Goal: Information Seeking & Learning: Learn about a topic

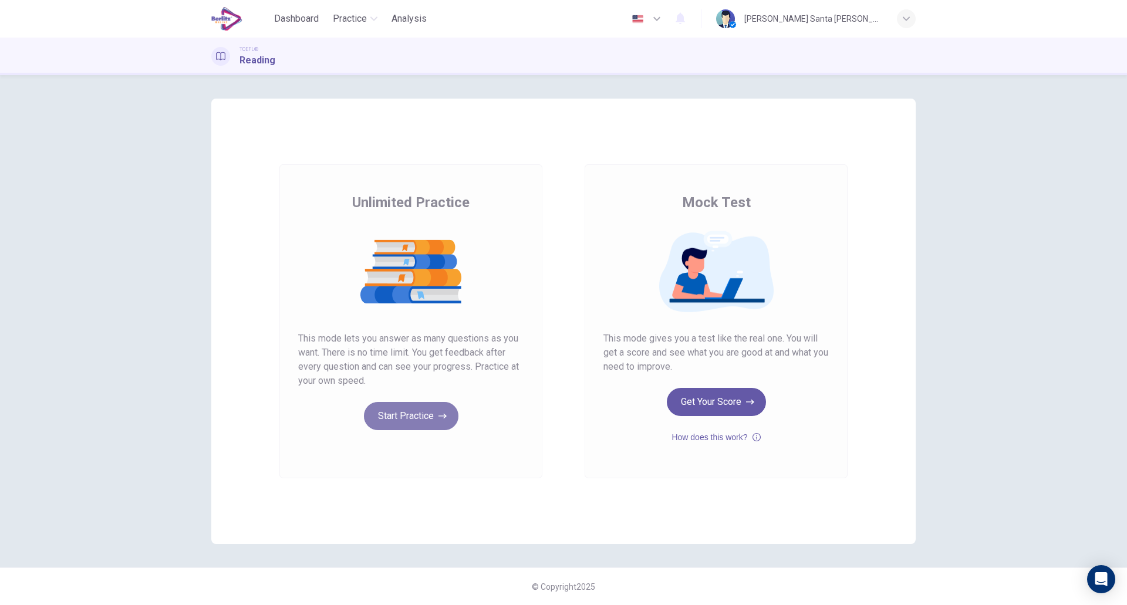
click at [408, 425] on button "Start Practice" at bounding box center [411, 416] width 94 height 28
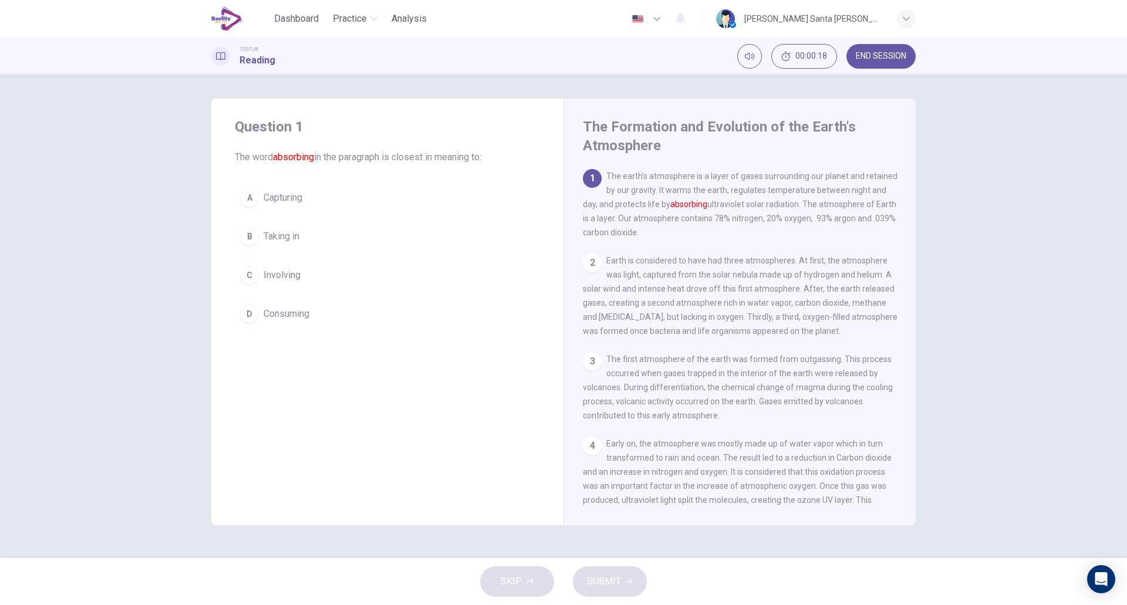
click at [252, 195] on div "A" at bounding box center [249, 197] width 19 height 19
click at [617, 576] on span "SUBMIT" at bounding box center [604, 581] width 34 height 16
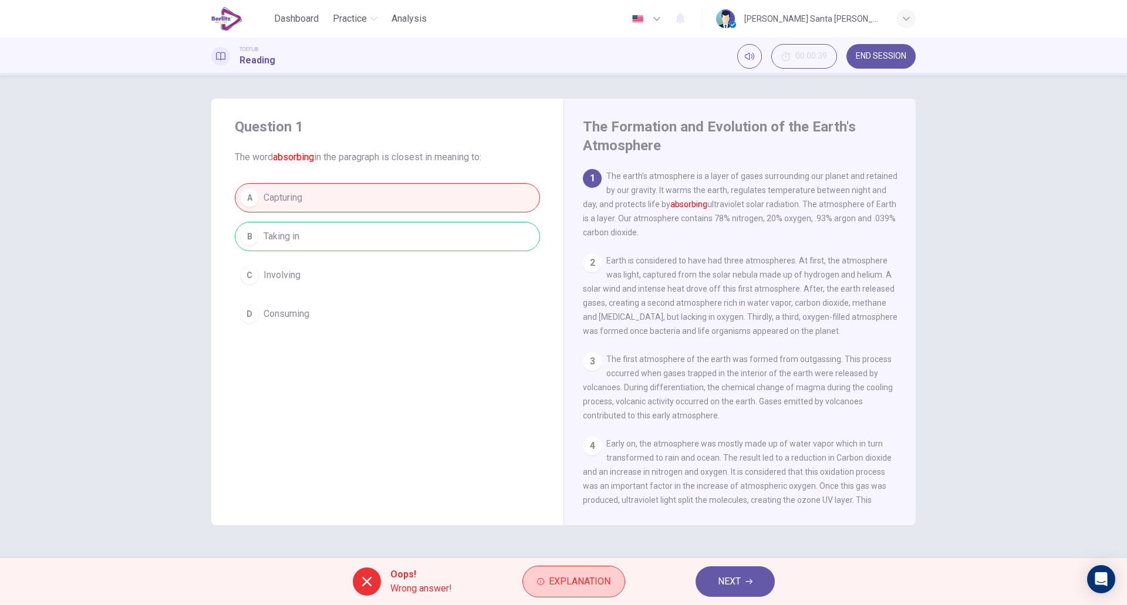
click at [575, 578] on span "Explanation" at bounding box center [580, 581] width 62 height 16
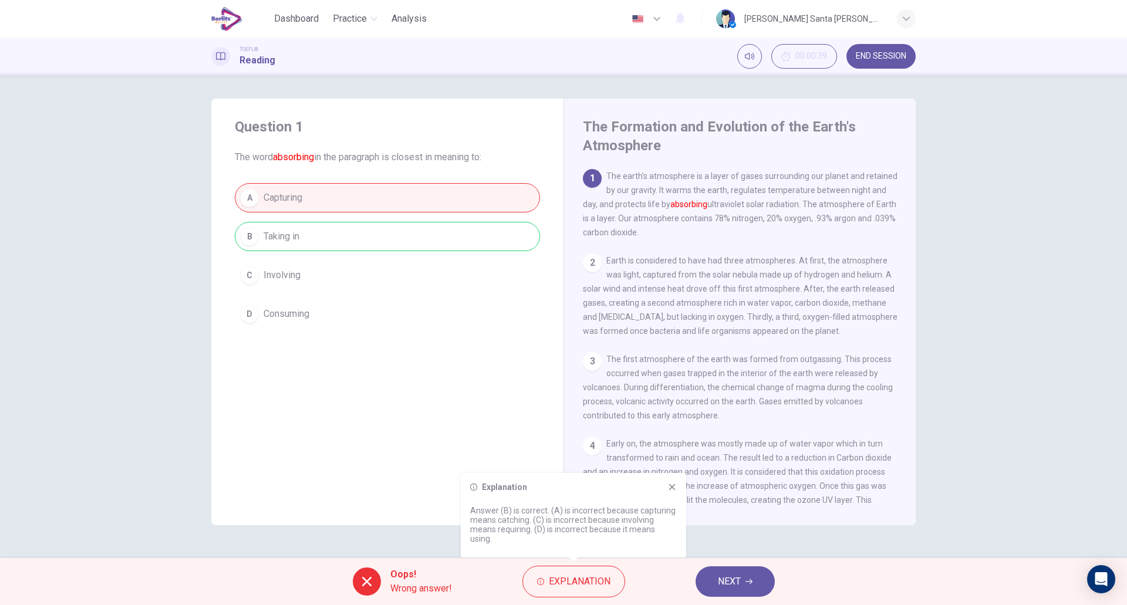
click at [672, 485] on icon at bounding box center [671, 486] width 9 height 9
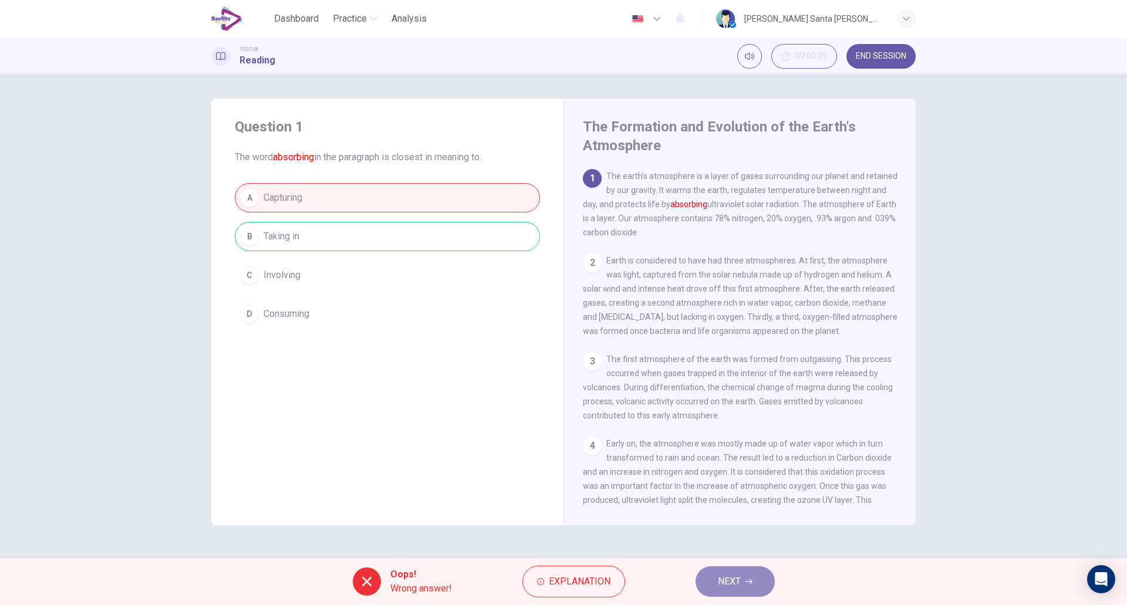
click at [741, 577] on span "NEXT" at bounding box center [729, 581] width 23 height 16
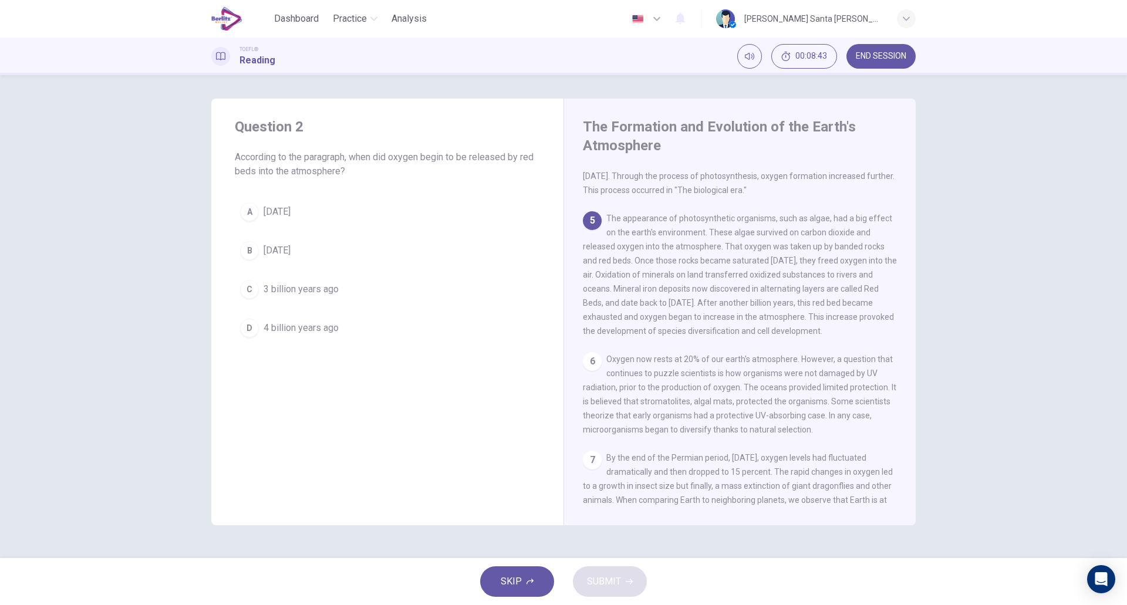
scroll to position [355, 0]
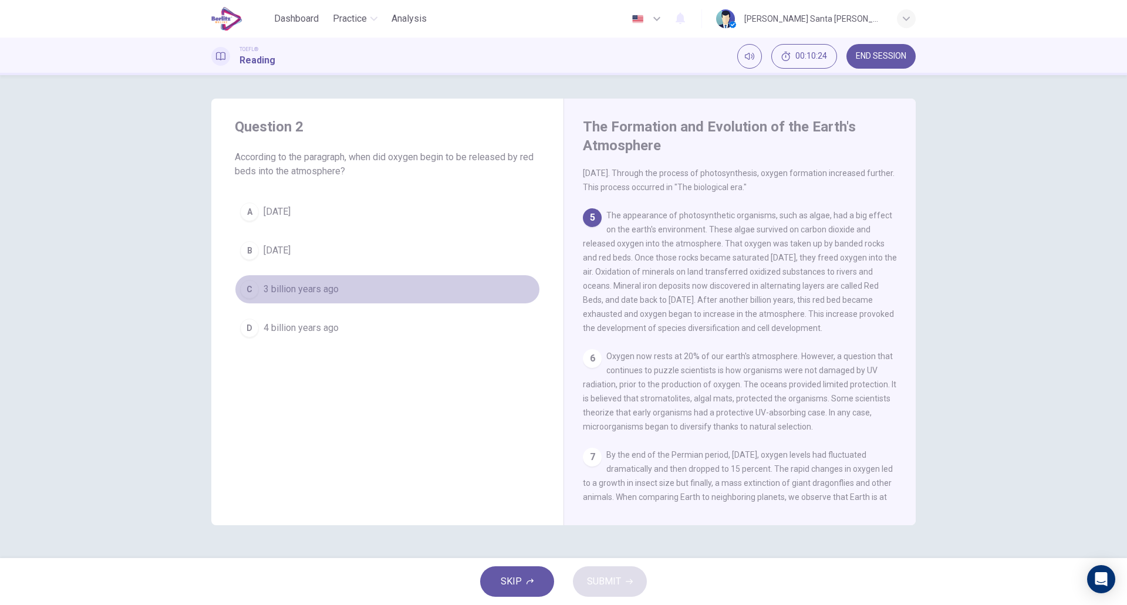
click at [248, 289] on div "C" at bounding box center [249, 289] width 19 height 19
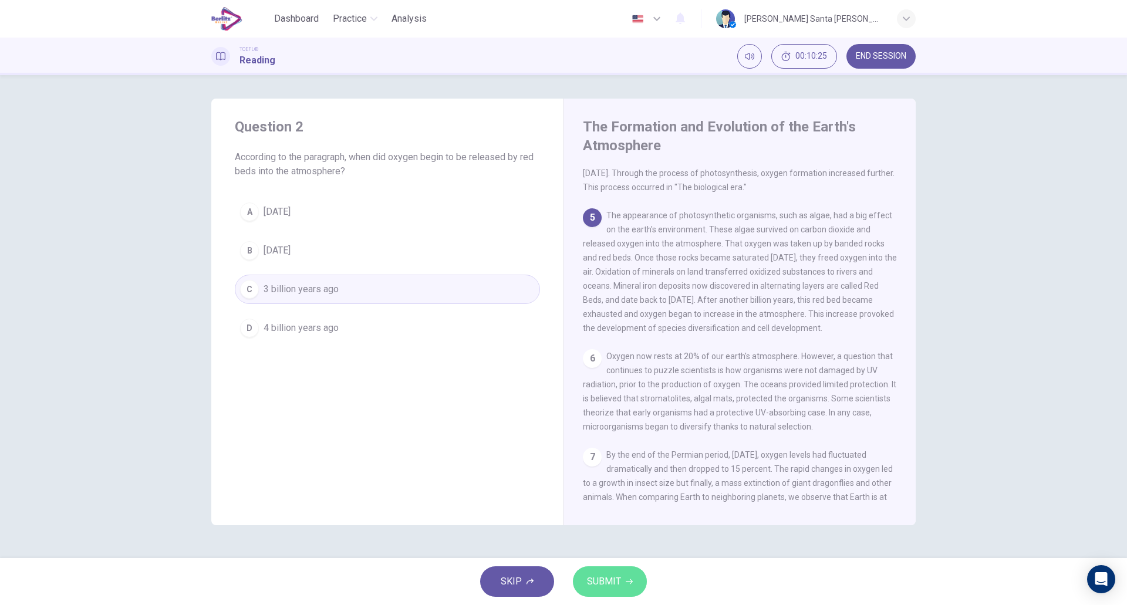
click at [603, 574] on span "SUBMIT" at bounding box center [604, 581] width 34 height 16
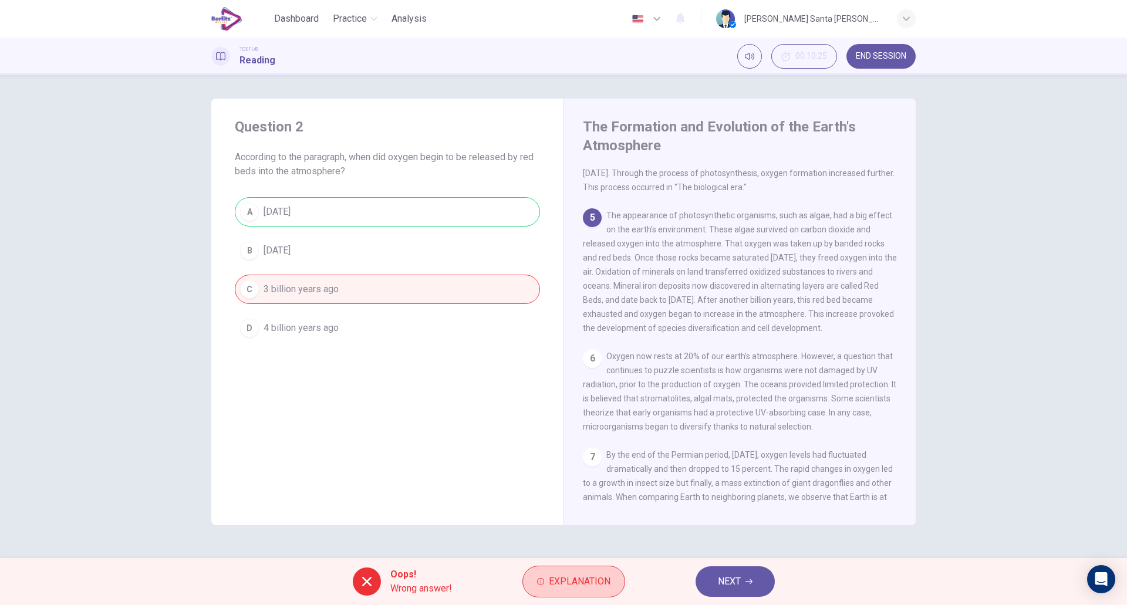
click at [567, 583] on span "Explanation" at bounding box center [580, 581] width 62 height 16
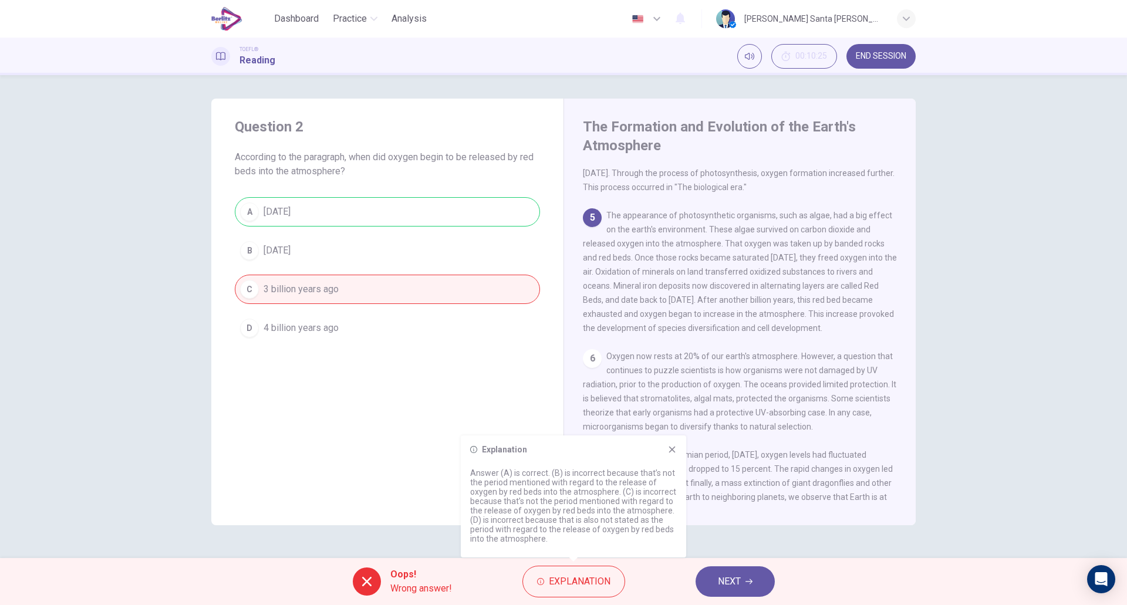
click at [743, 583] on button "NEXT" at bounding box center [734, 581] width 79 height 31
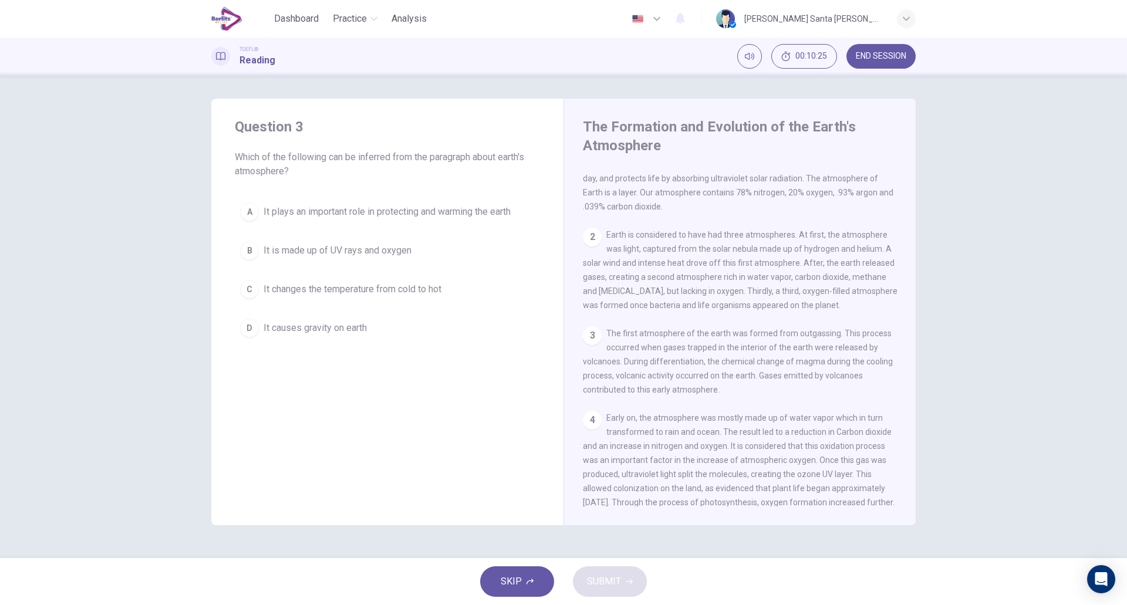
scroll to position [0, 0]
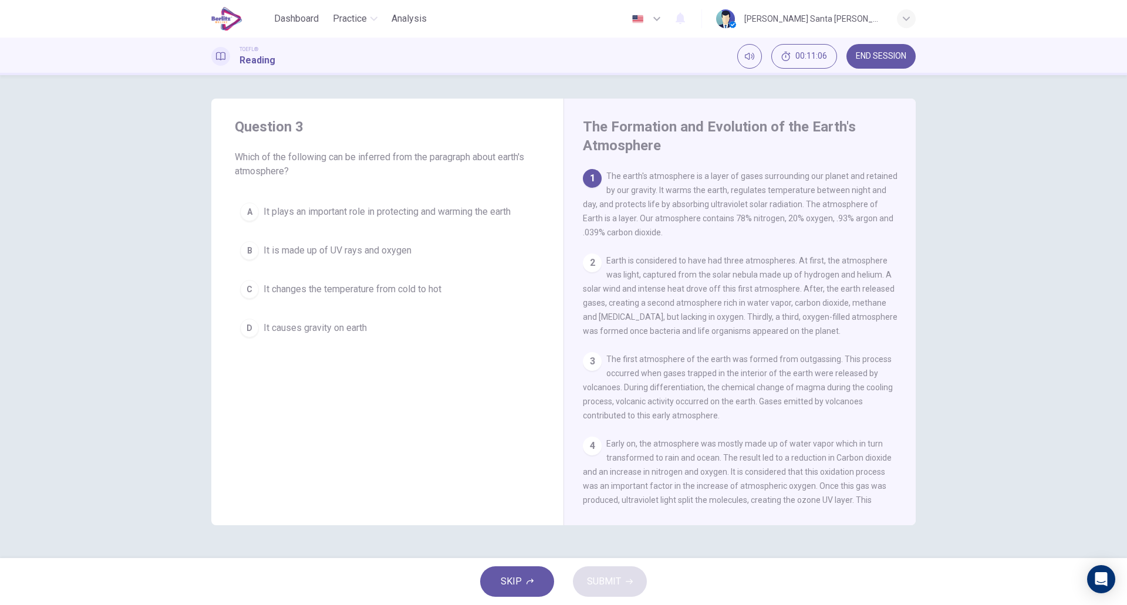
click at [253, 209] on div "A" at bounding box center [249, 211] width 19 height 19
click at [605, 584] on span "SUBMIT" at bounding box center [604, 581] width 34 height 16
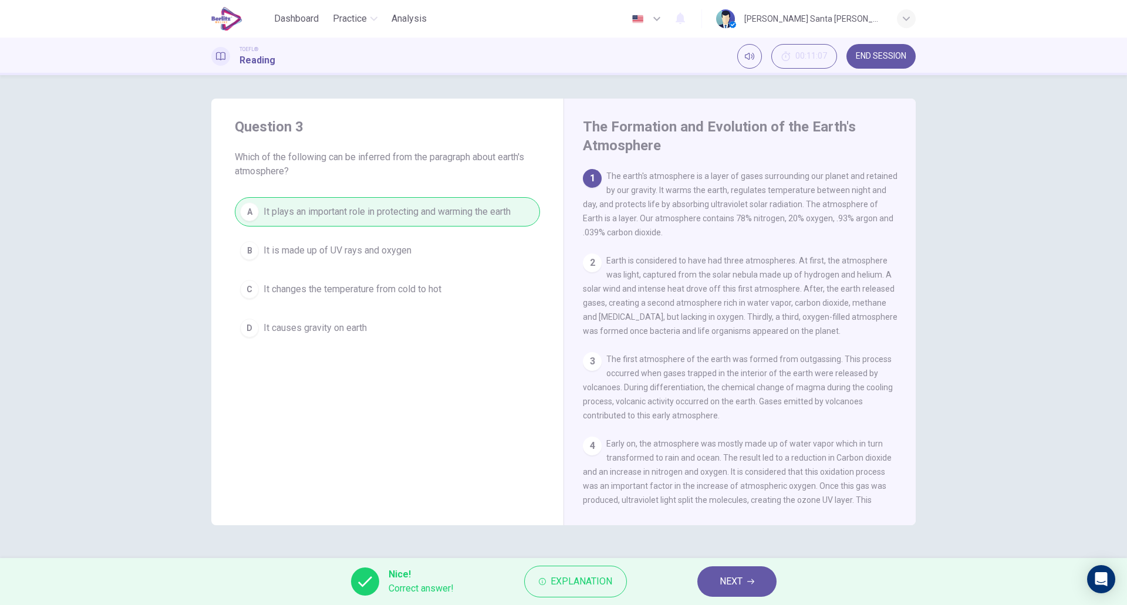
click at [741, 582] on span "NEXT" at bounding box center [730, 581] width 23 height 16
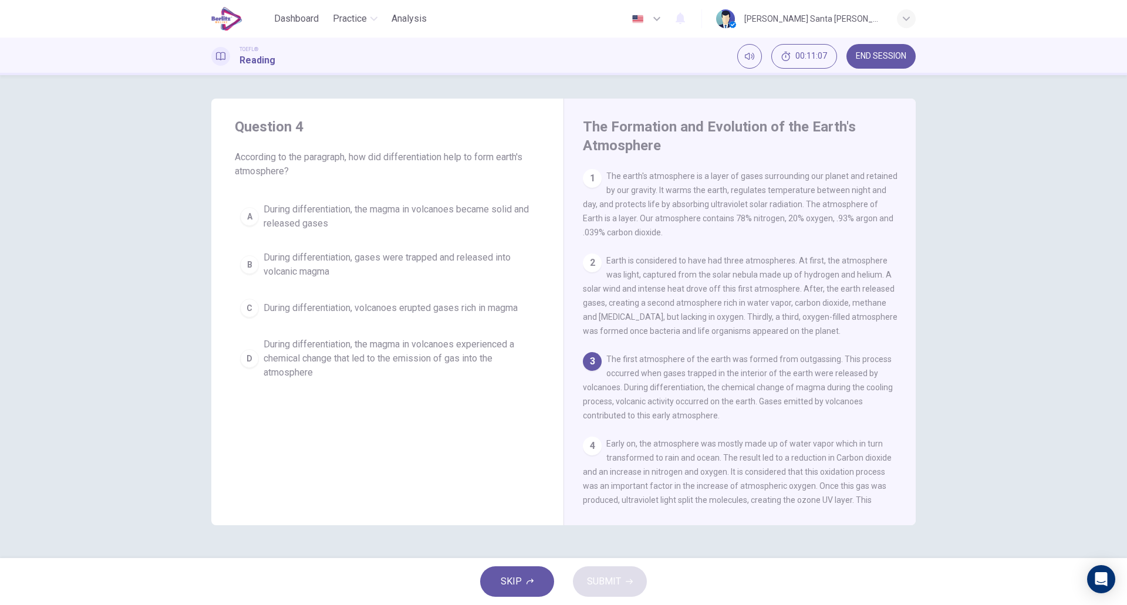
scroll to position [43, 0]
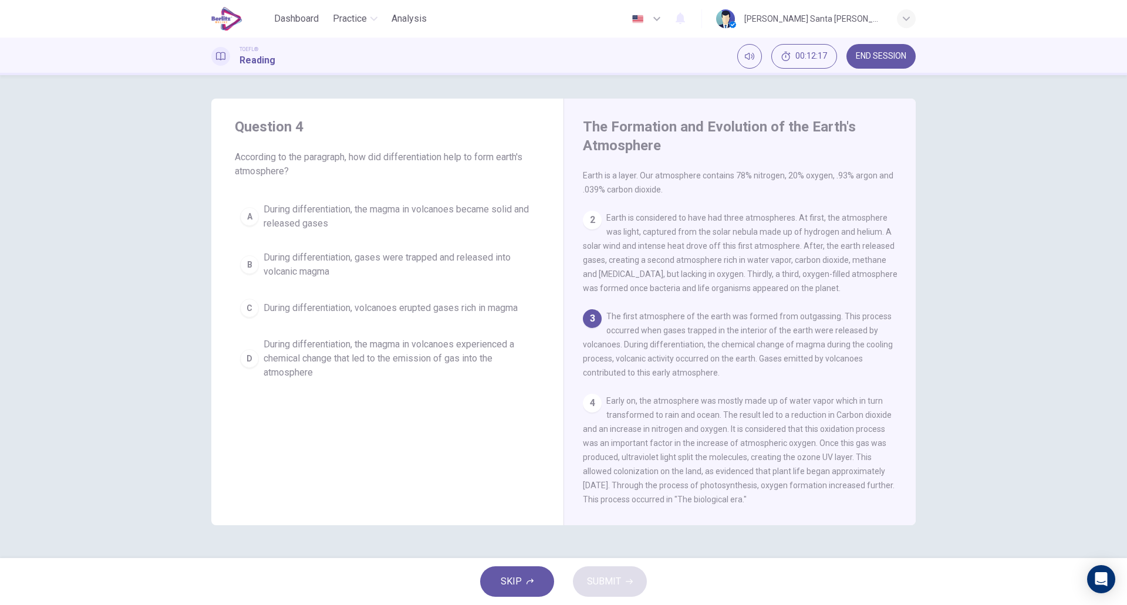
click at [330, 350] on span "During differentiation, the magma in volcanoes experienced a chemical change th…" at bounding box center [398, 358] width 271 height 42
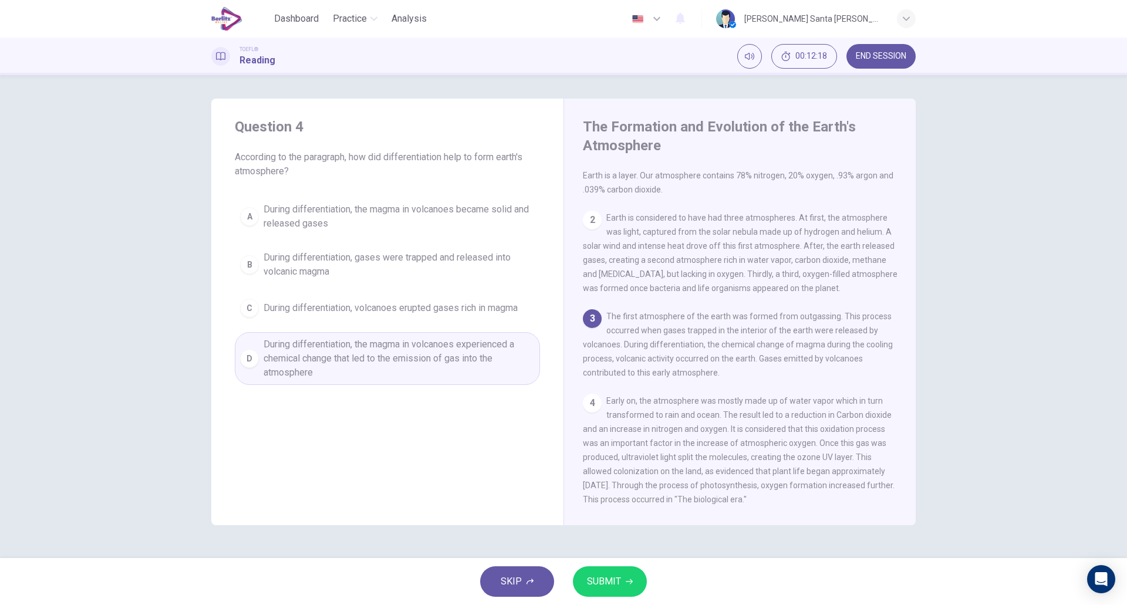
drag, startPoint x: 619, startPoint y: 580, endPoint x: 580, endPoint y: 569, distance: 41.0
click at [619, 581] on span "SUBMIT" at bounding box center [604, 581] width 34 height 16
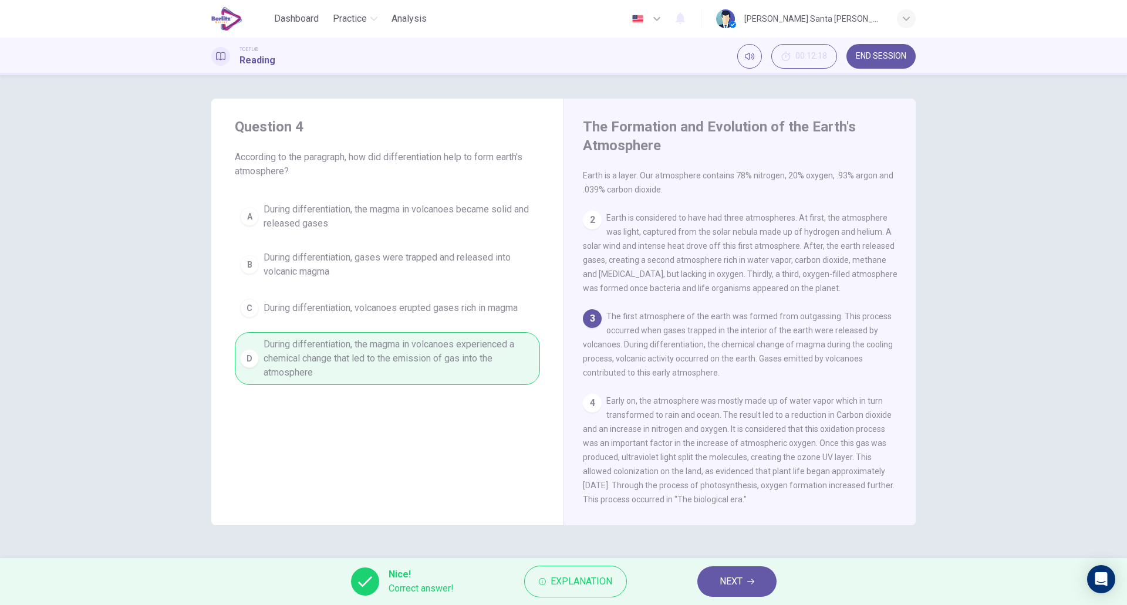
drag, startPoint x: 745, startPoint y: 579, endPoint x: 690, endPoint y: 537, distance: 69.1
click at [746, 579] on button "NEXT" at bounding box center [736, 581] width 79 height 31
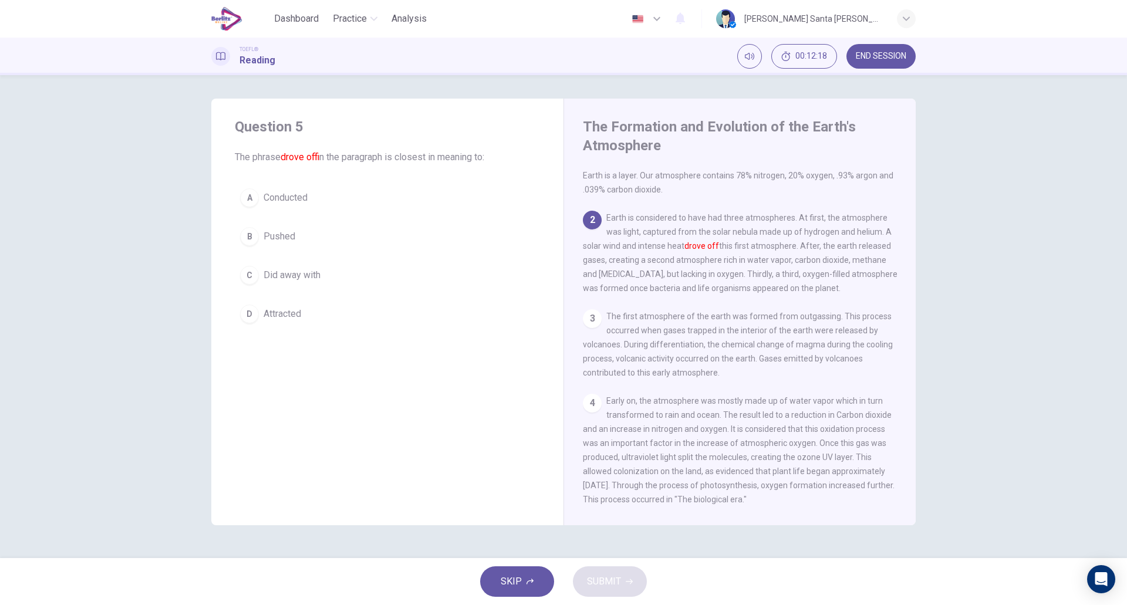
scroll to position [87, 0]
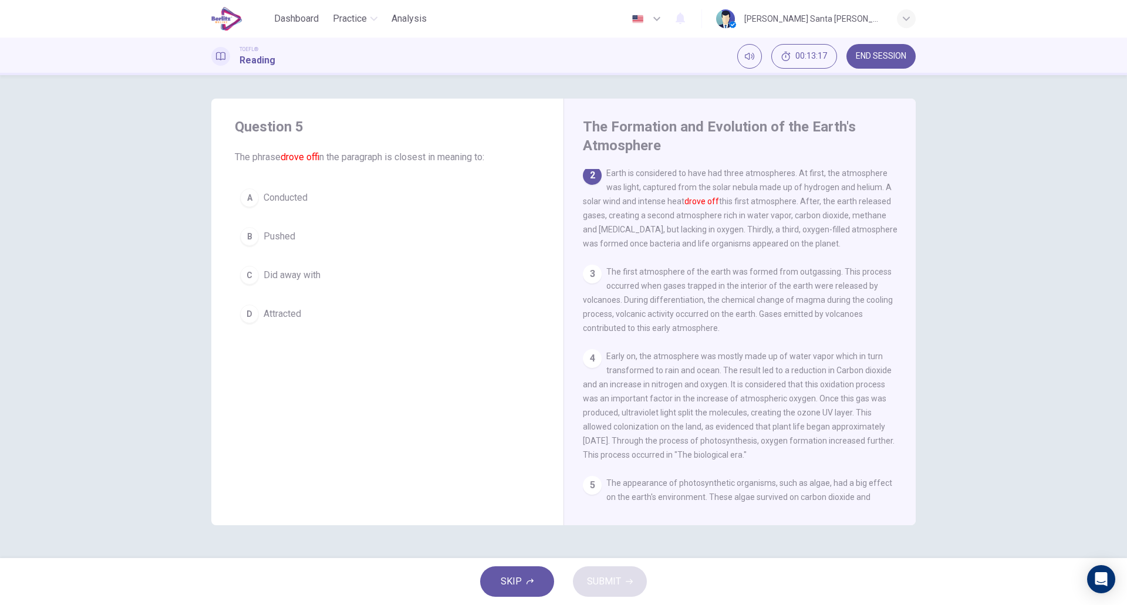
click at [256, 198] on div "A" at bounding box center [249, 197] width 19 height 19
drag, startPoint x: 621, startPoint y: 573, endPoint x: 537, endPoint y: 522, distance: 97.7
click at [620, 573] on button "SUBMIT" at bounding box center [610, 581] width 74 height 31
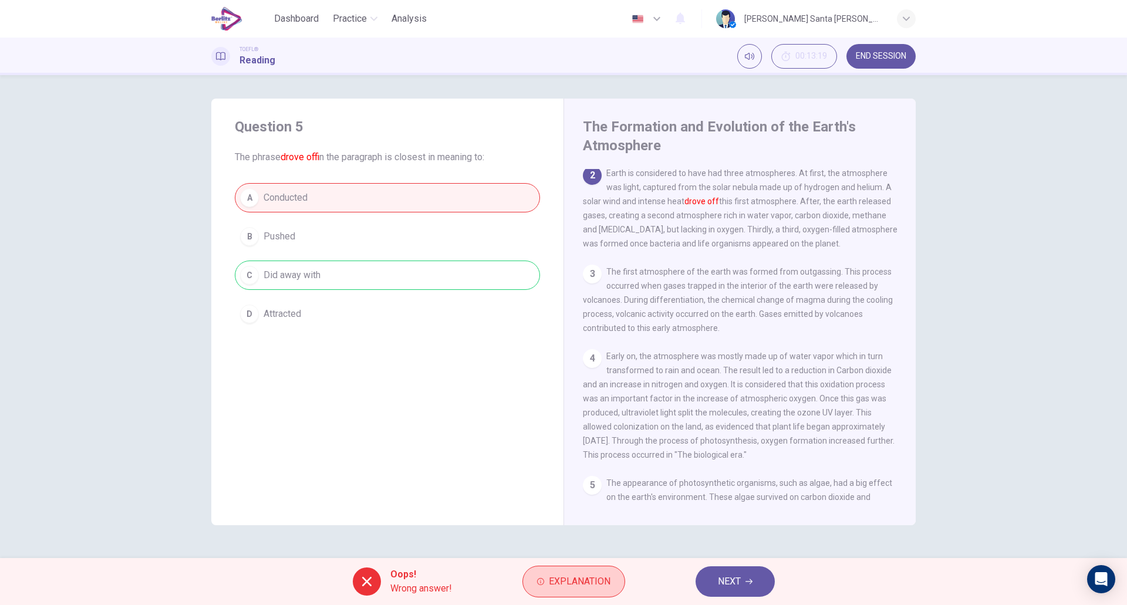
click at [591, 589] on span "Explanation" at bounding box center [580, 581] width 62 height 16
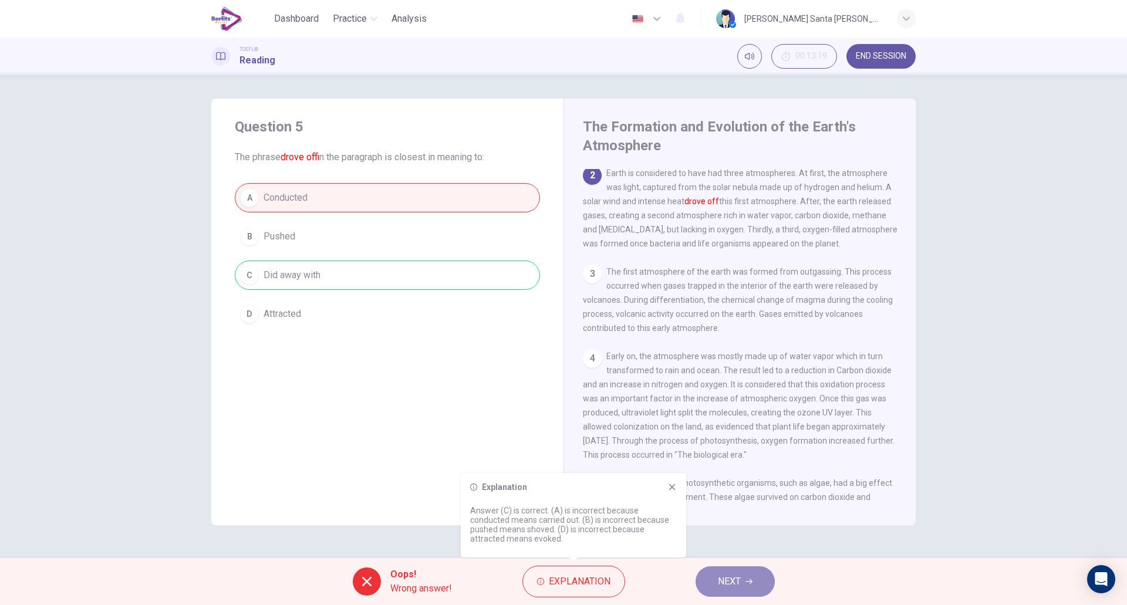
drag, startPoint x: 749, startPoint y: 583, endPoint x: 654, endPoint y: 586, distance: 94.5
click at [749, 583] on icon "button" at bounding box center [748, 581] width 7 height 7
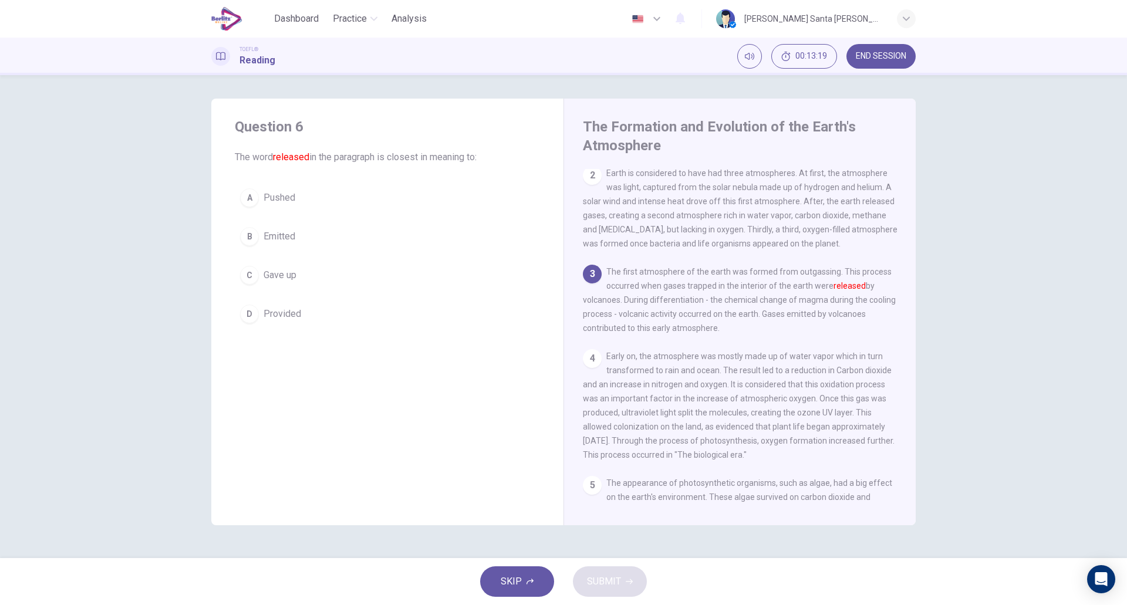
scroll to position [190, 0]
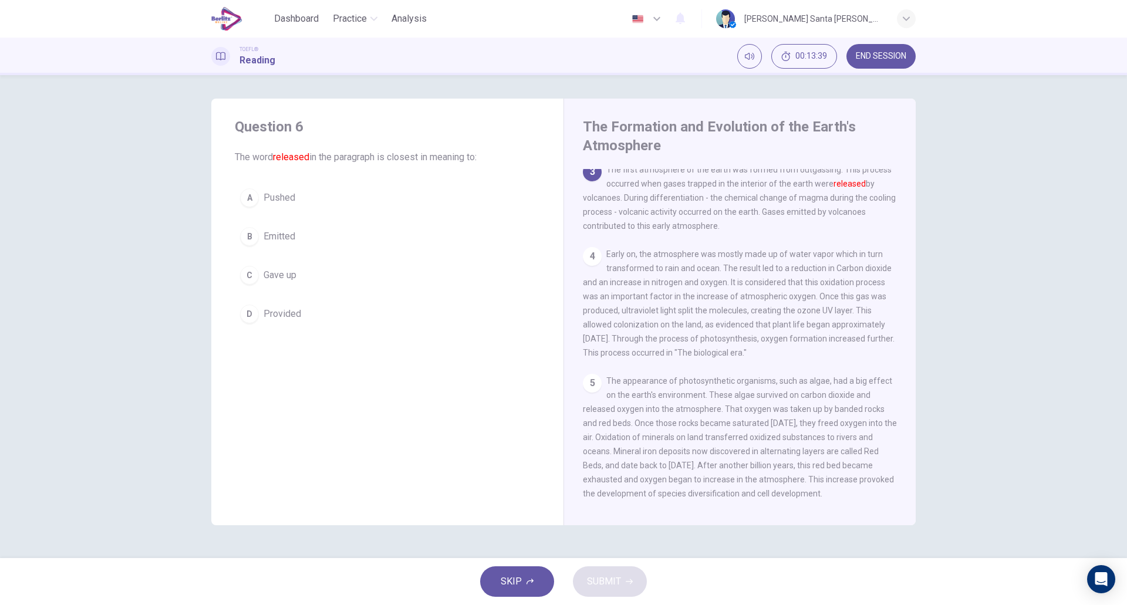
click at [248, 236] on div "B" at bounding box center [249, 236] width 19 height 19
click at [614, 585] on span "SUBMIT" at bounding box center [604, 581] width 34 height 16
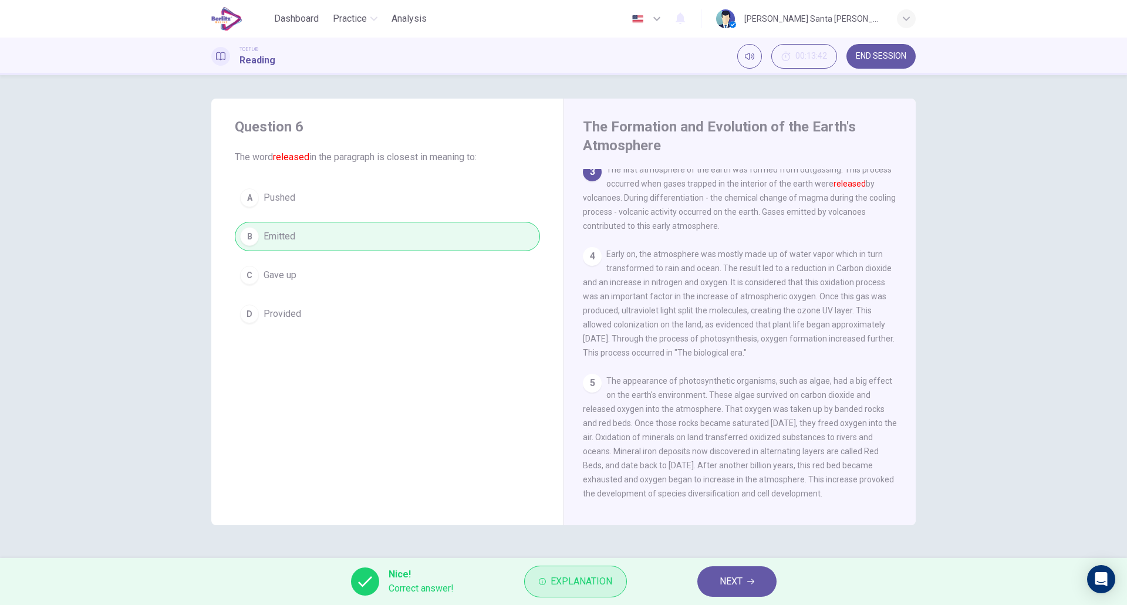
click at [579, 585] on span "Explanation" at bounding box center [581, 581] width 62 height 16
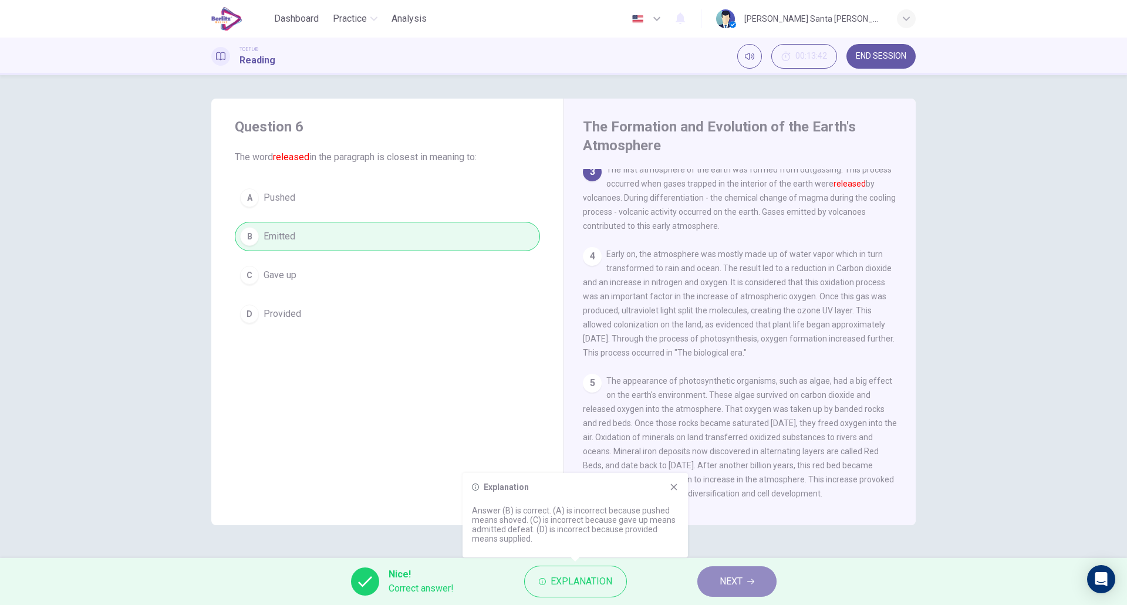
click at [737, 578] on span "NEXT" at bounding box center [730, 581] width 23 height 16
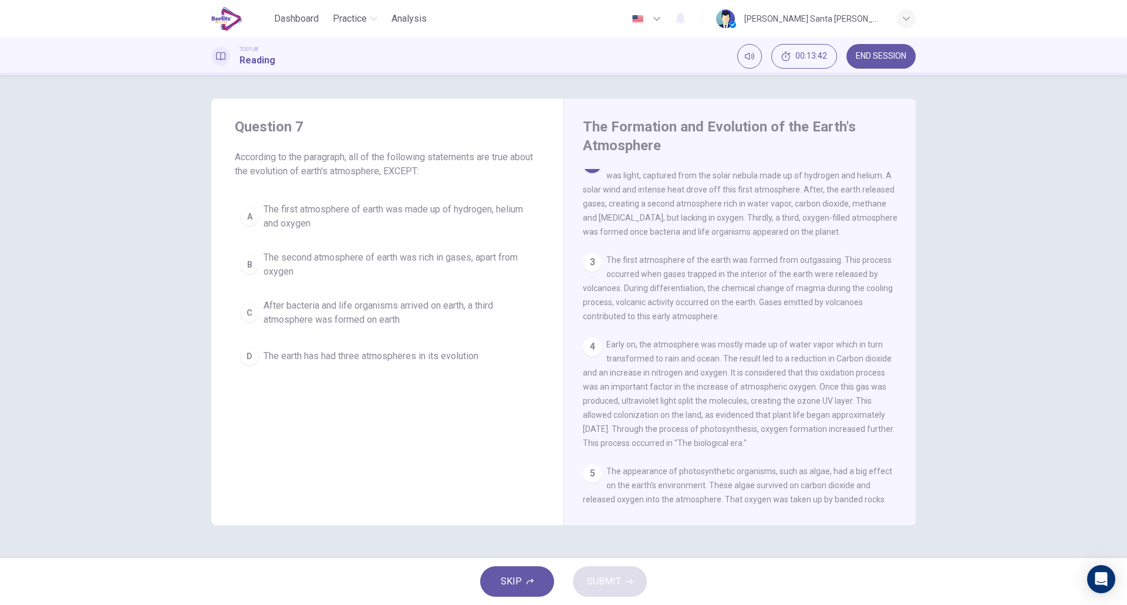
scroll to position [87, 0]
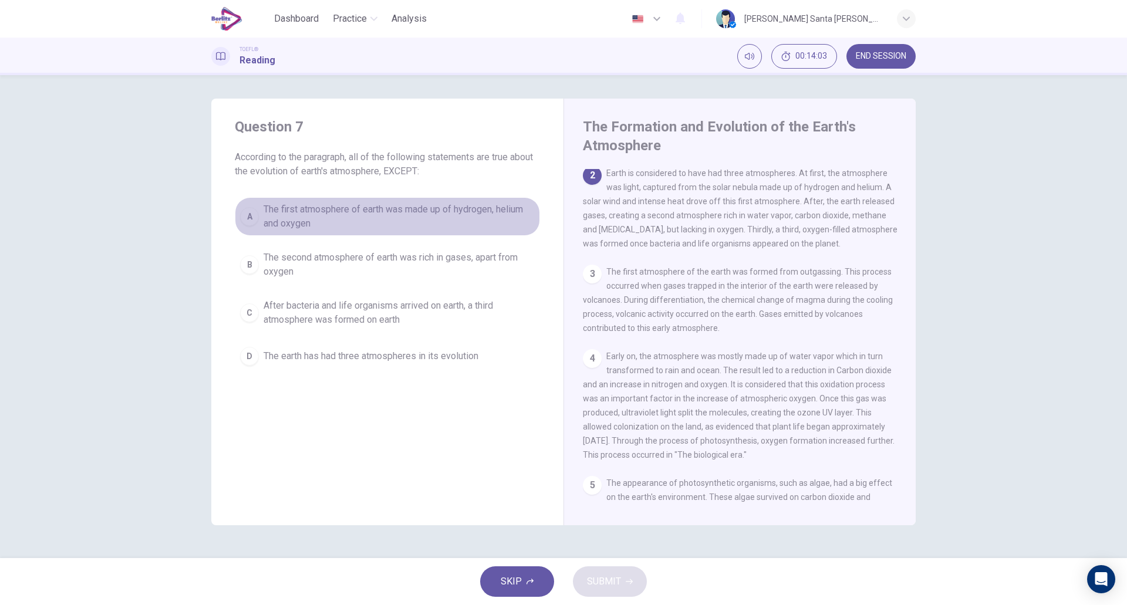
click at [250, 217] on div "A" at bounding box center [249, 216] width 19 height 19
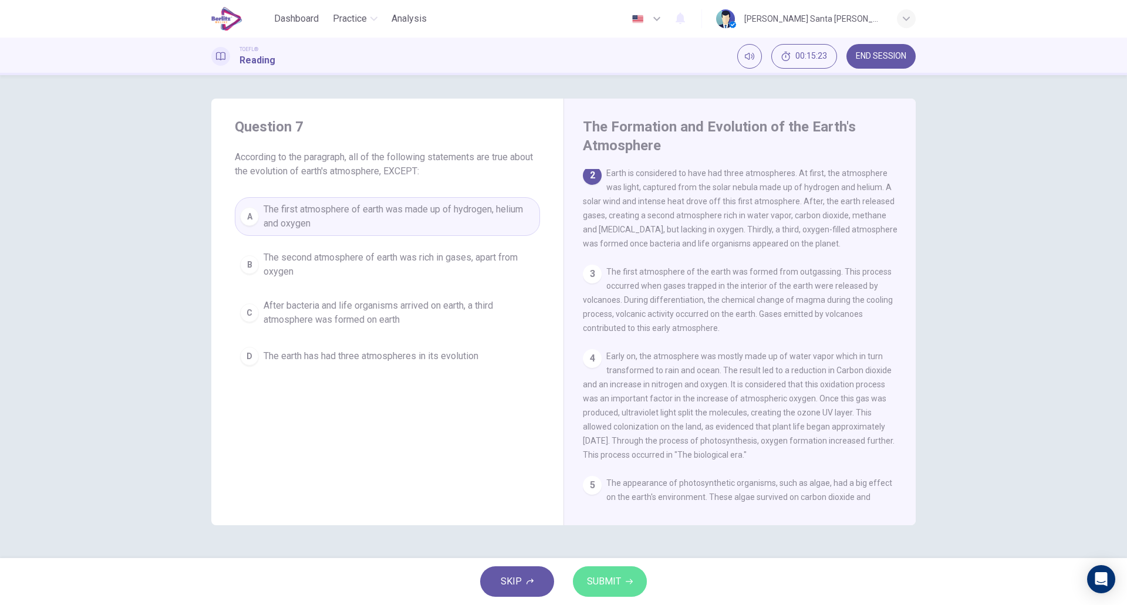
click at [613, 580] on span "SUBMIT" at bounding box center [604, 581] width 34 height 16
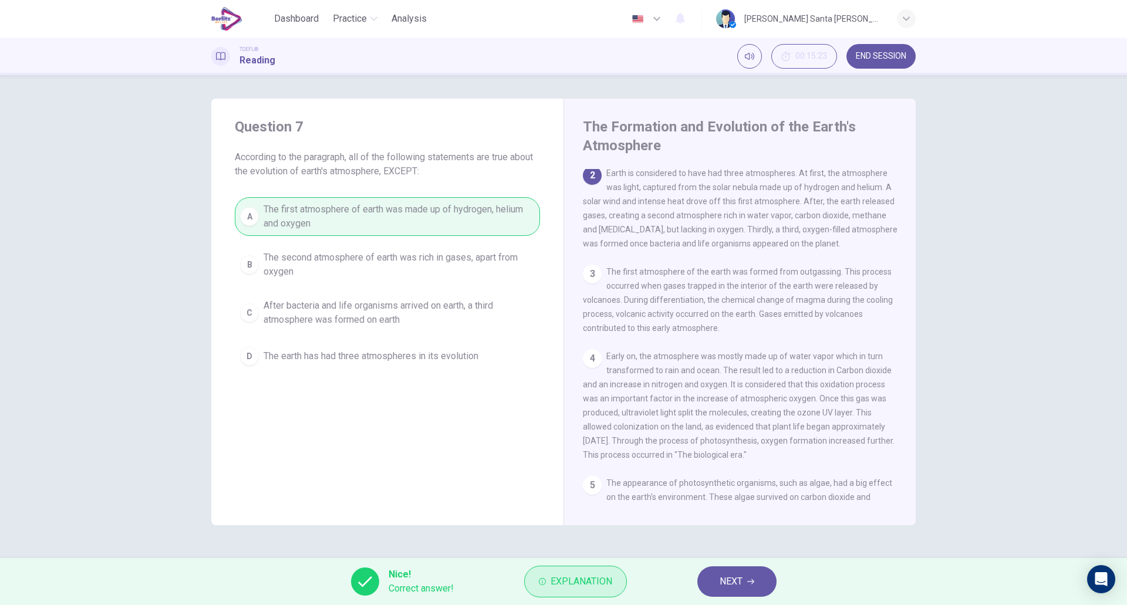
click at [600, 584] on span "Explanation" at bounding box center [581, 581] width 62 height 16
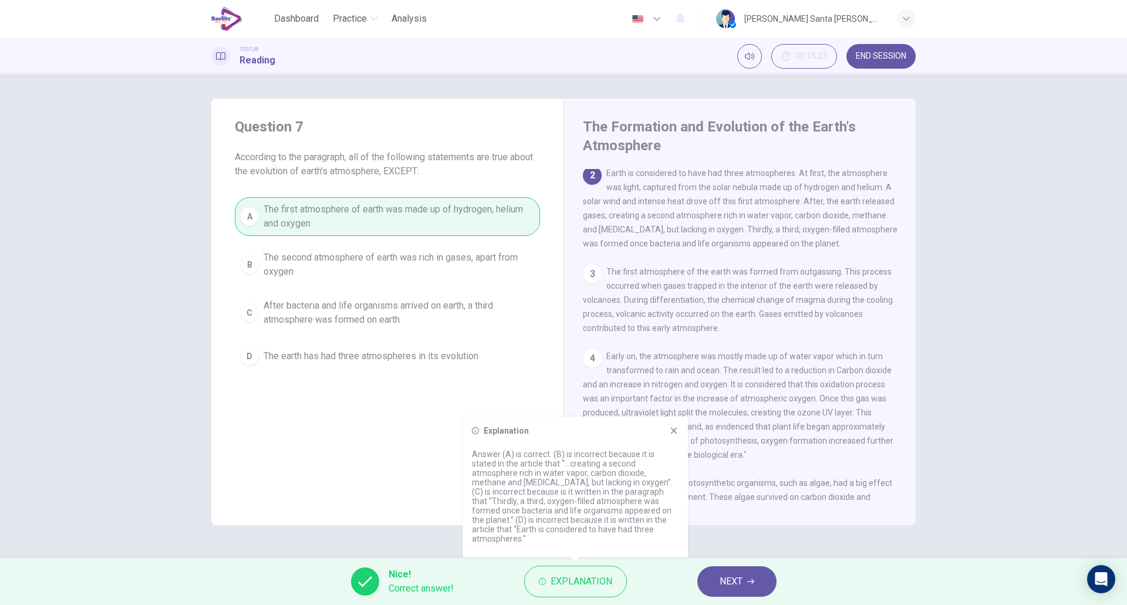
click at [672, 435] on icon at bounding box center [673, 430] width 9 height 9
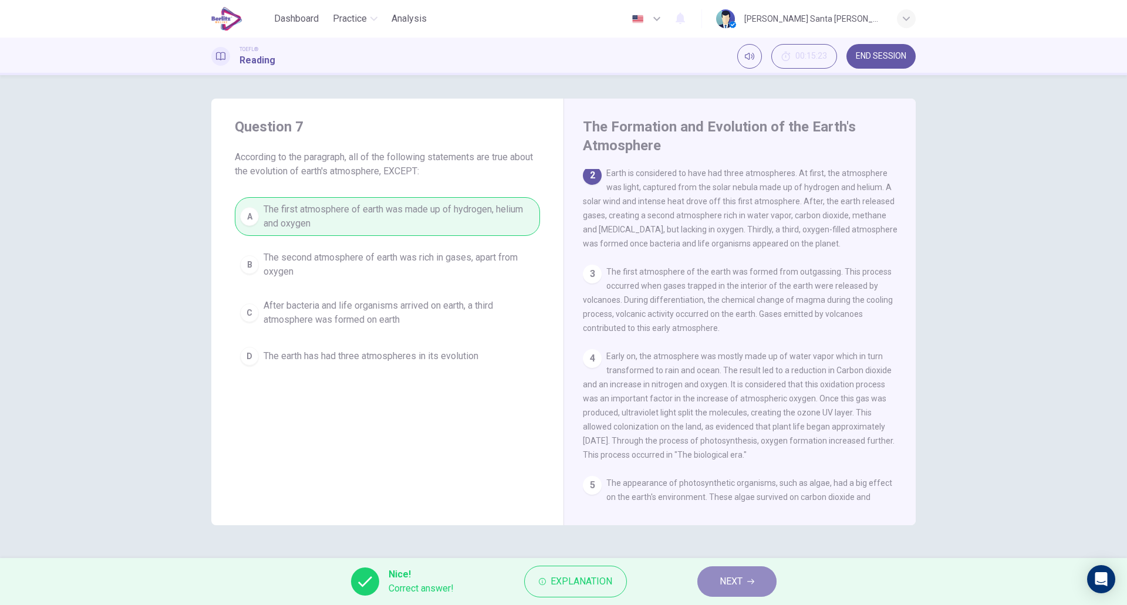
drag, startPoint x: 743, startPoint y: 579, endPoint x: 738, endPoint y: 552, distance: 27.5
click at [744, 579] on button "NEXT" at bounding box center [736, 581] width 79 height 31
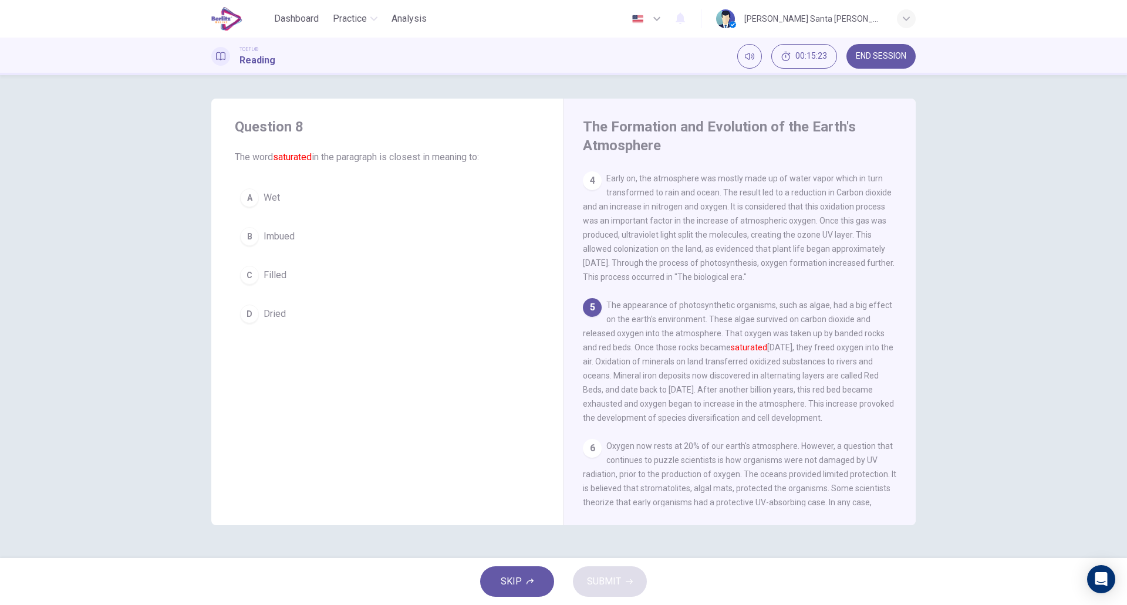
scroll to position [320, 0]
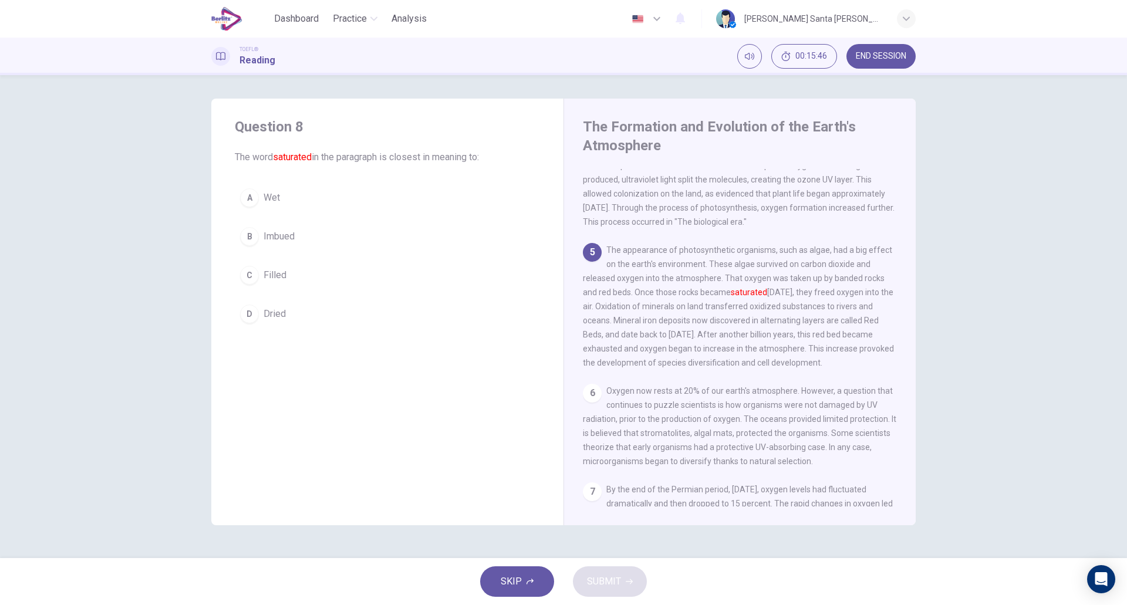
click at [251, 278] on div "C" at bounding box center [249, 275] width 19 height 19
click at [611, 576] on span "SUBMIT" at bounding box center [604, 581] width 34 height 16
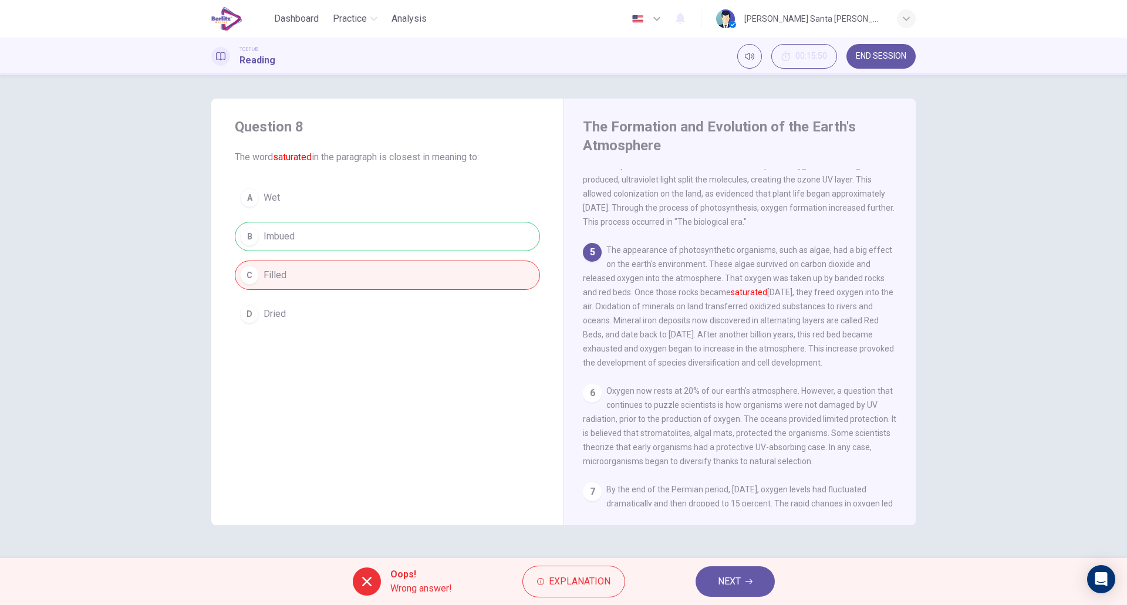
click at [428, 239] on div "A Wet B Imbued C Filled D Dried" at bounding box center [387, 256] width 305 height 146
click at [593, 577] on span "Explanation" at bounding box center [580, 581] width 62 height 16
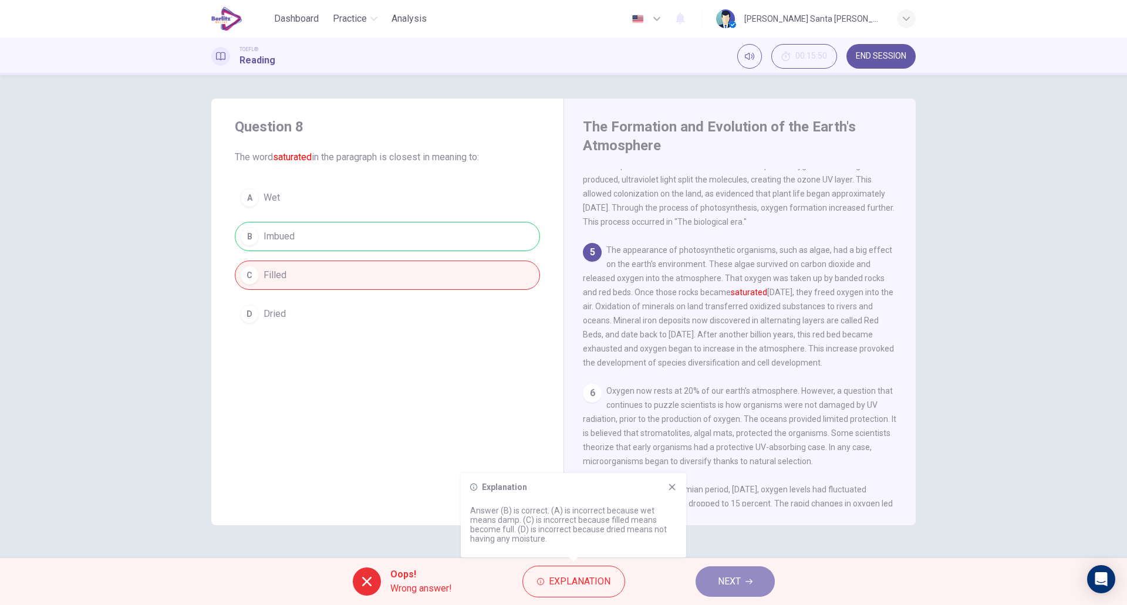
click at [757, 578] on button "NEXT" at bounding box center [734, 581] width 79 height 31
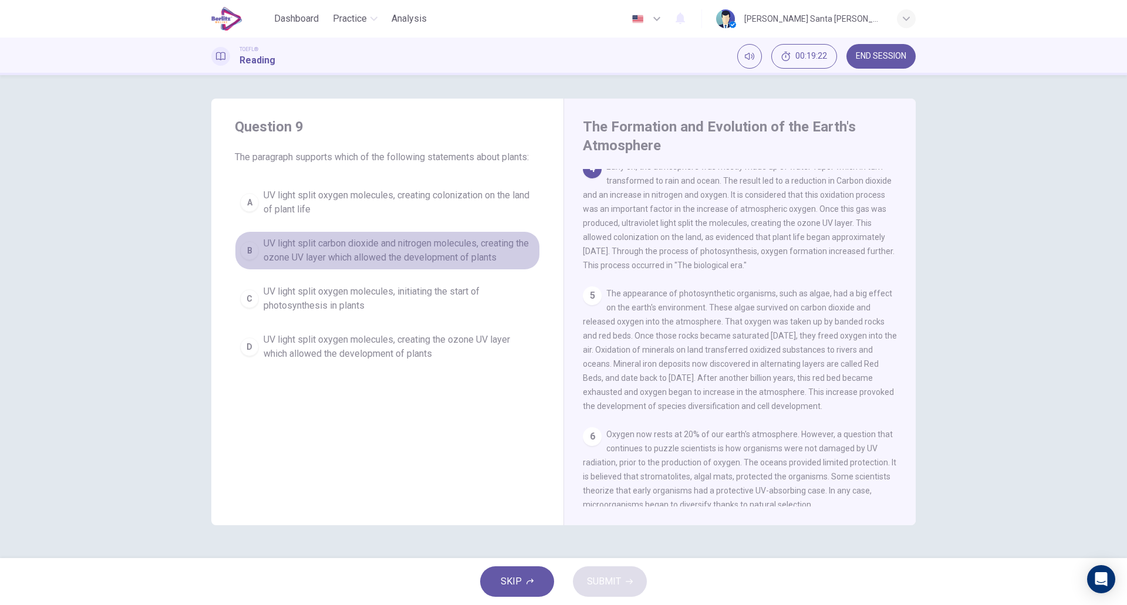
click at [439, 249] on span "UV light split carbon dioxide and nitrogen molecules, creating the ozone UV lay…" at bounding box center [398, 250] width 271 height 28
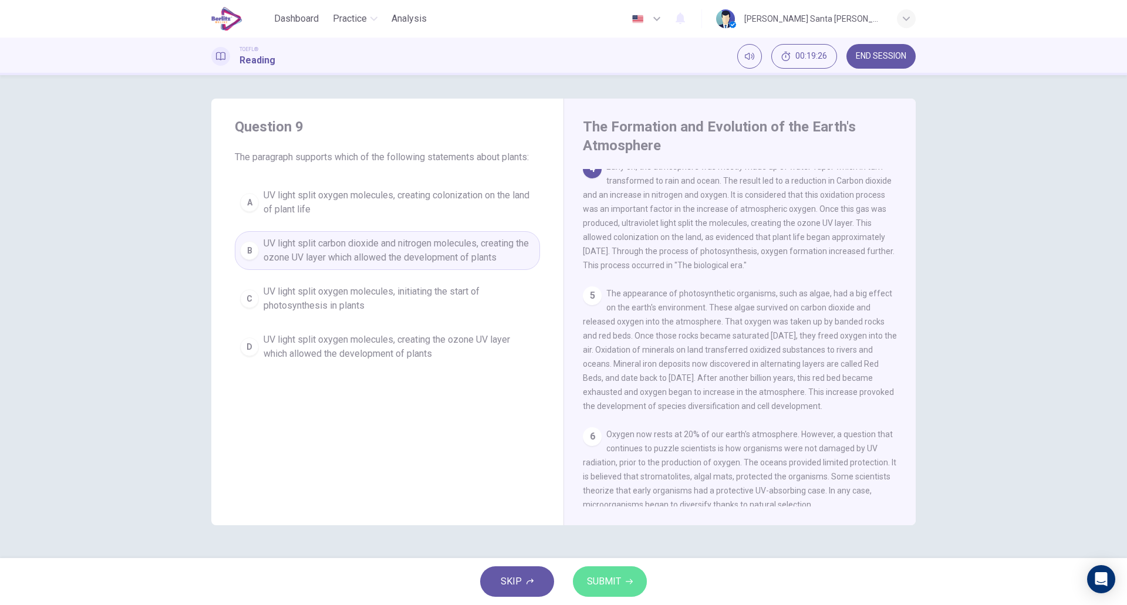
click at [610, 583] on span "SUBMIT" at bounding box center [604, 581] width 34 height 16
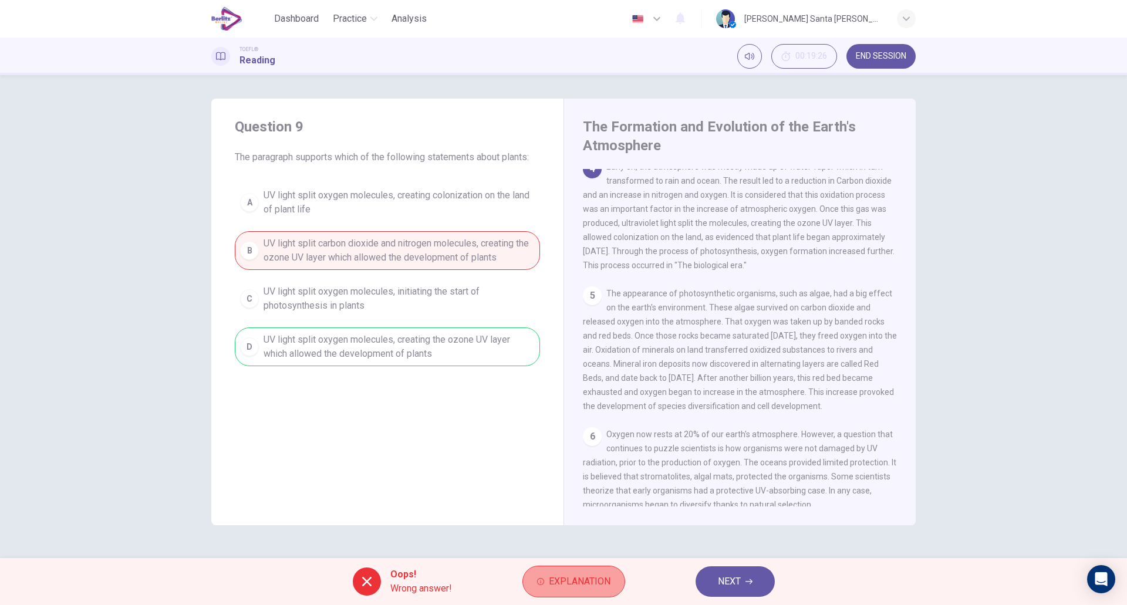
click at [583, 584] on span "Explanation" at bounding box center [580, 581] width 62 height 16
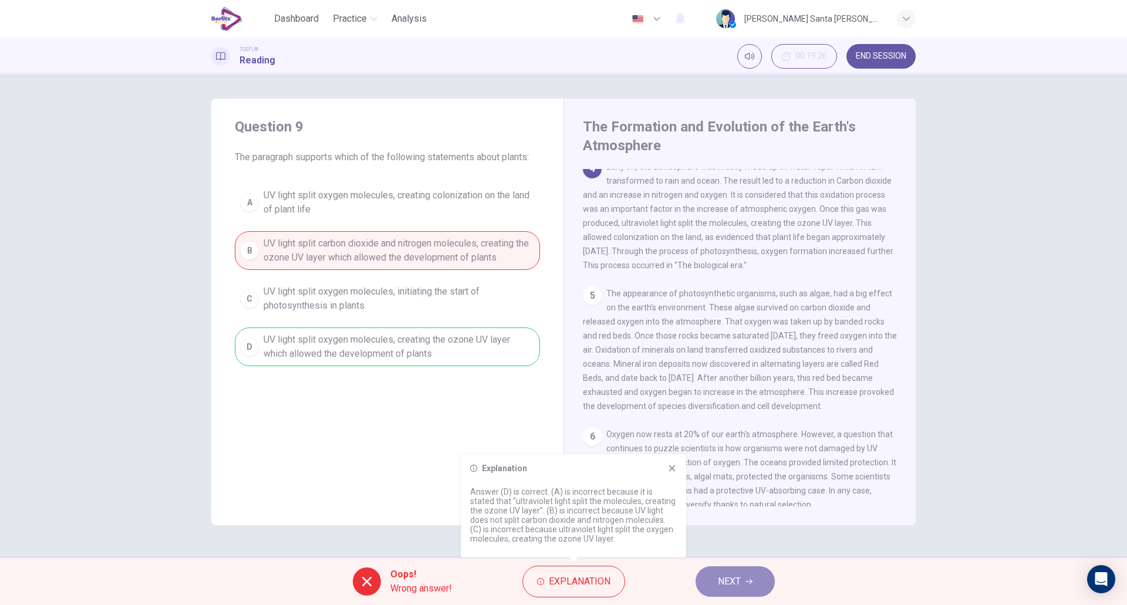
click at [736, 579] on span "NEXT" at bounding box center [729, 581] width 23 height 16
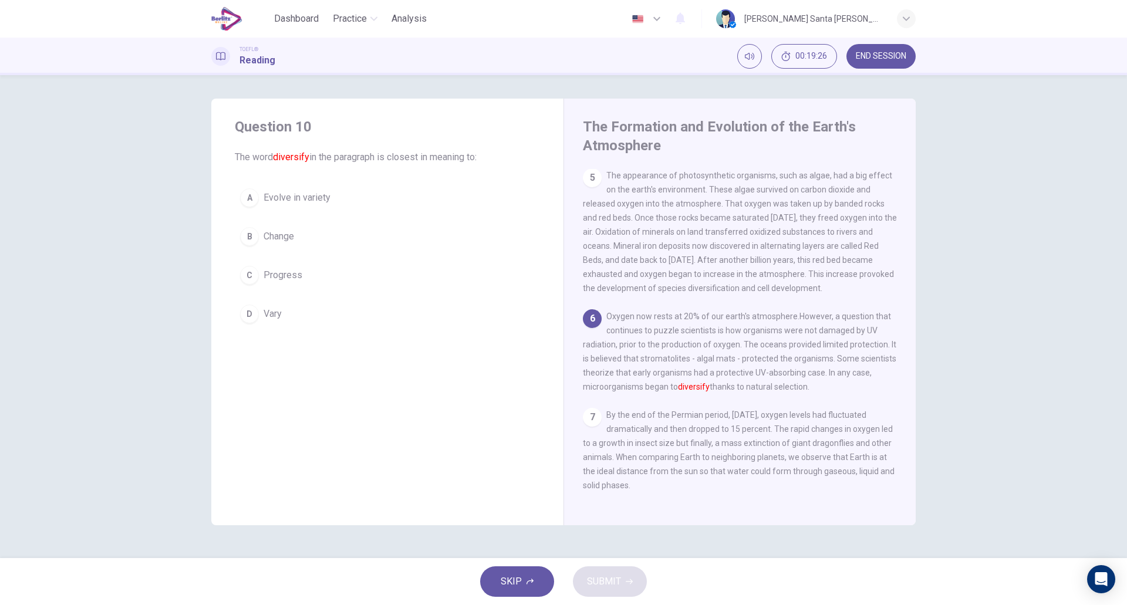
scroll to position [421, 0]
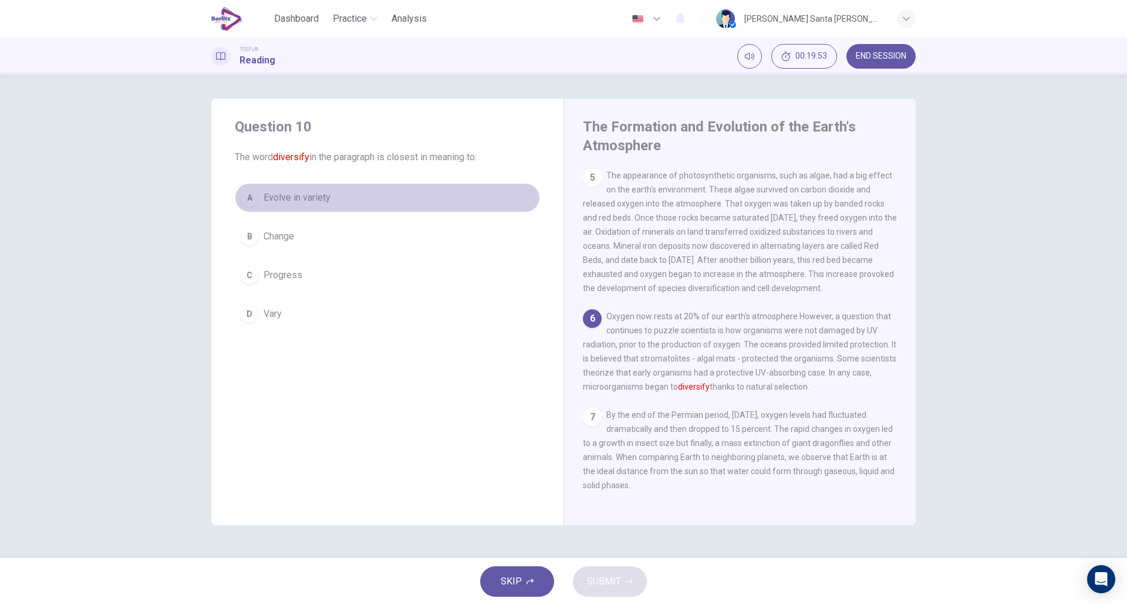
click at [310, 195] on span "Evolve in variety" at bounding box center [296, 198] width 67 height 14
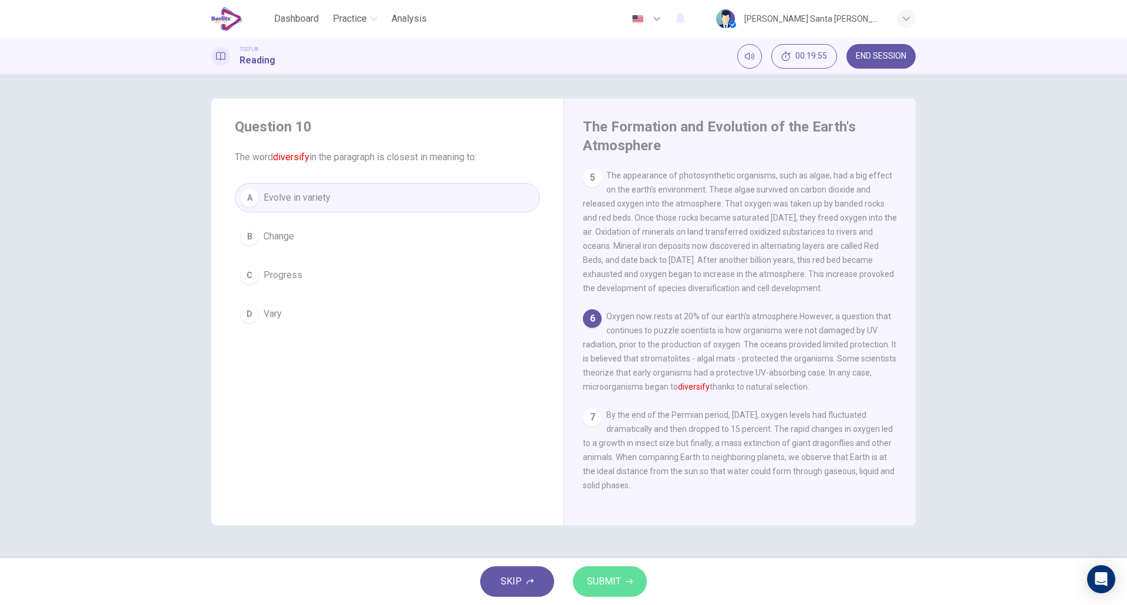
click at [596, 580] on span "SUBMIT" at bounding box center [604, 581] width 34 height 16
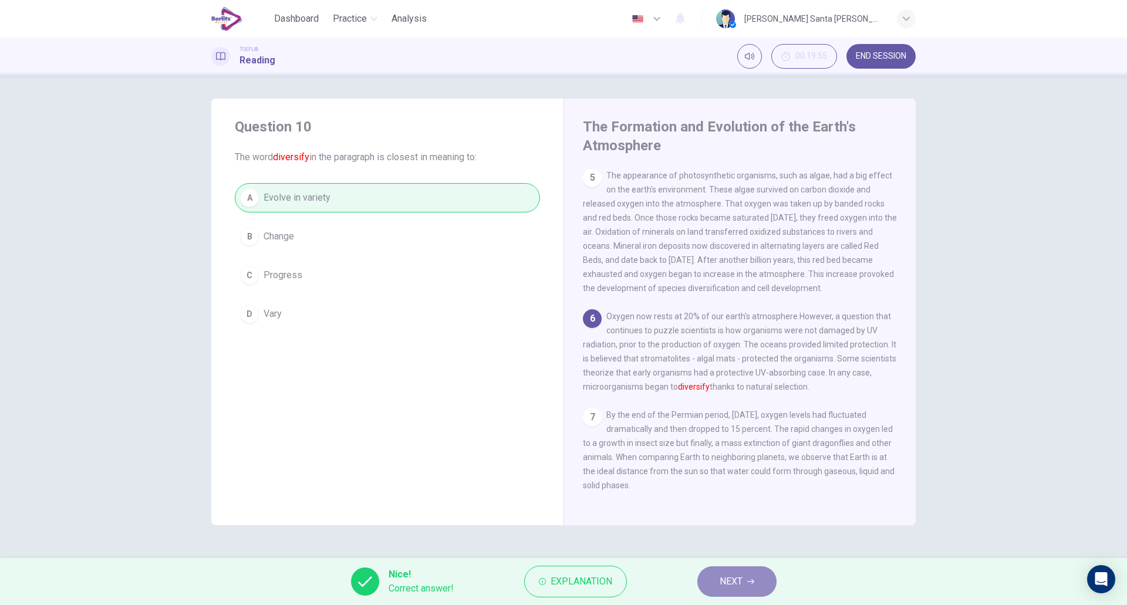
drag, startPoint x: 735, startPoint y: 579, endPoint x: 714, endPoint y: 565, distance: 24.9
click at [736, 579] on span "NEXT" at bounding box center [730, 581] width 23 height 16
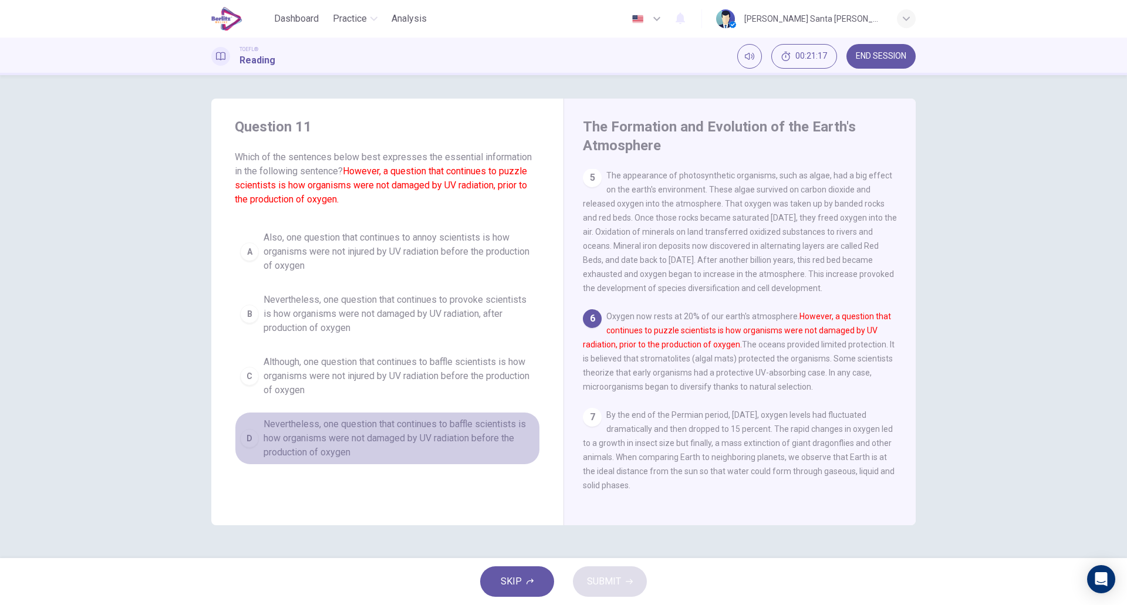
click at [363, 441] on span "Nevertheless, one question that continues to baffle scientists is how organisms…" at bounding box center [398, 438] width 271 height 42
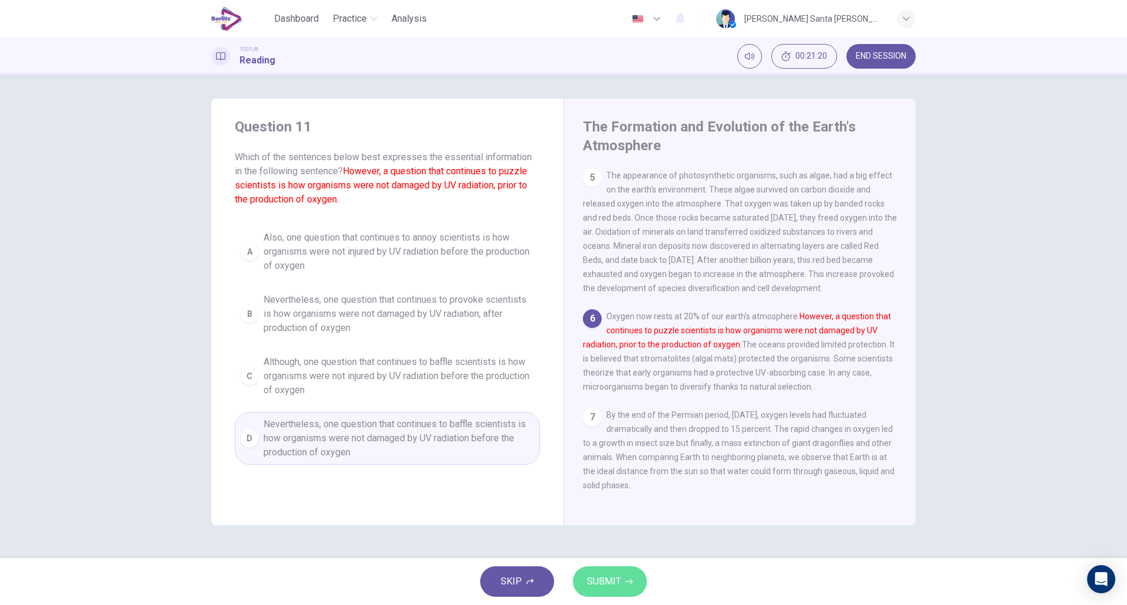
click at [613, 583] on span "SUBMIT" at bounding box center [604, 581] width 34 height 16
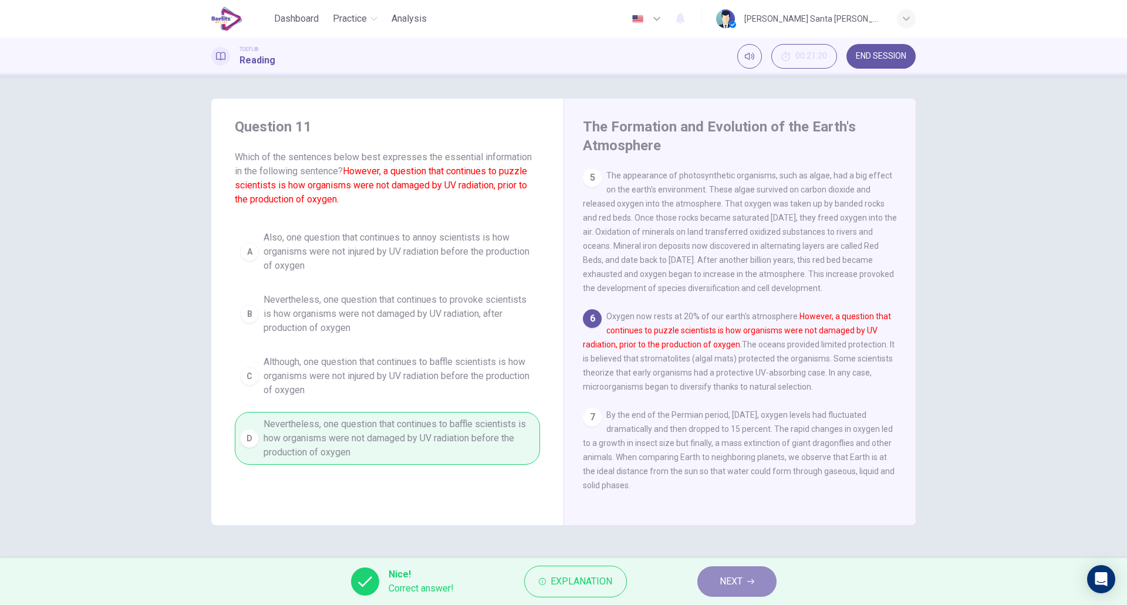
click at [737, 581] on span "NEXT" at bounding box center [730, 581] width 23 height 16
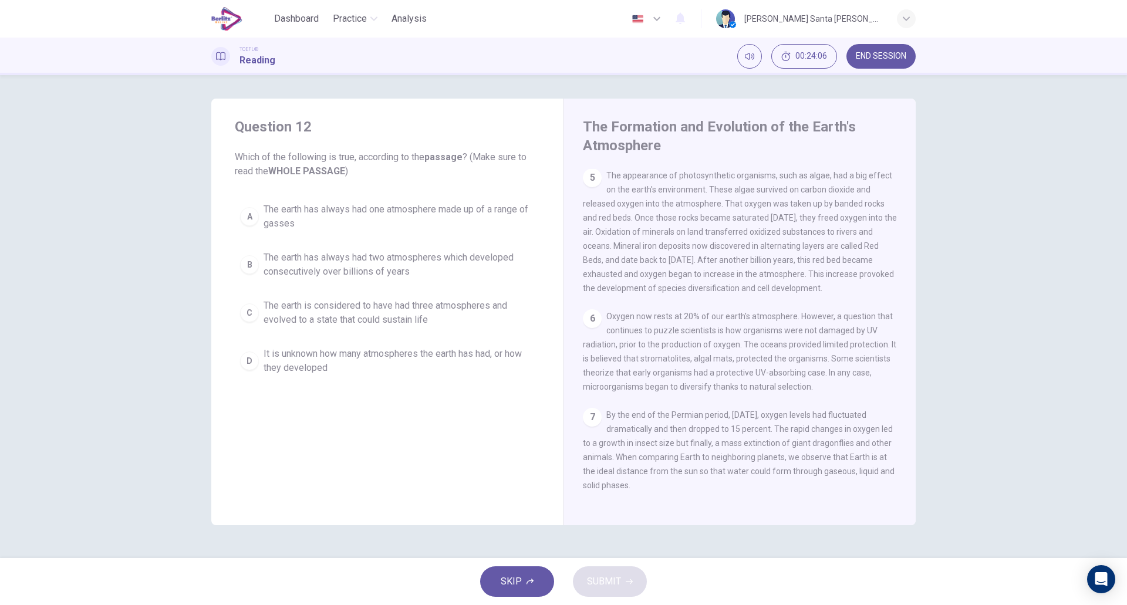
click at [296, 215] on span "The earth has always had one atmosphere made up of a range of gasses" at bounding box center [398, 216] width 271 height 28
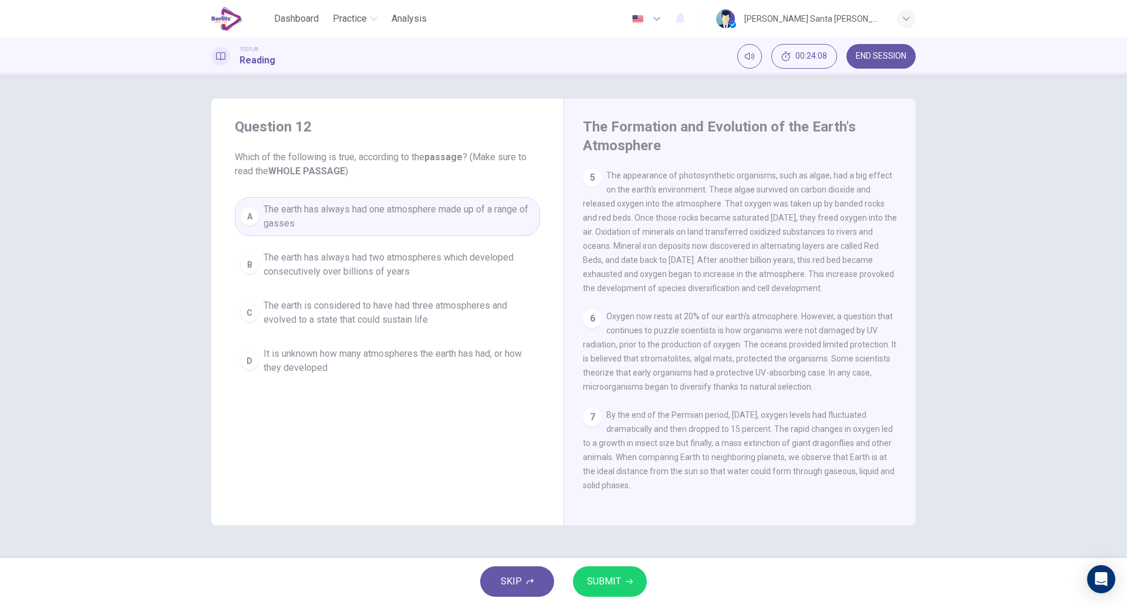
click at [614, 578] on span "SUBMIT" at bounding box center [604, 581] width 34 height 16
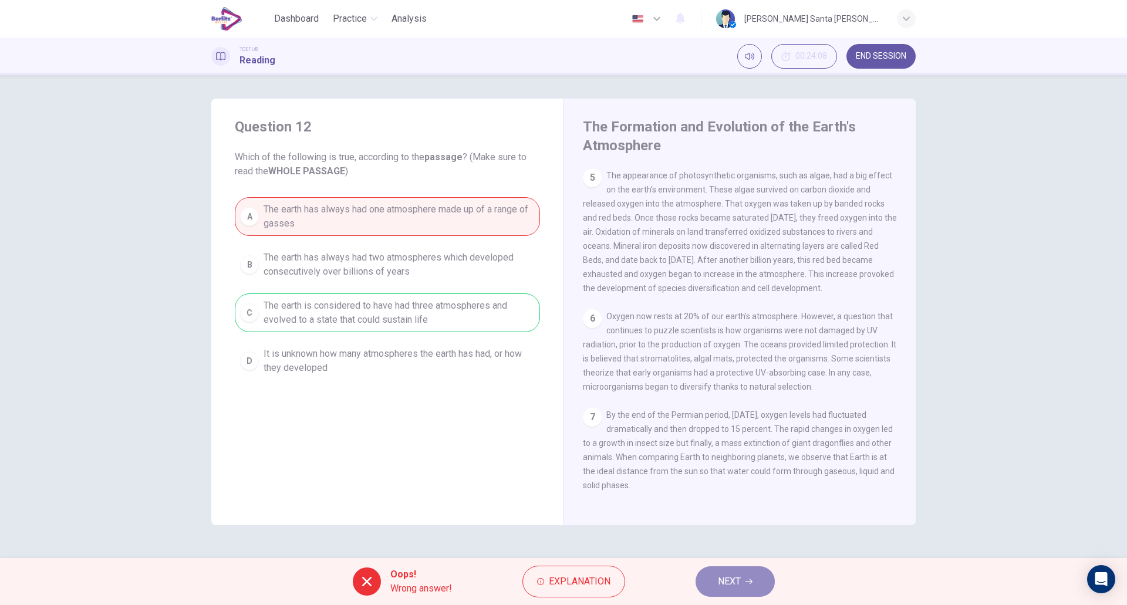
click at [751, 581] on icon "button" at bounding box center [748, 581] width 7 height 7
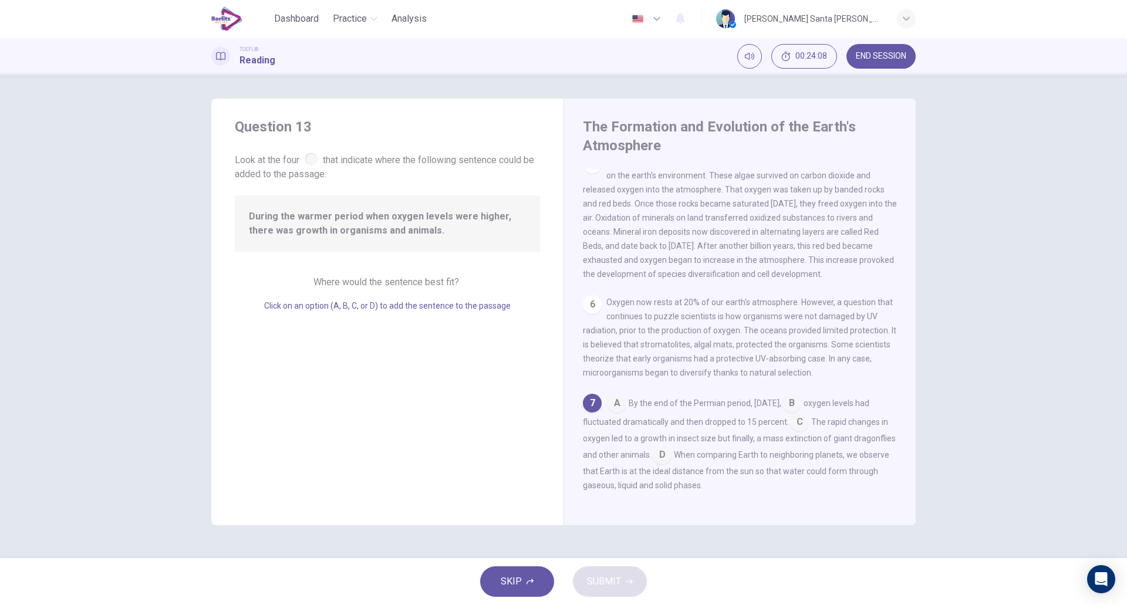
scroll to position [432, 0]
click at [809, 421] on input at bounding box center [799, 423] width 19 height 19
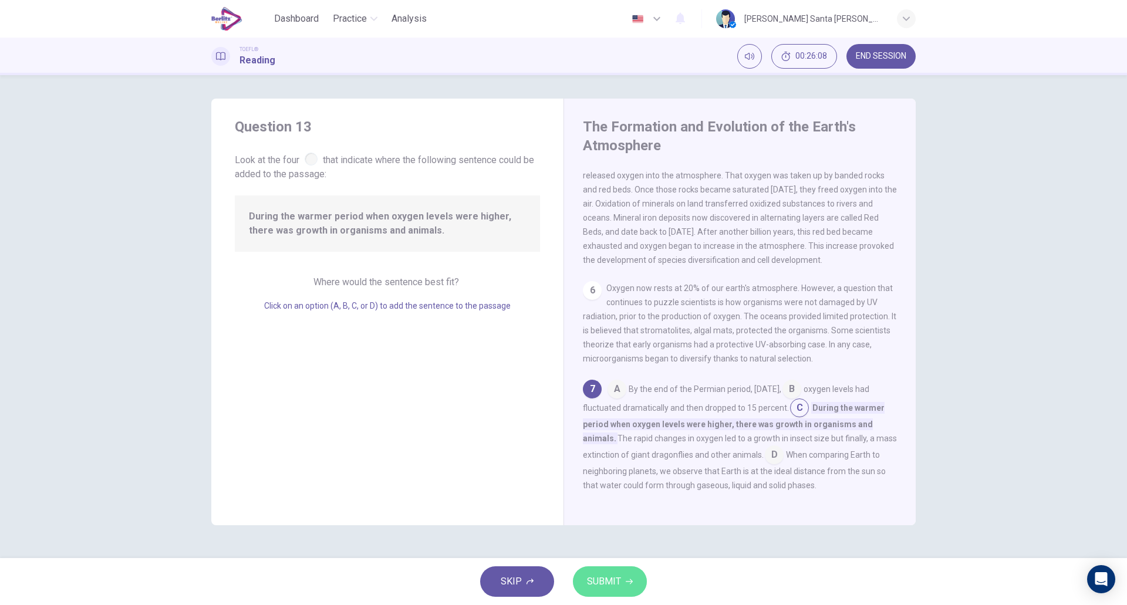
drag, startPoint x: 613, startPoint y: 579, endPoint x: 613, endPoint y: 570, distance: 8.8
click at [614, 580] on span "SUBMIT" at bounding box center [604, 581] width 34 height 16
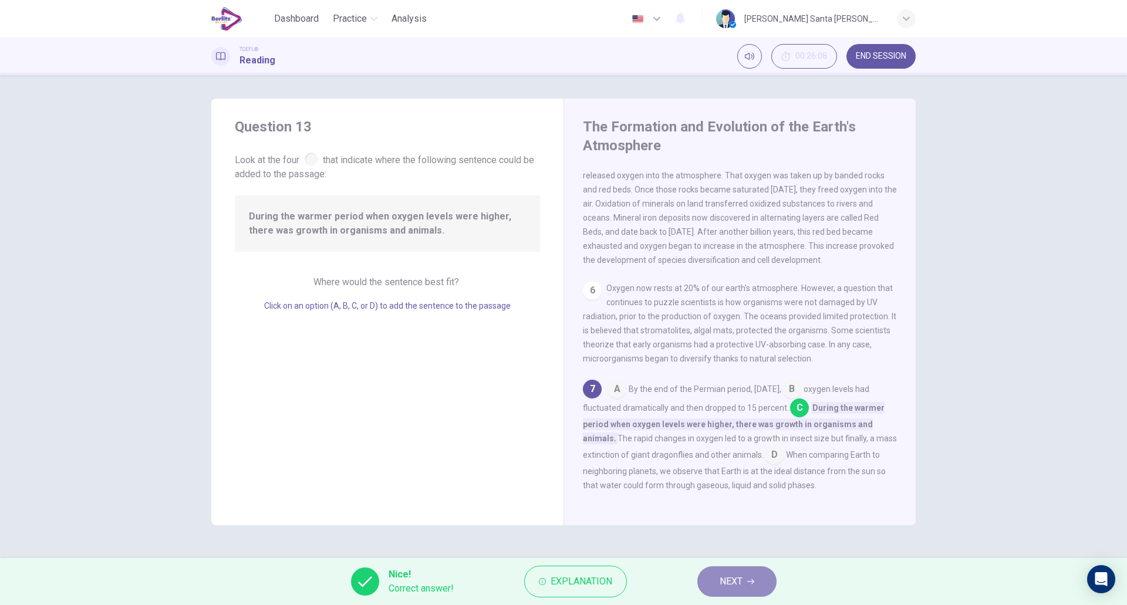
click at [742, 582] on span "NEXT" at bounding box center [730, 581] width 23 height 16
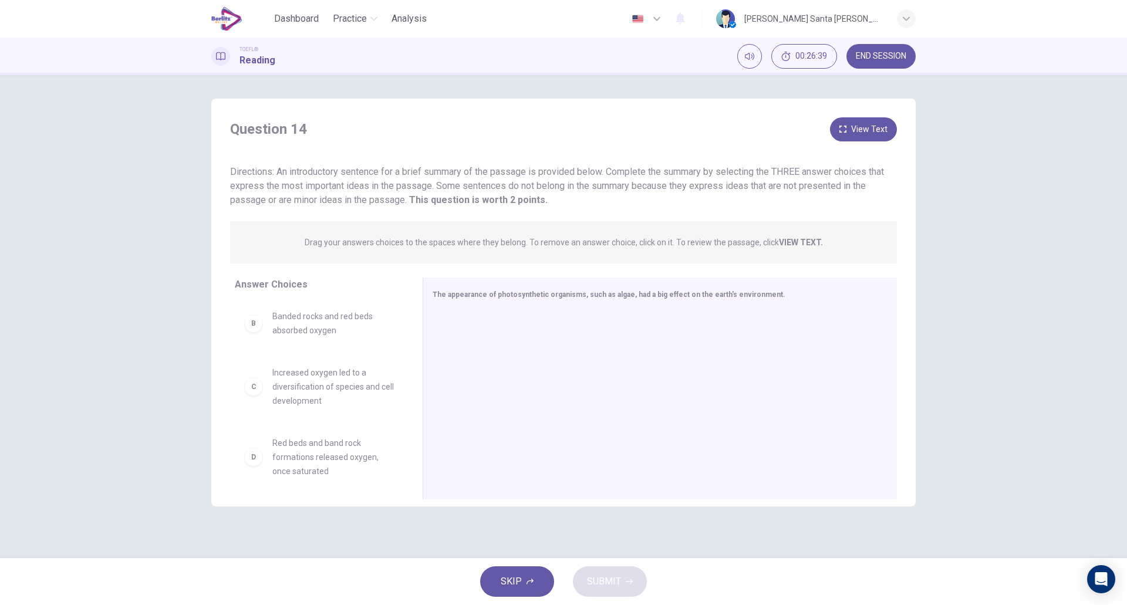
scroll to position [0, 0]
click at [346, 338] on span "Algae fed off oxygen and released carbon dioxide into the atmosphere" at bounding box center [333, 331] width 122 height 42
drag, startPoint x: 327, startPoint y: 336, endPoint x: 558, endPoint y: 350, distance: 231.1
drag, startPoint x: 309, startPoint y: 396, endPoint x: 503, endPoint y: 377, distance: 195.2
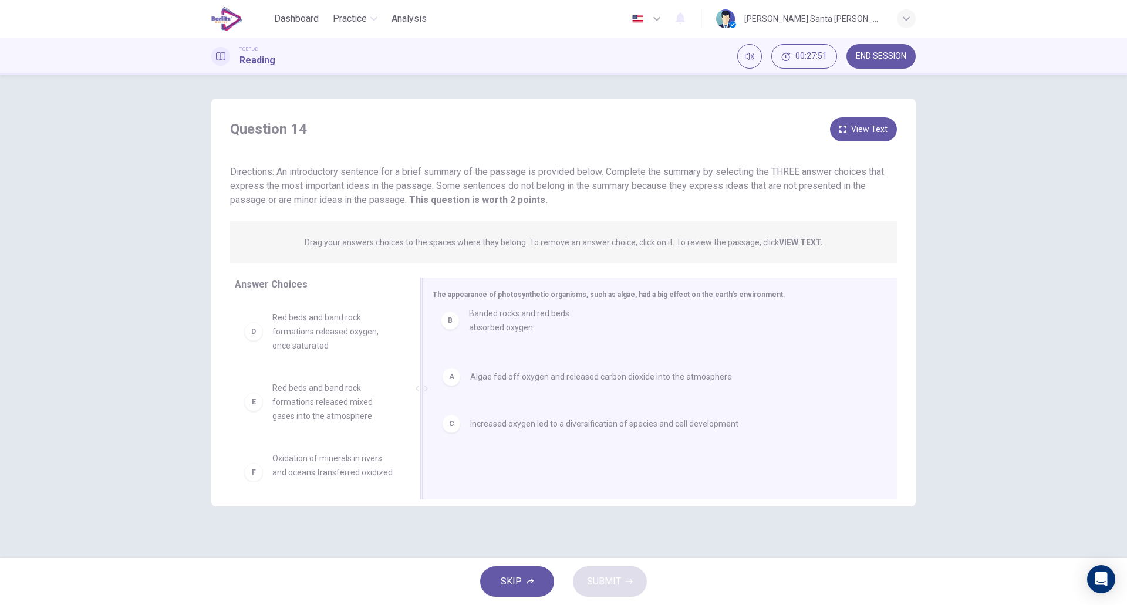
drag, startPoint x: 311, startPoint y: 324, endPoint x: 512, endPoint y: 321, distance: 200.7
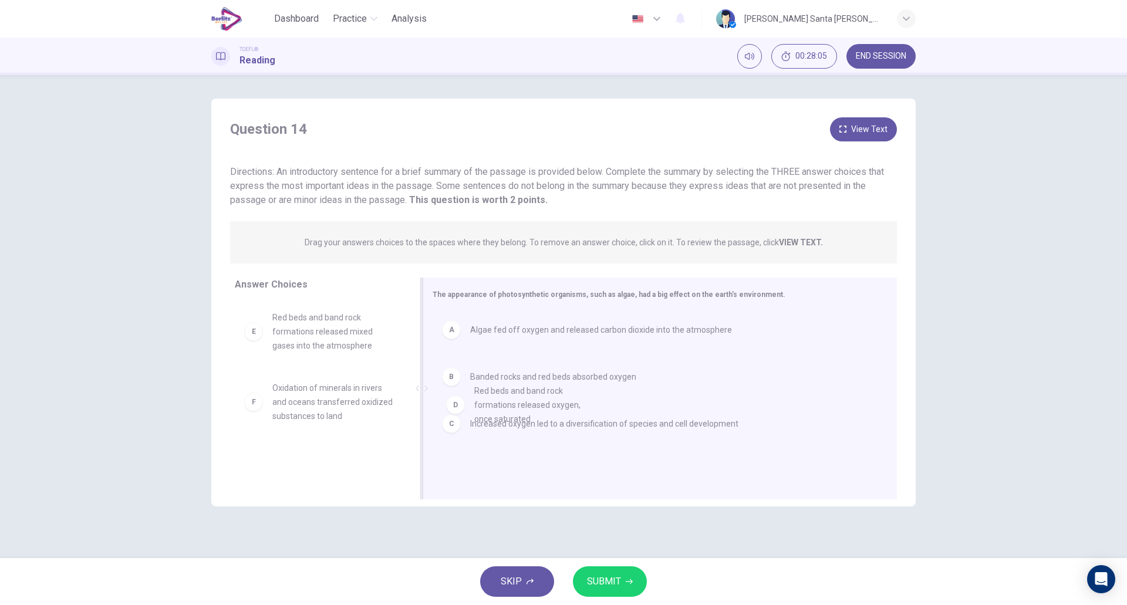
drag, startPoint x: 320, startPoint y: 333, endPoint x: 528, endPoint y: 407, distance: 220.7
drag, startPoint x: 330, startPoint y: 334, endPoint x: 530, endPoint y: 412, distance: 214.6
click at [491, 430] on span "Increased oxygen led to a diversification of species and cell development" at bounding box center [604, 424] width 268 height 14
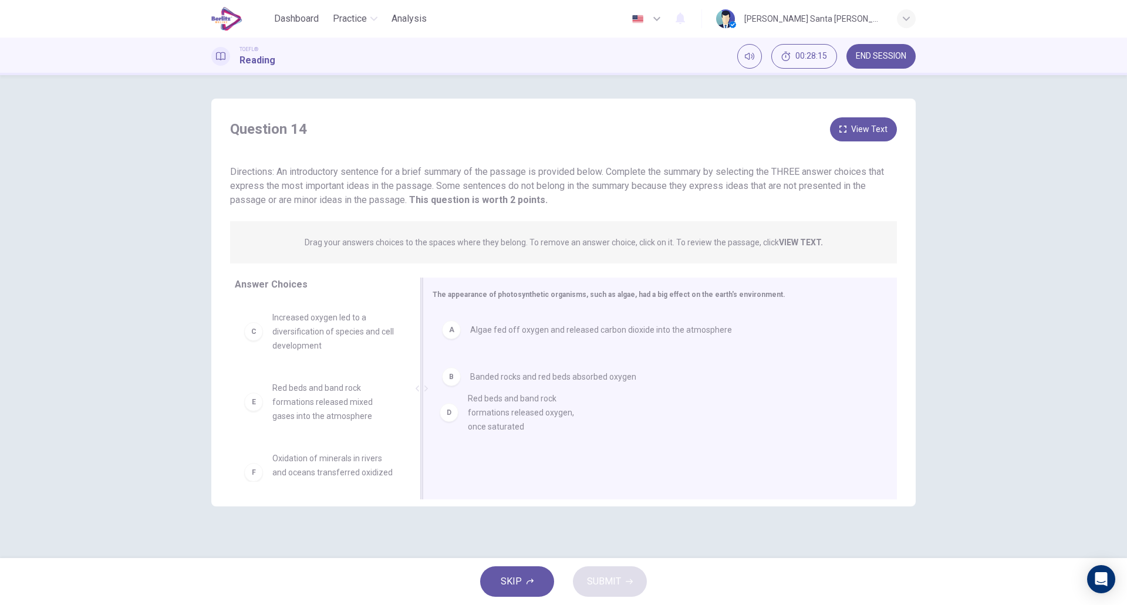
drag, startPoint x: 307, startPoint y: 397, endPoint x: 507, endPoint y: 410, distance: 200.5
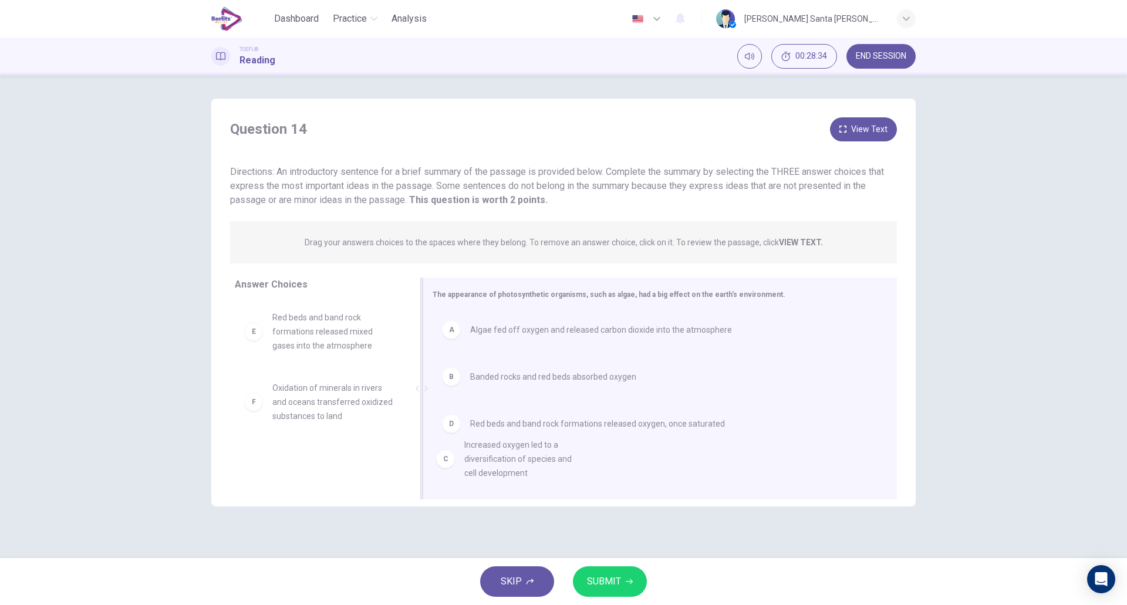
drag, startPoint x: 272, startPoint y: 338, endPoint x: 469, endPoint y: 466, distance: 235.3
drag, startPoint x: 305, startPoint y: 333, endPoint x: 517, endPoint y: 466, distance: 251.0
drag, startPoint x: 302, startPoint y: 339, endPoint x: 523, endPoint y: 479, distance: 261.7
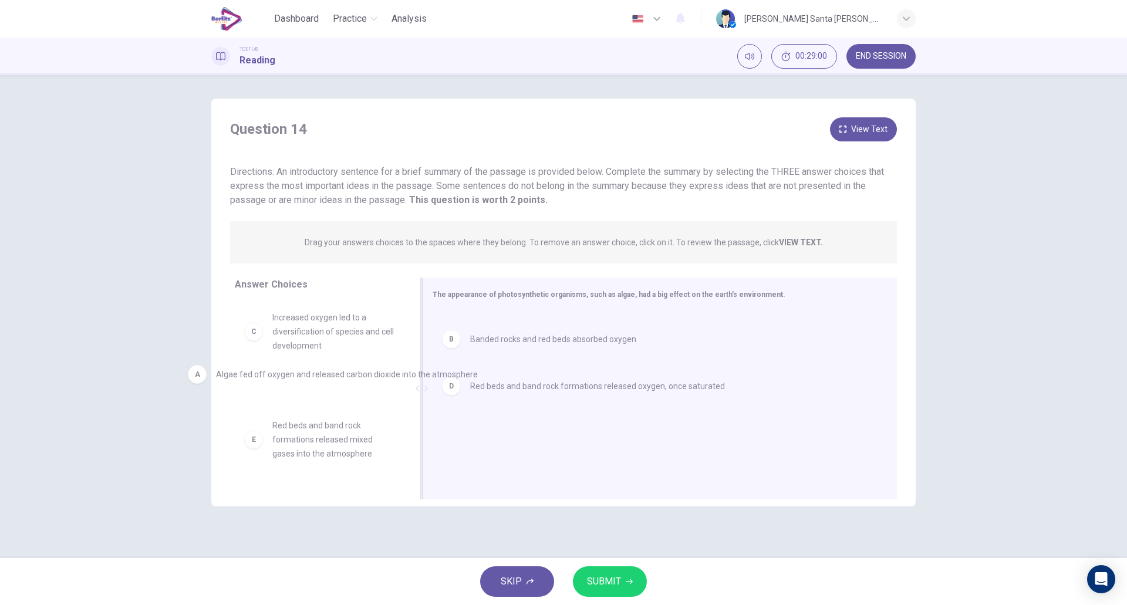
drag, startPoint x: 586, startPoint y: 332, endPoint x: 331, endPoint y: 379, distance: 259.1
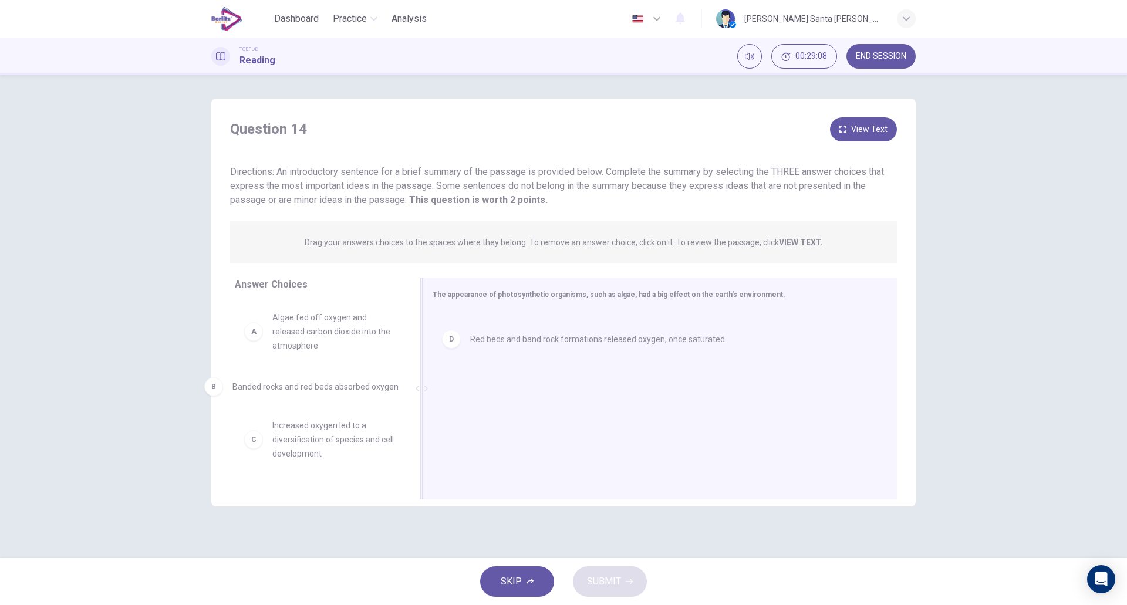
drag, startPoint x: 545, startPoint y: 333, endPoint x: 316, endPoint y: 386, distance: 235.6
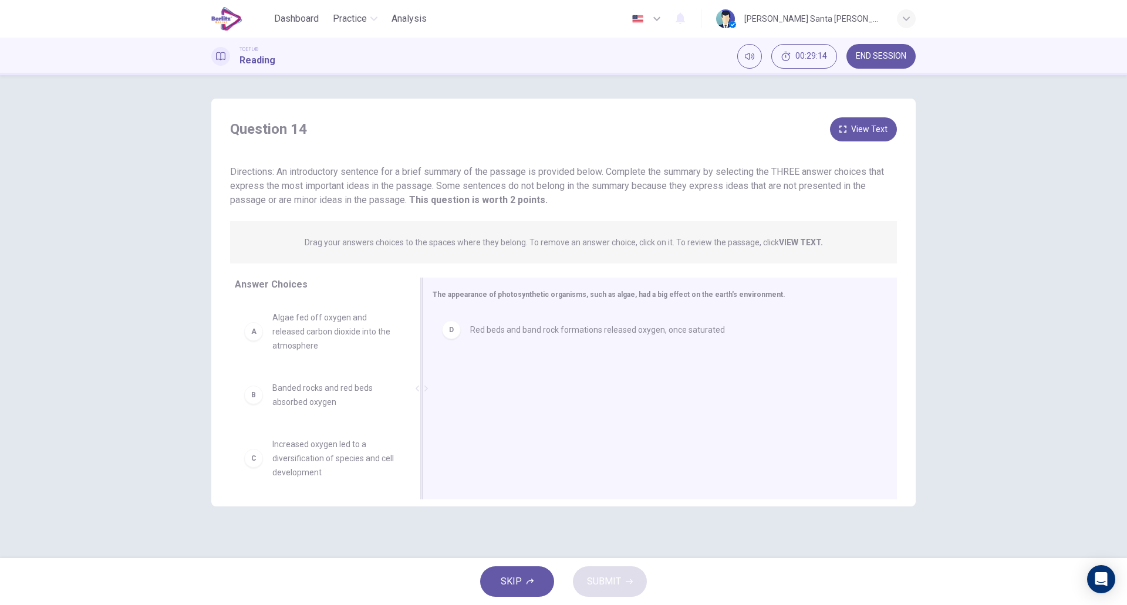
drag, startPoint x: 413, startPoint y: 332, endPoint x: 421, endPoint y: 377, distance: 45.8
click at [421, 377] on div "Answer Choices A Algae fed off oxygen and released carbon dioxide into the atmo…" at bounding box center [563, 392] width 704 height 228
drag, startPoint x: 322, startPoint y: 462, endPoint x: 530, endPoint y: 384, distance: 222.4
click at [530, 384] on div "D Red beds and band rock formations released oxygen, once saturated" at bounding box center [654, 389] width 445 height 157
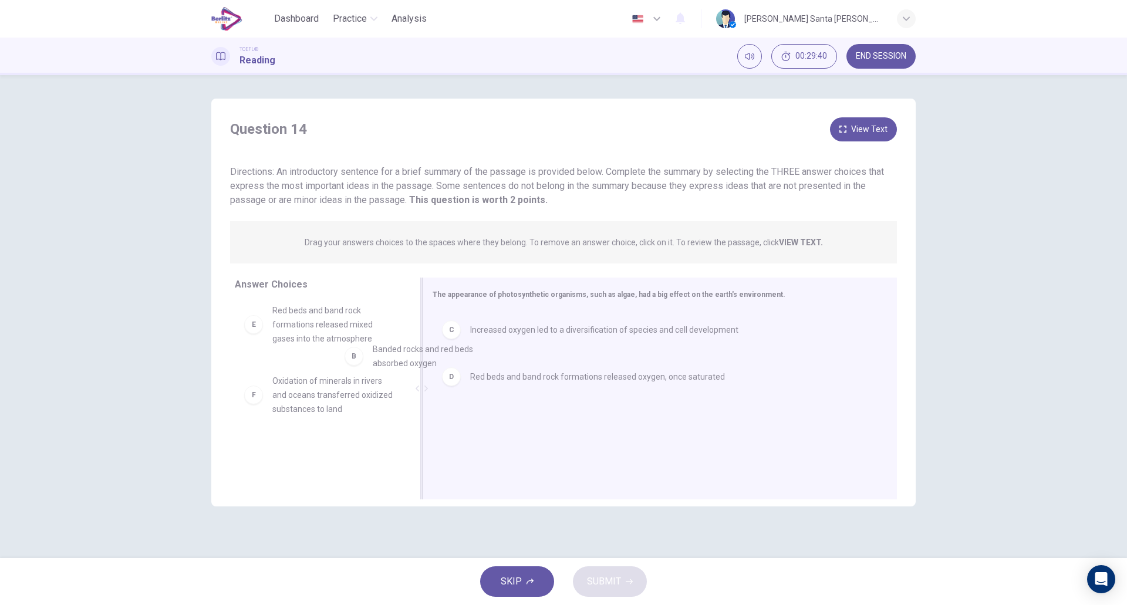
scroll to position [75, 0]
drag, startPoint x: 320, startPoint y: 317, endPoint x: 535, endPoint y: 373, distance: 222.0
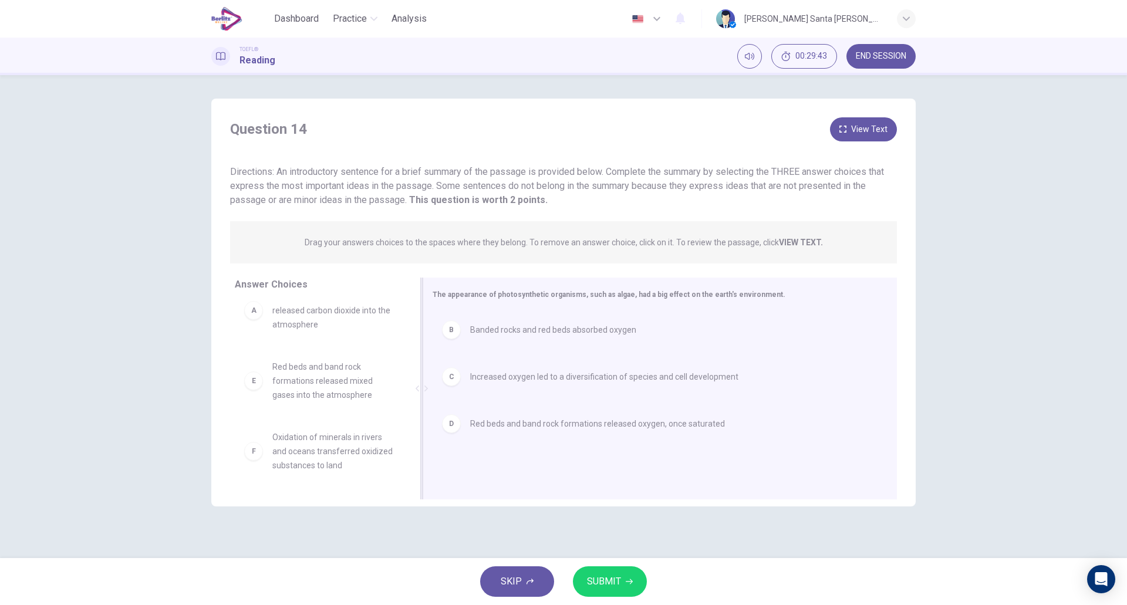
scroll to position [21, 0]
drag, startPoint x: 512, startPoint y: 382, endPoint x: 516, endPoint y: 440, distance: 58.2
drag, startPoint x: 543, startPoint y: 378, endPoint x: 528, endPoint y: 395, distance: 22.9
click at [528, 377] on span "Increased oxygen led to a diversification of species and cell development" at bounding box center [604, 377] width 268 height 14
drag, startPoint x: 334, startPoint y: 384, endPoint x: 553, endPoint y: 421, distance: 222.1
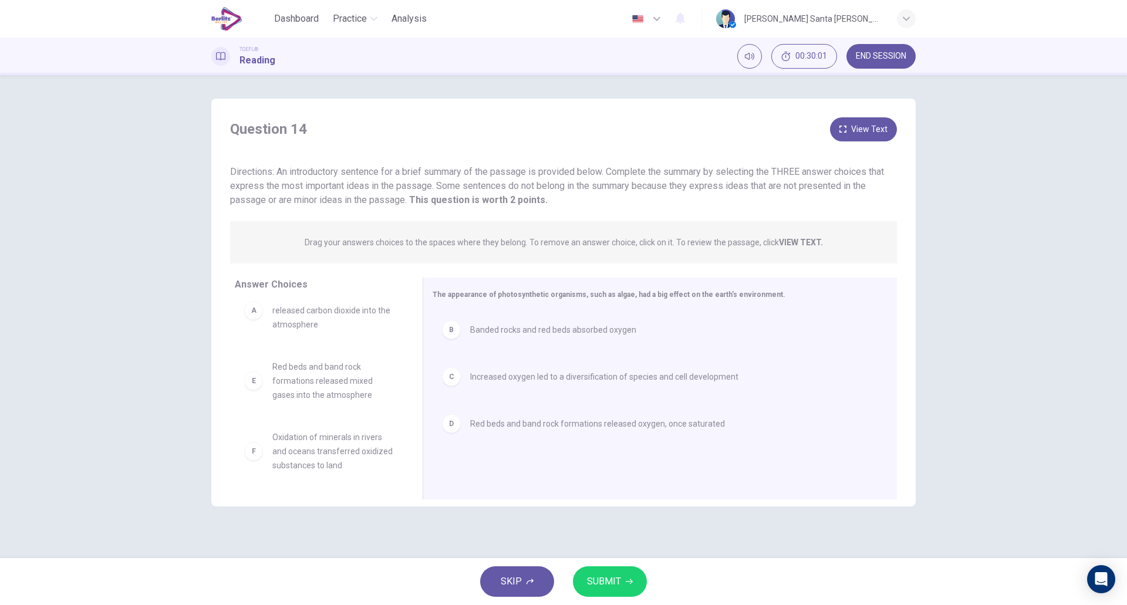
click at [608, 580] on span "SUBMIT" at bounding box center [604, 581] width 34 height 16
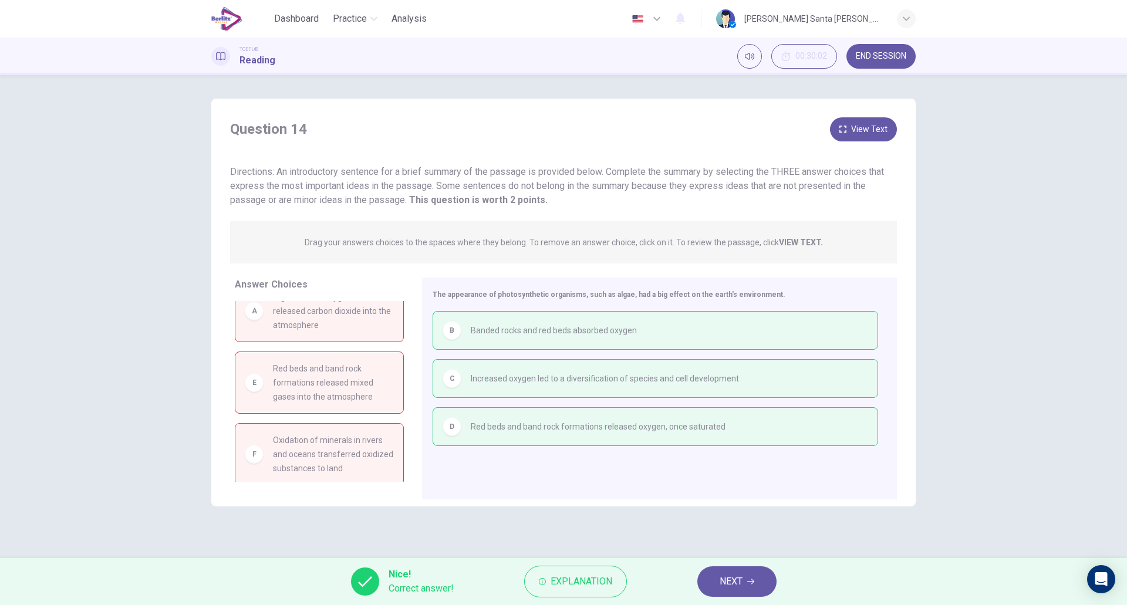
click at [738, 582] on span "NEXT" at bounding box center [730, 581] width 23 height 16
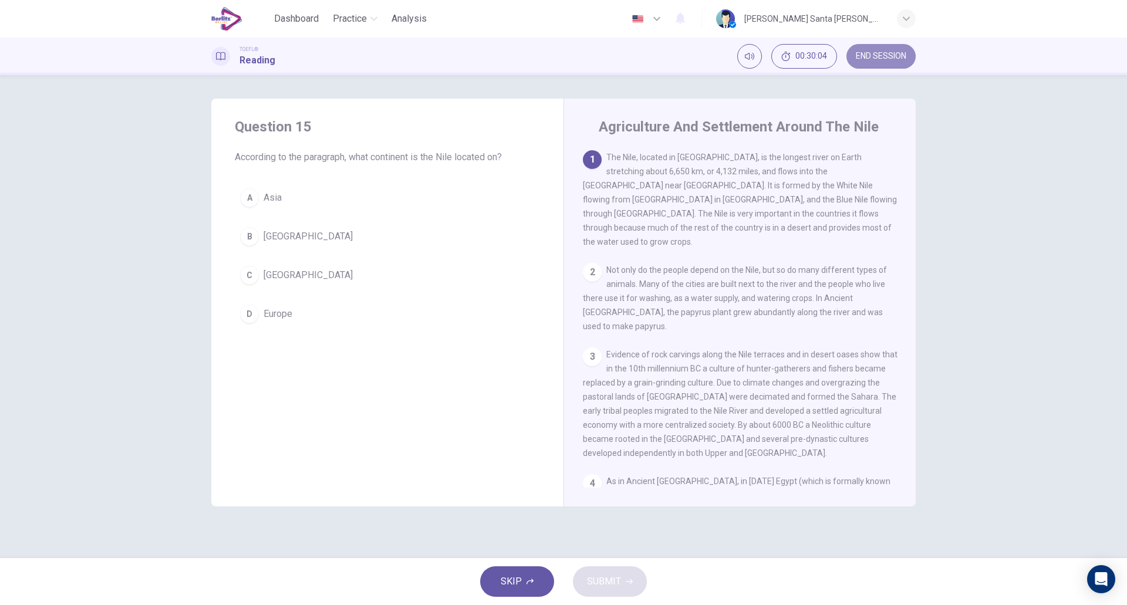
click at [882, 54] on span "END SESSION" at bounding box center [881, 56] width 50 height 9
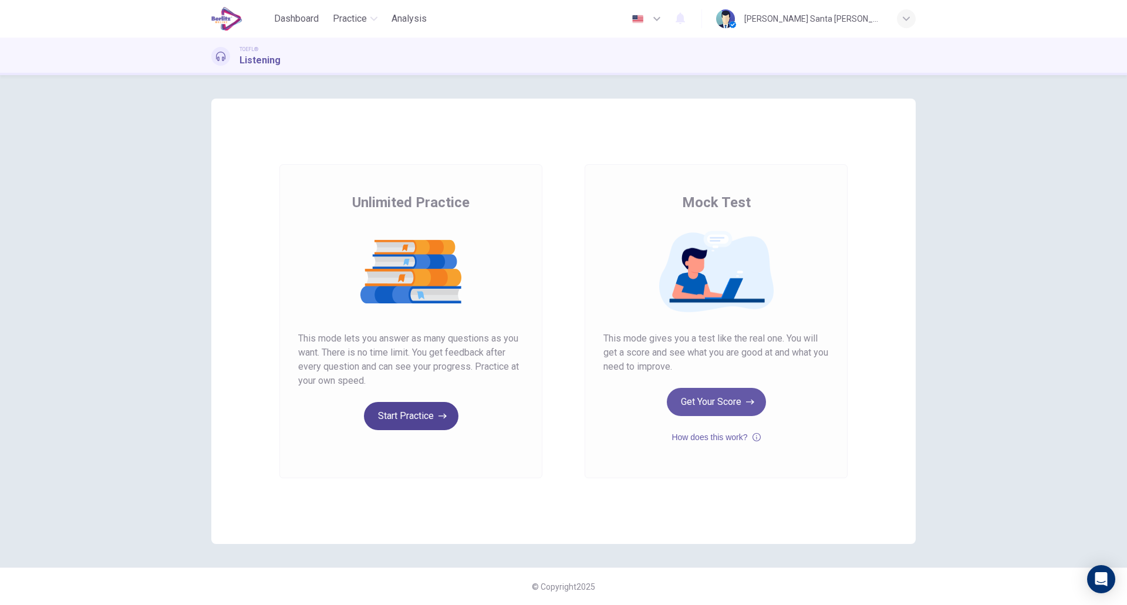
click at [420, 420] on button "Start Practice" at bounding box center [411, 416] width 94 height 28
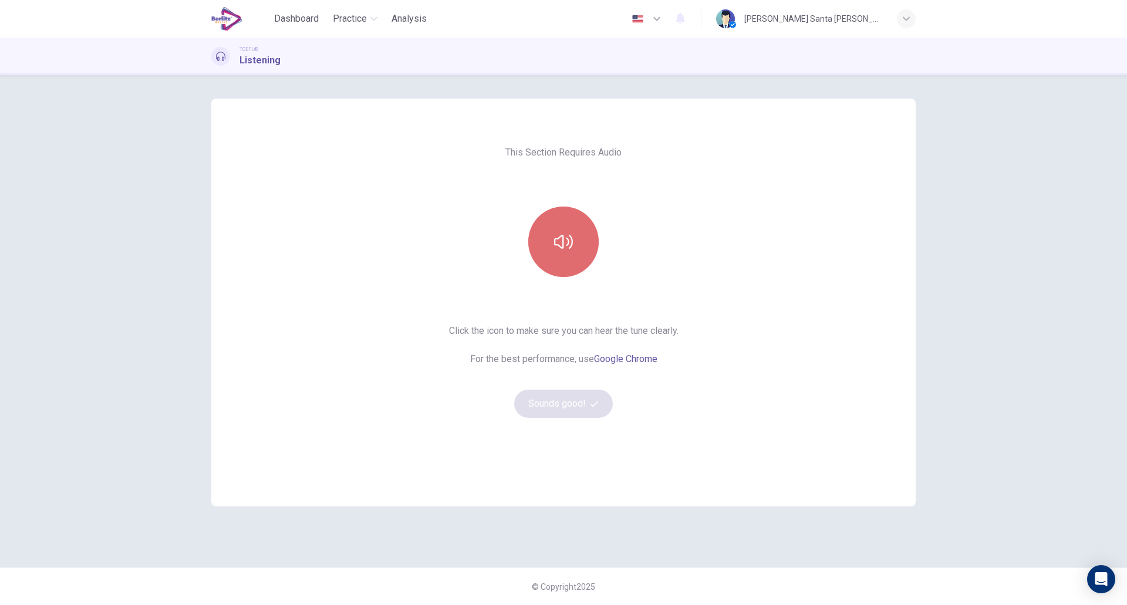
click at [574, 233] on button "button" at bounding box center [563, 242] width 70 height 70
click at [572, 404] on button "Sounds good!" at bounding box center [563, 404] width 99 height 28
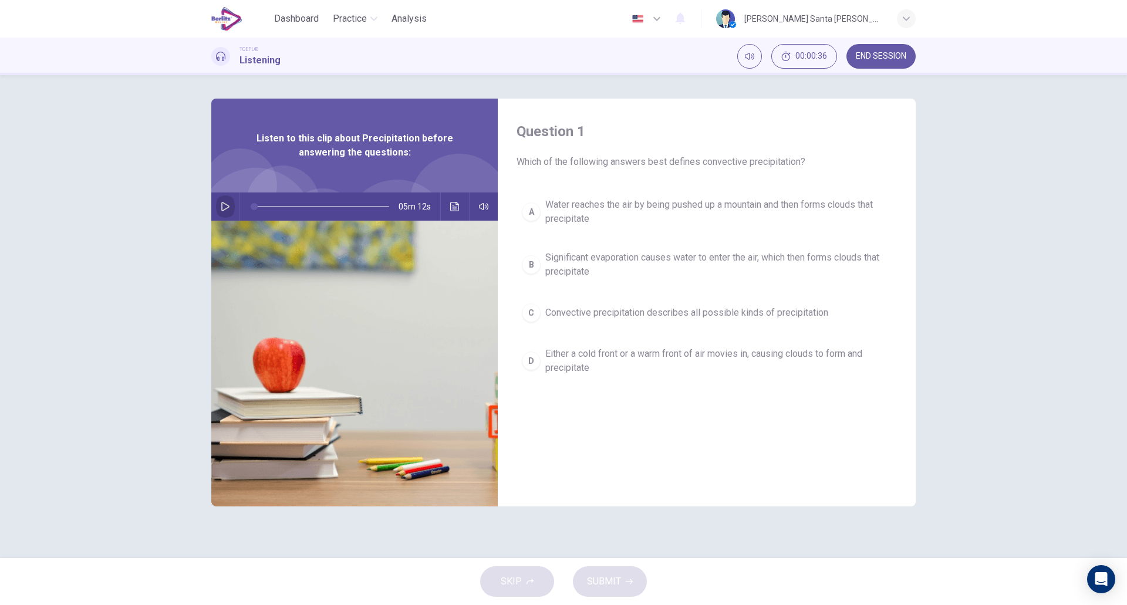
click at [222, 207] on icon "button" at bounding box center [225, 206] width 8 height 9
type input "*"
click at [552, 260] on span "Significant evaporation causes water to enter the air, which then forms clouds …" at bounding box center [718, 265] width 346 height 28
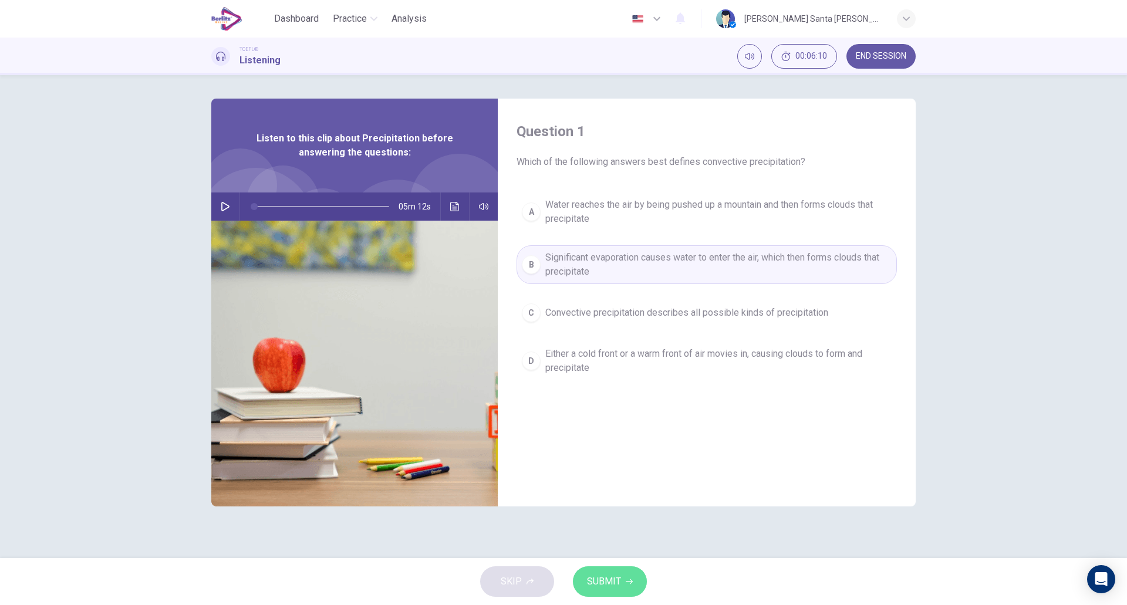
click at [606, 583] on span "SUBMIT" at bounding box center [604, 581] width 34 height 16
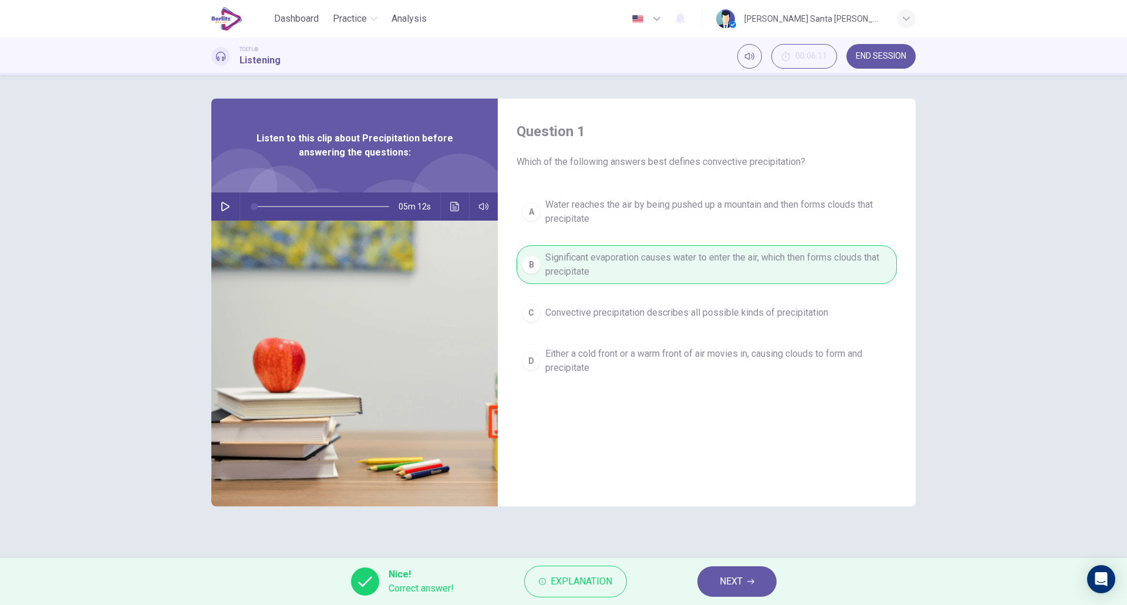
click at [736, 583] on span "NEXT" at bounding box center [730, 581] width 23 height 16
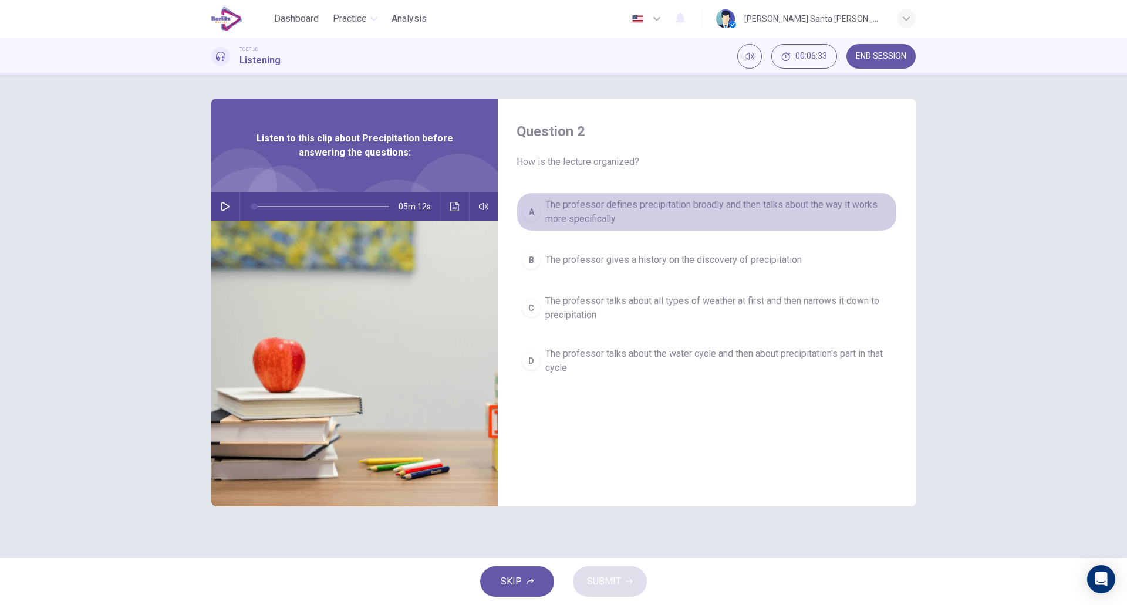
click at [701, 202] on span "The professor defines precipitation broadly and then talks about the way it wor…" at bounding box center [718, 212] width 346 height 28
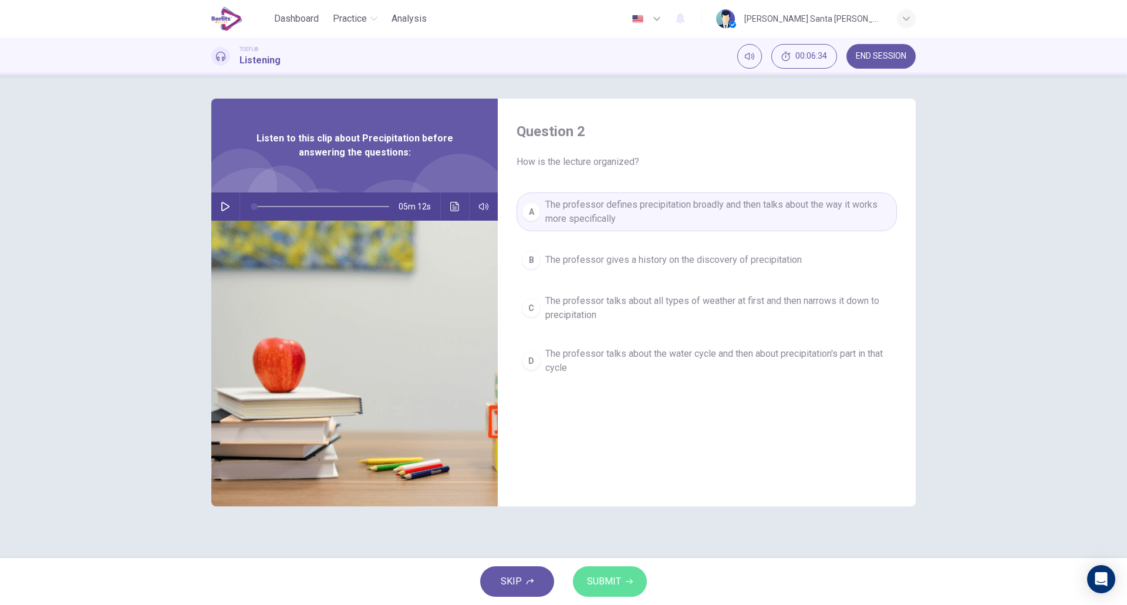
click at [609, 580] on span "SUBMIT" at bounding box center [604, 581] width 34 height 16
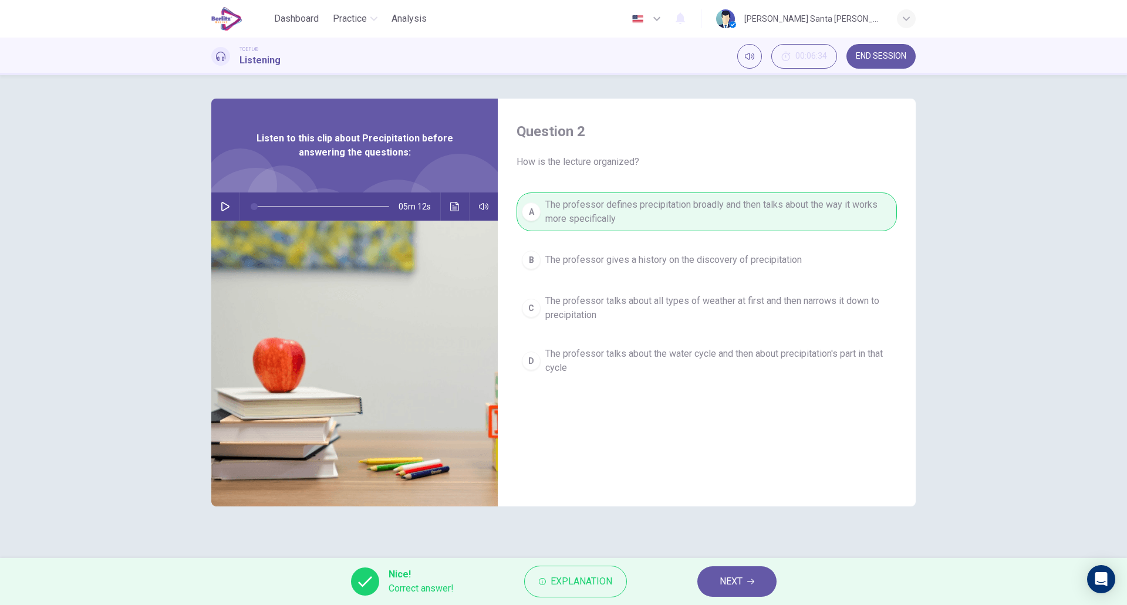
click at [737, 581] on span "NEXT" at bounding box center [730, 581] width 23 height 16
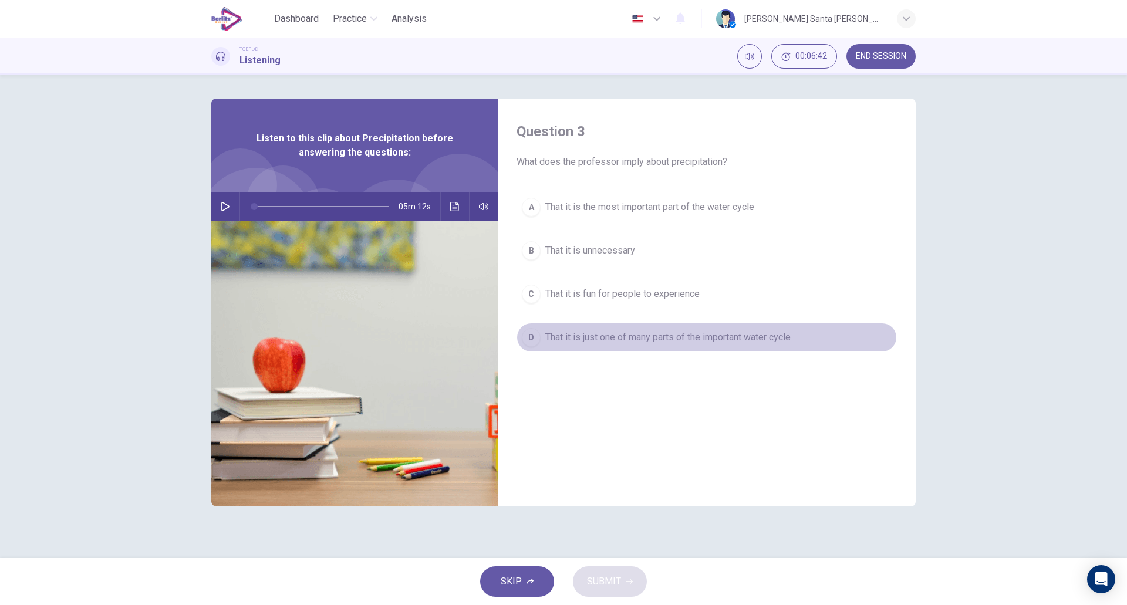
click at [685, 336] on span "That it is just one of many parts of the important water cycle" at bounding box center [667, 337] width 245 height 14
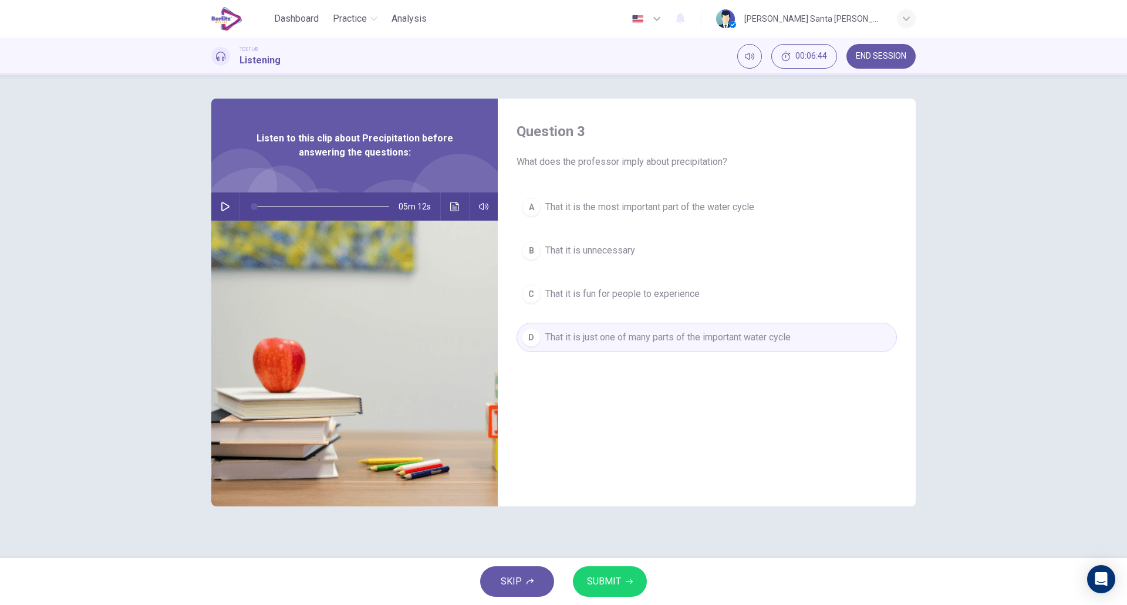
click at [617, 581] on span "SUBMIT" at bounding box center [604, 581] width 34 height 16
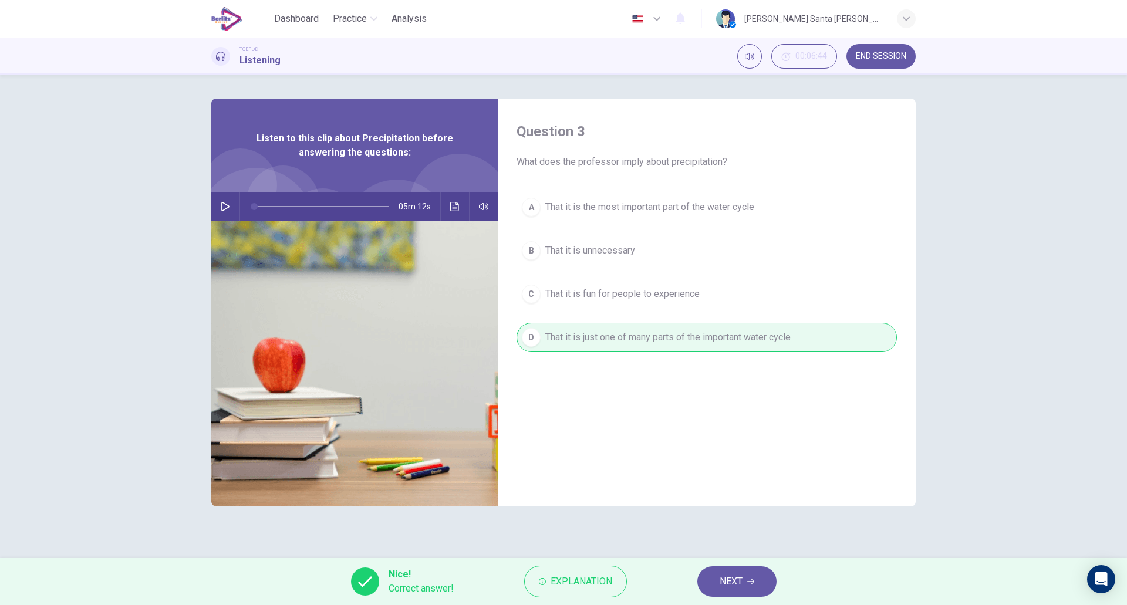
click at [744, 582] on button "NEXT" at bounding box center [736, 581] width 79 height 31
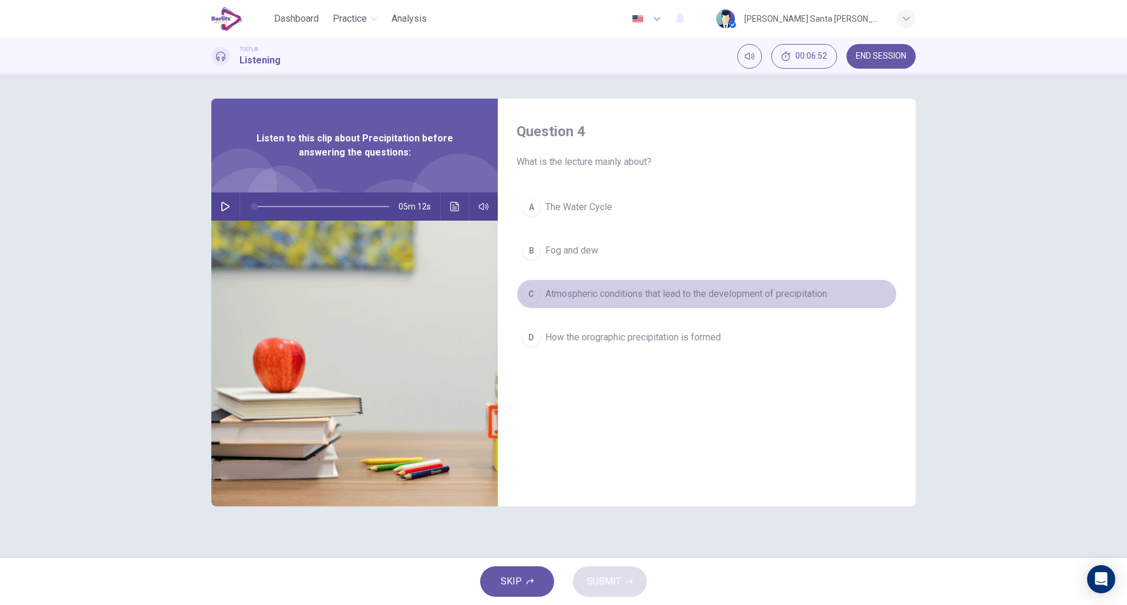
click at [650, 293] on span "Atmospheric conditions that lead to the development of precipitation" at bounding box center [686, 294] width 282 height 14
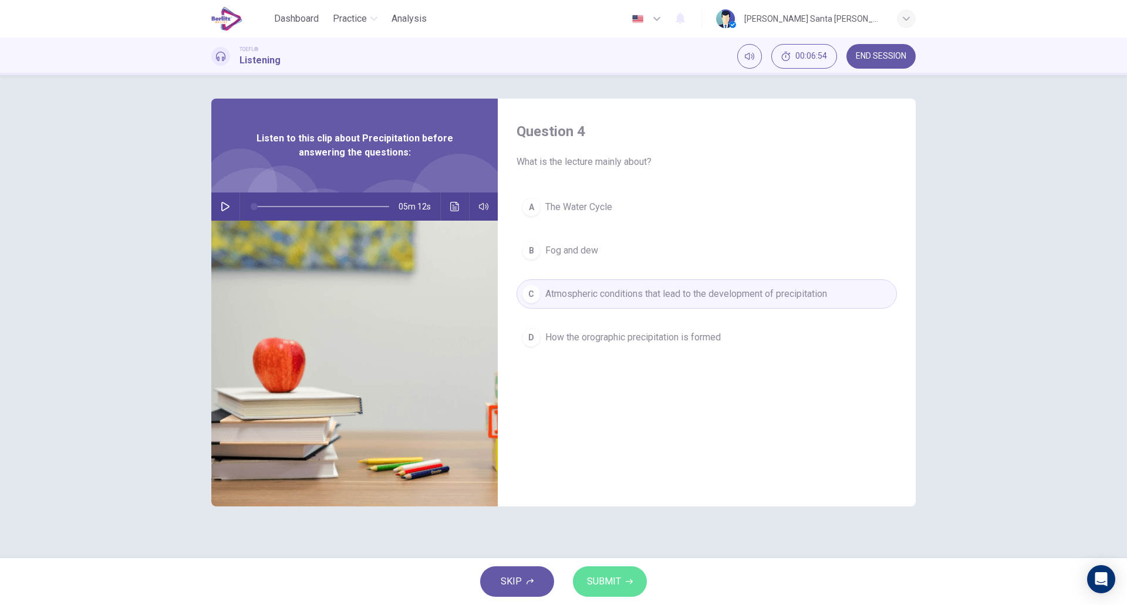
click at [600, 579] on span "SUBMIT" at bounding box center [604, 581] width 34 height 16
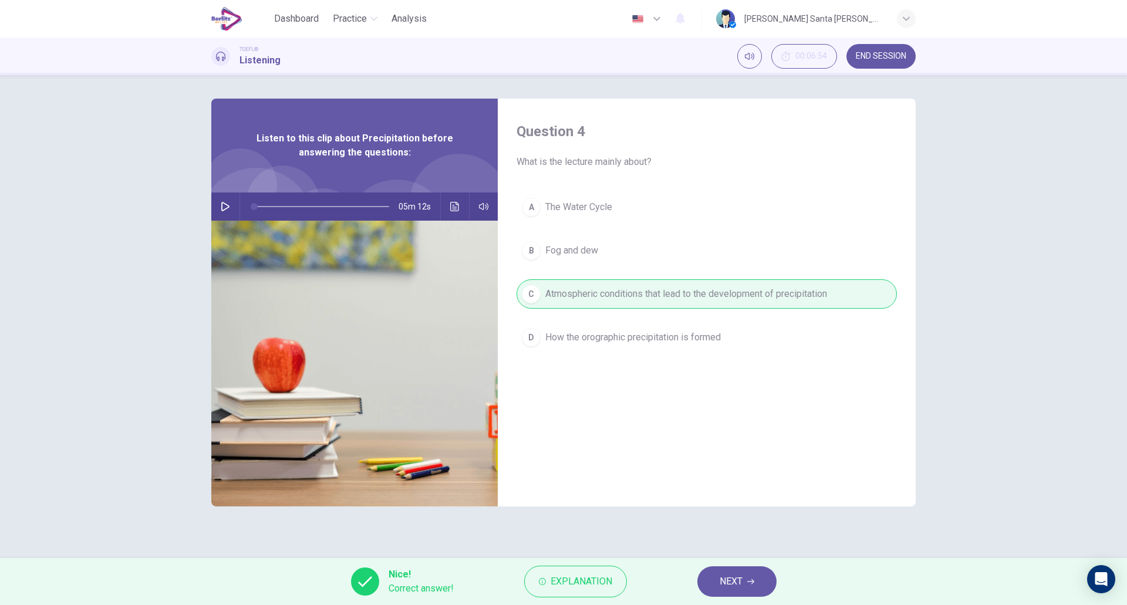
click at [752, 580] on icon "button" at bounding box center [750, 581] width 7 height 7
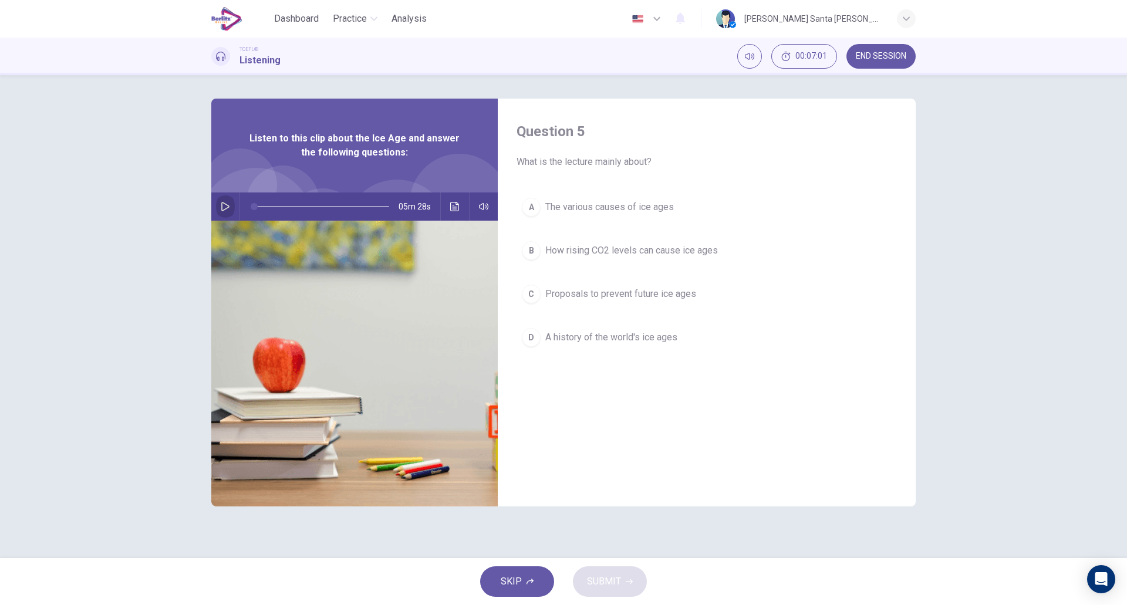
click at [222, 204] on icon "button" at bounding box center [225, 206] width 9 height 9
type input "*"
click at [531, 208] on div "A" at bounding box center [531, 207] width 19 height 19
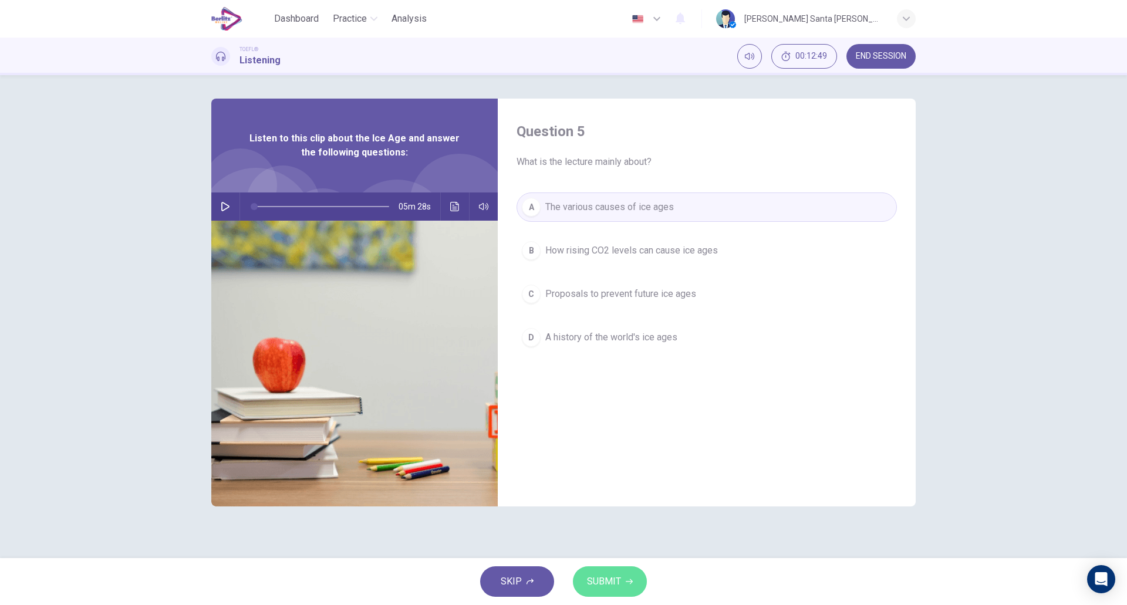
click at [598, 580] on span "SUBMIT" at bounding box center [604, 581] width 34 height 16
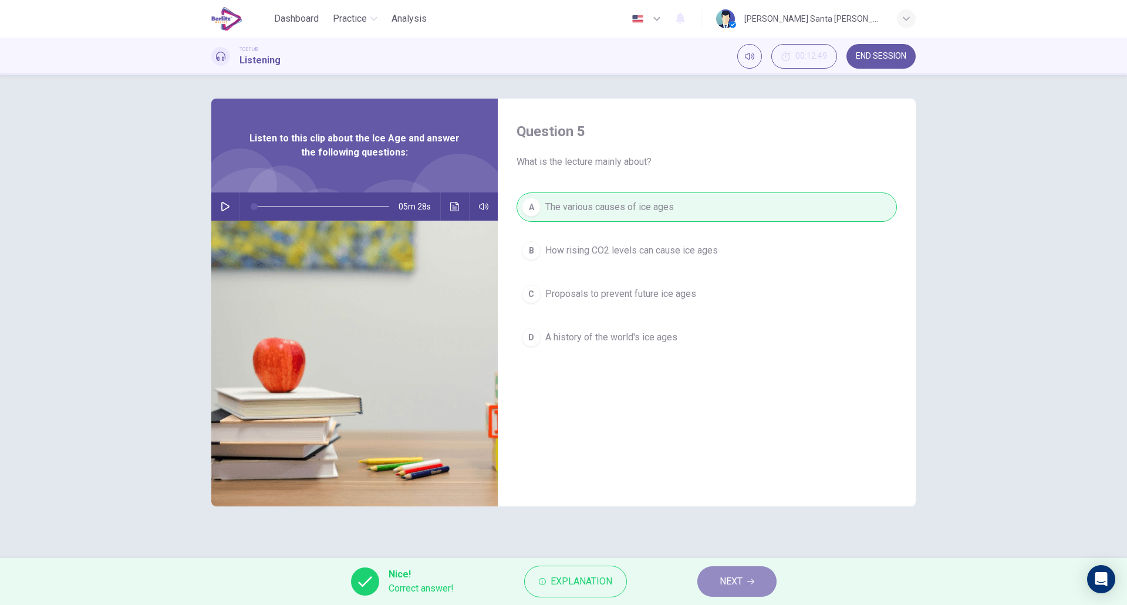
click at [728, 577] on span "NEXT" at bounding box center [730, 581] width 23 height 16
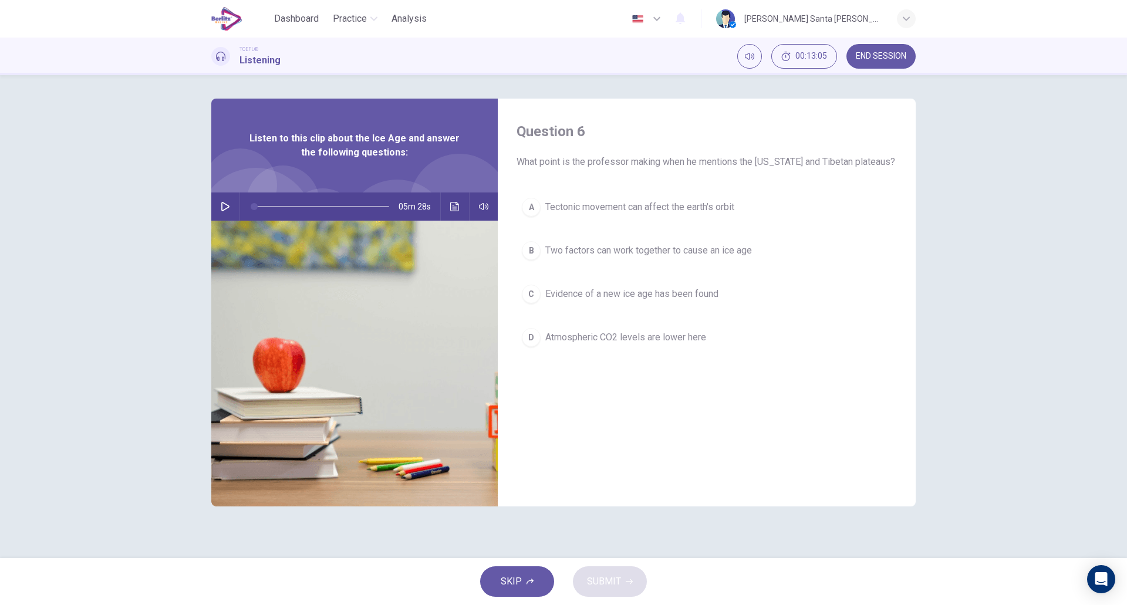
click at [529, 207] on div "A" at bounding box center [531, 207] width 19 height 19
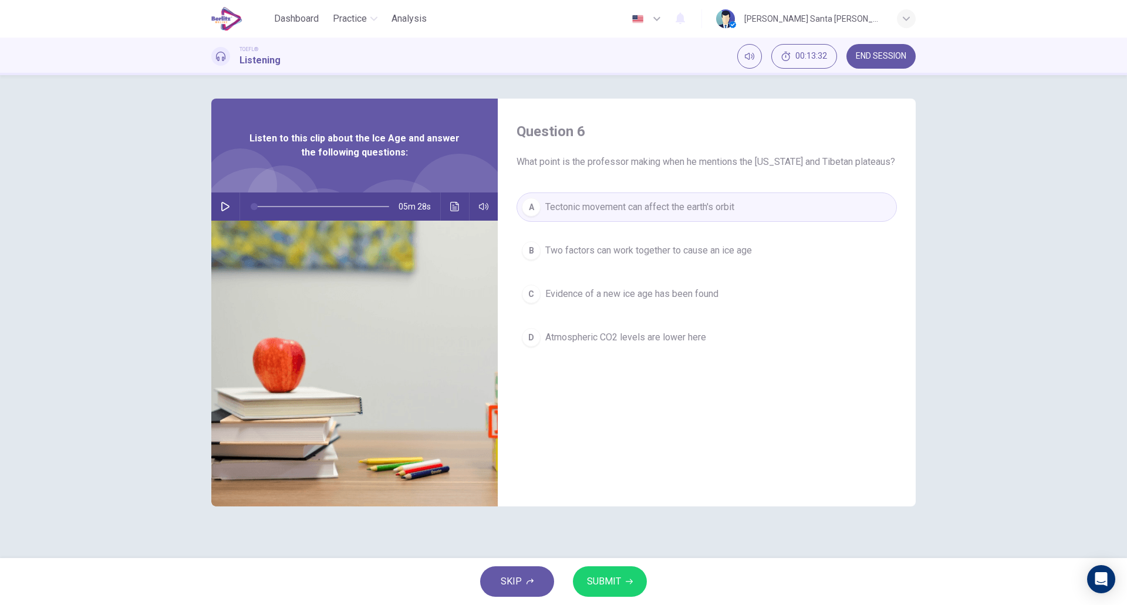
click at [608, 582] on span "SUBMIT" at bounding box center [604, 581] width 34 height 16
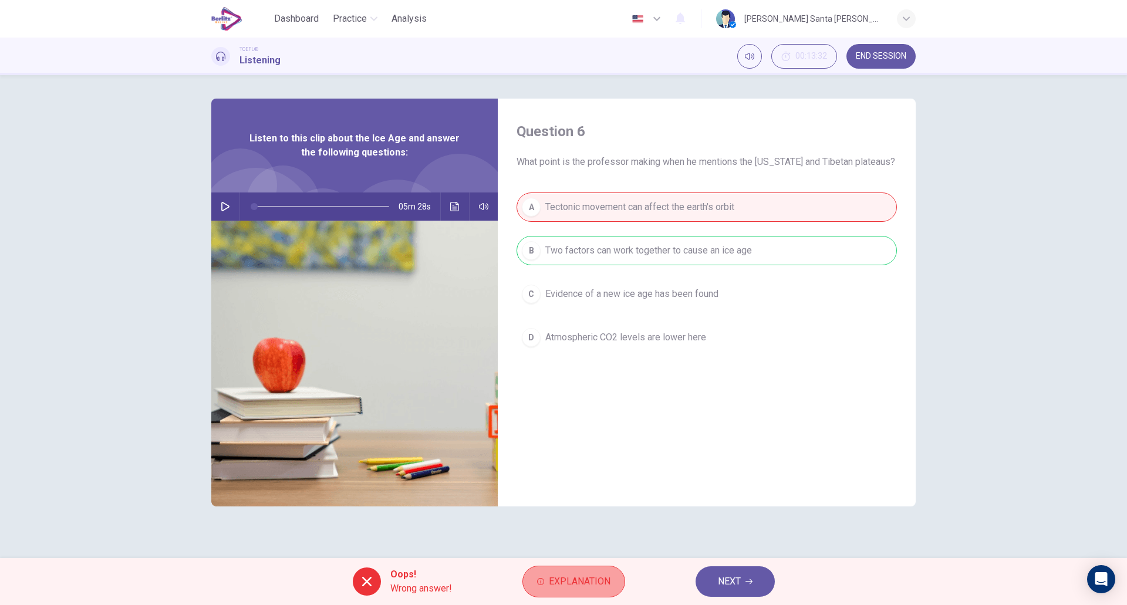
click at [564, 583] on span "Explanation" at bounding box center [580, 581] width 62 height 16
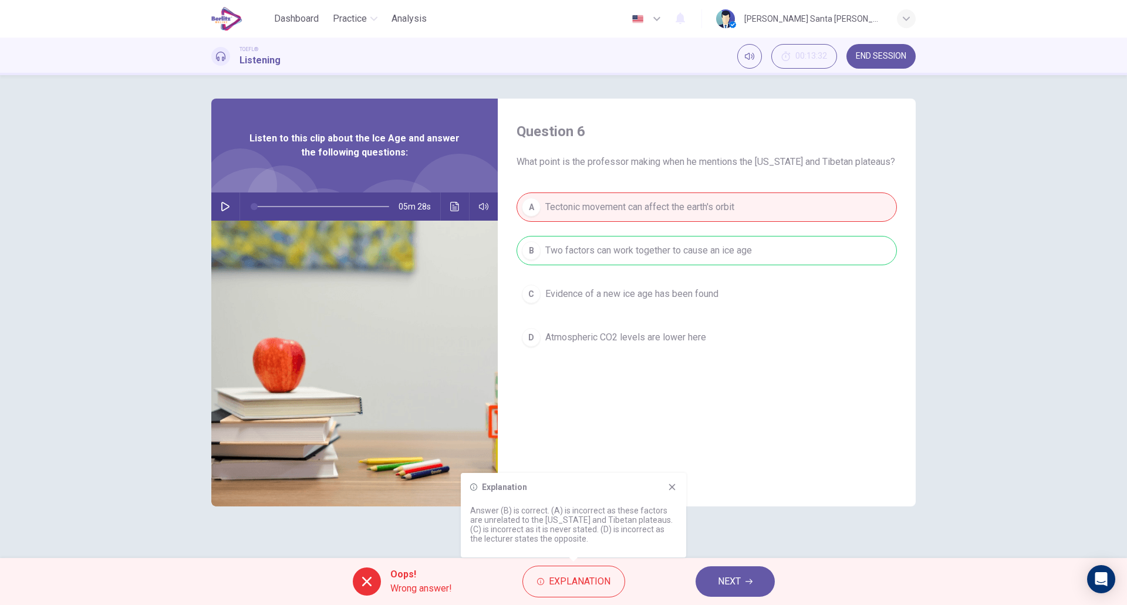
click at [737, 578] on span "NEXT" at bounding box center [729, 581] width 23 height 16
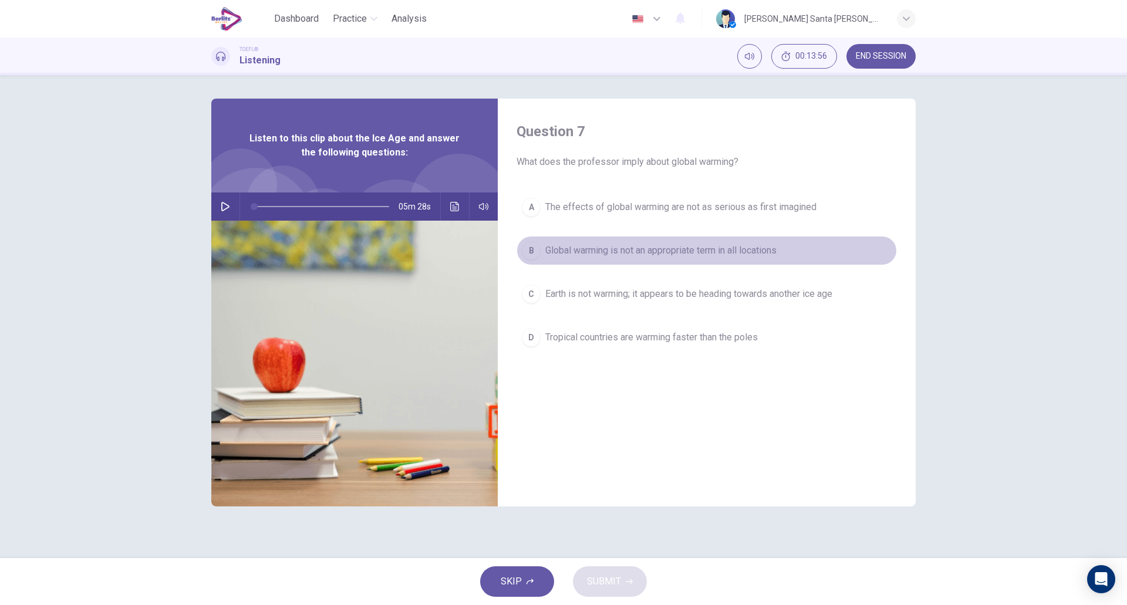
click at [668, 249] on span "Global warming is not an appropriate term in all locations" at bounding box center [660, 251] width 231 height 14
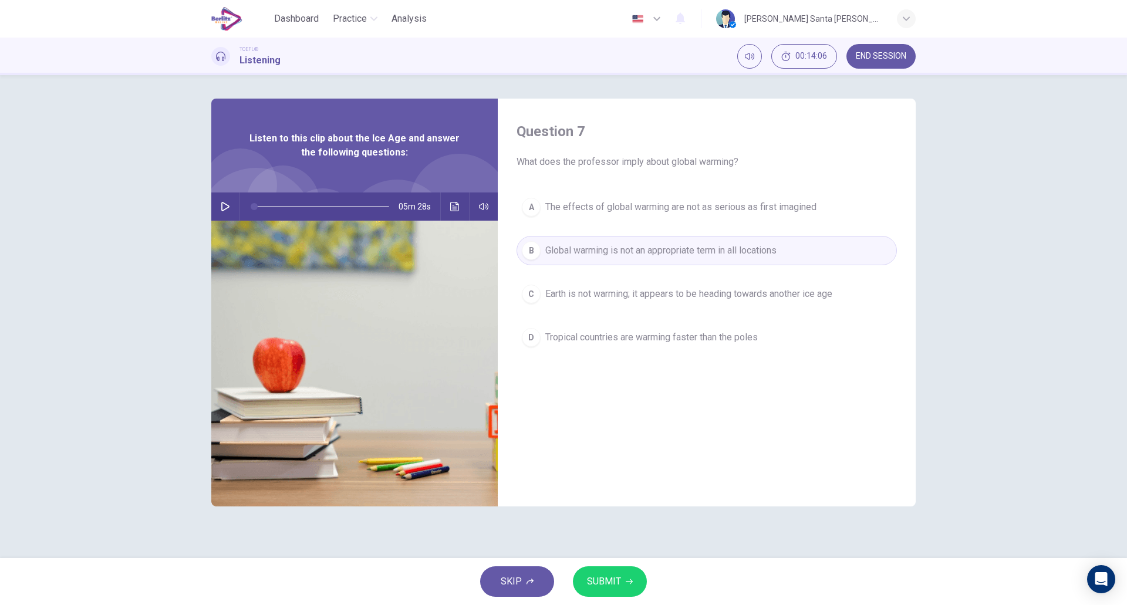
click at [618, 577] on span "SUBMIT" at bounding box center [604, 581] width 34 height 16
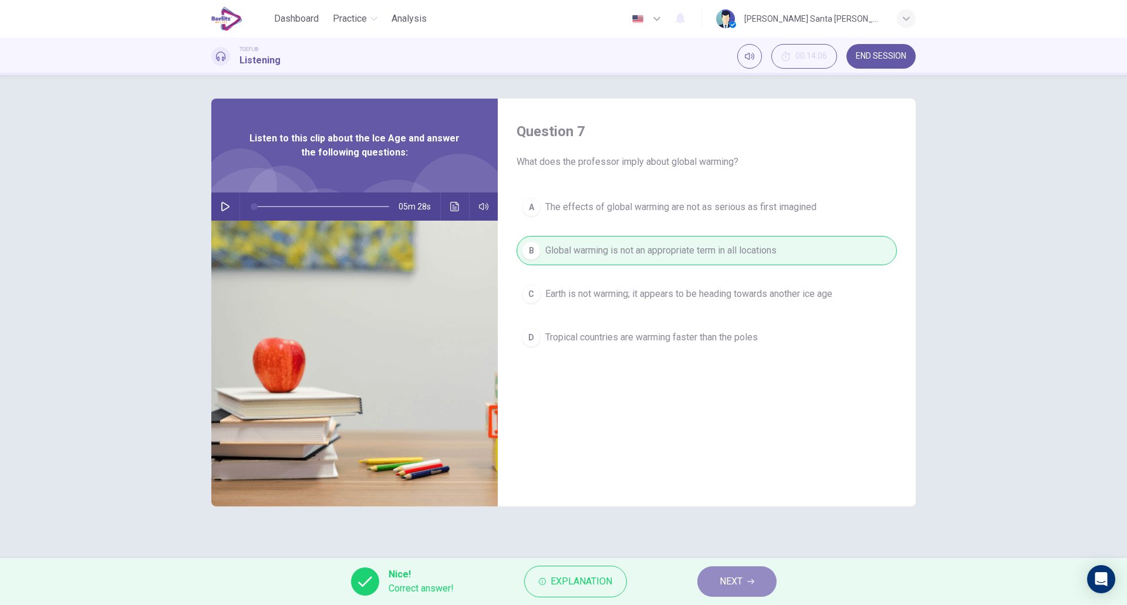
click at [740, 587] on span "NEXT" at bounding box center [730, 581] width 23 height 16
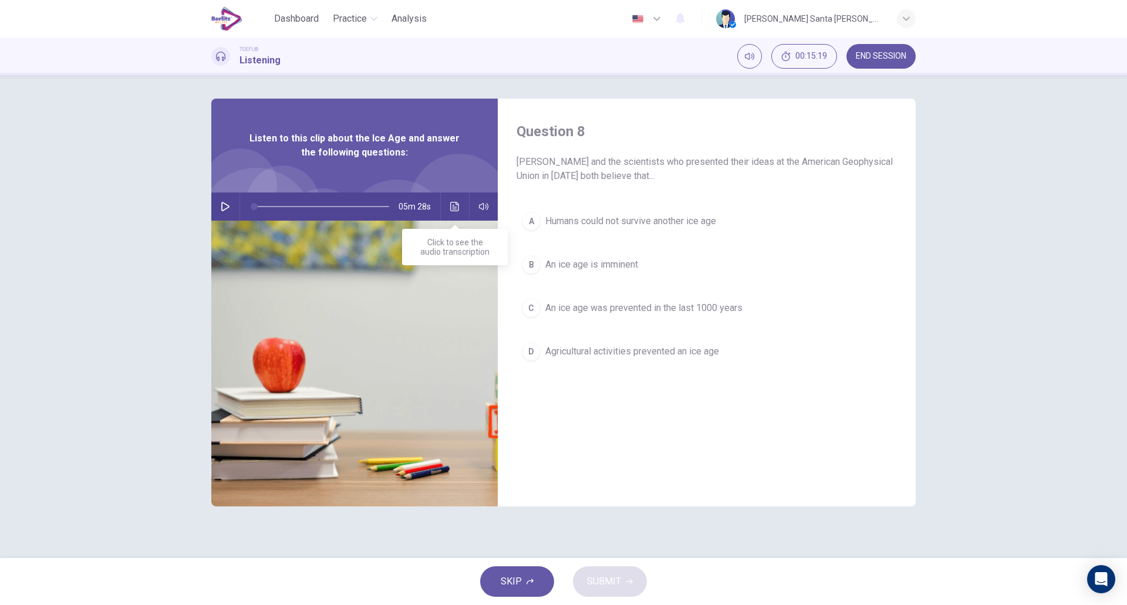
click at [453, 207] on icon "Click to see the audio transcription" at bounding box center [454, 206] width 9 height 9
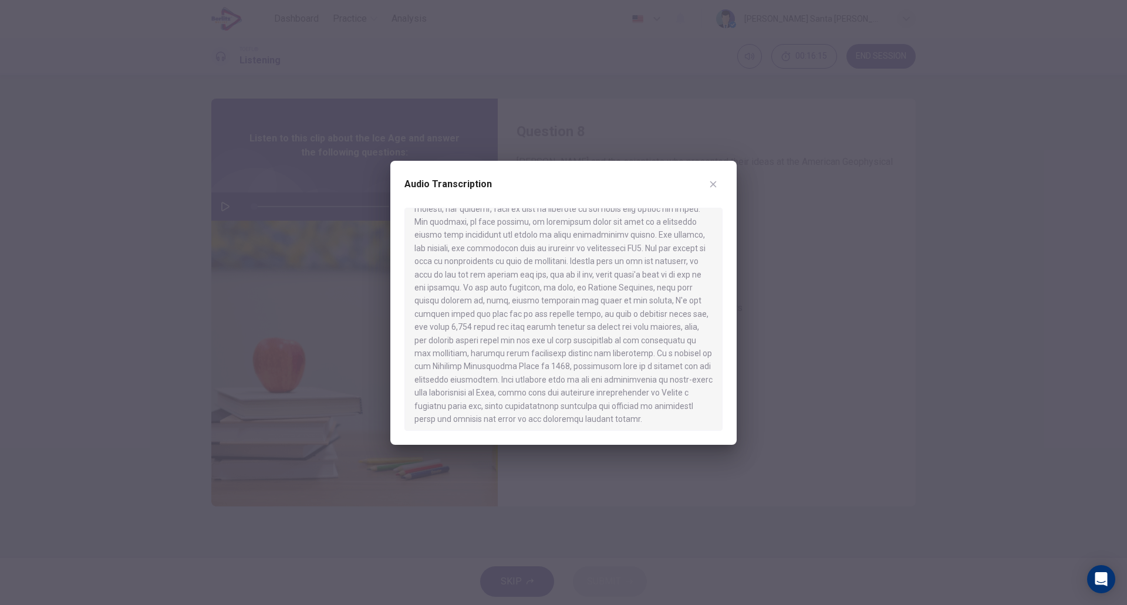
scroll to position [598, 0]
click at [713, 188] on icon "button" at bounding box center [712, 184] width 9 height 9
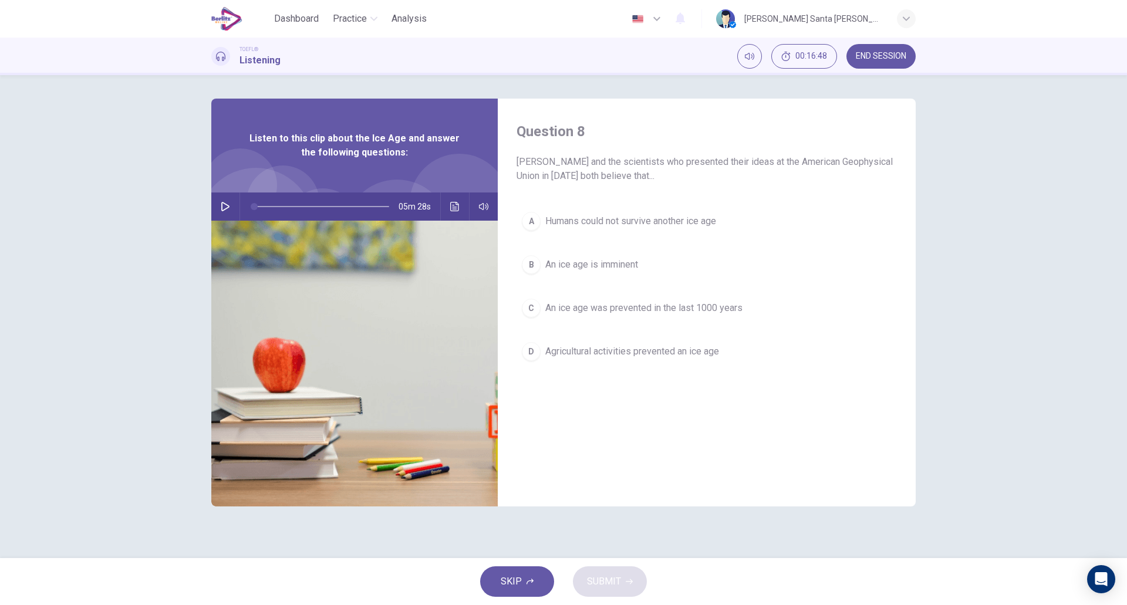
click at [532, 350] on div "D" at bounding box center [531, 351] width 19 height 19
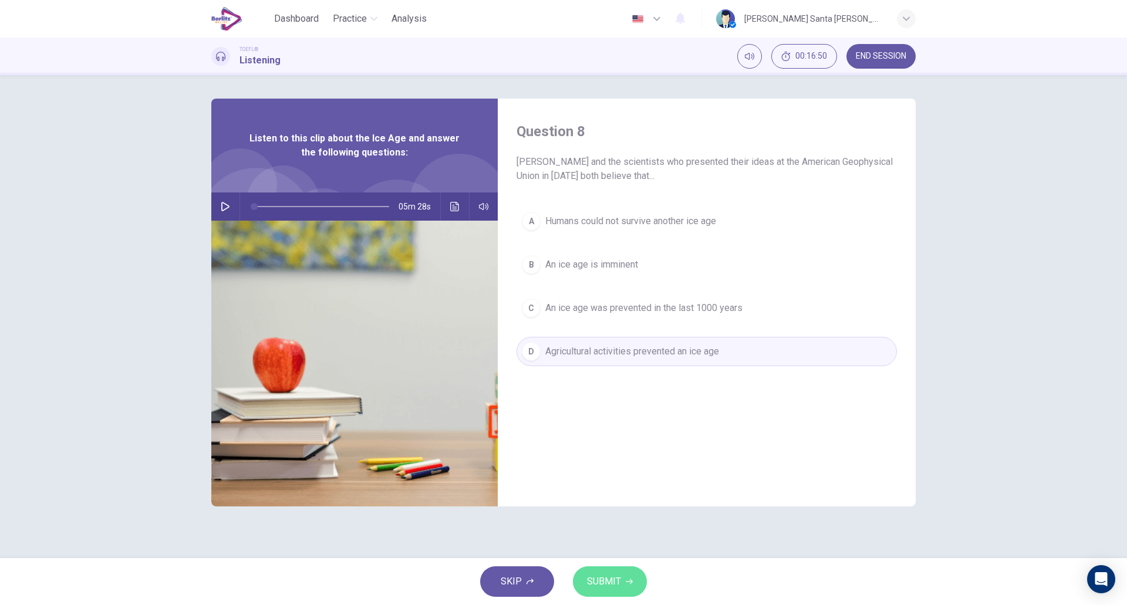
click at [605, 581] on span "SUBMIT" at bounding box center [604, 581] width 34 height 16
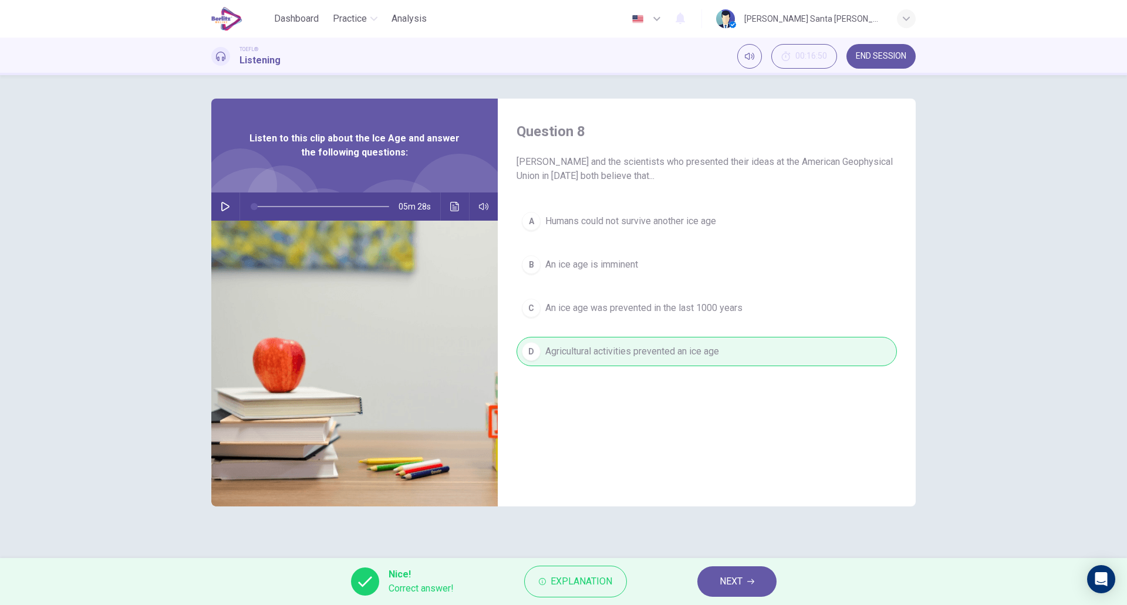
click at [743, 580] on button "NEXT" at bounding box center [736, 581] width 79 height 31
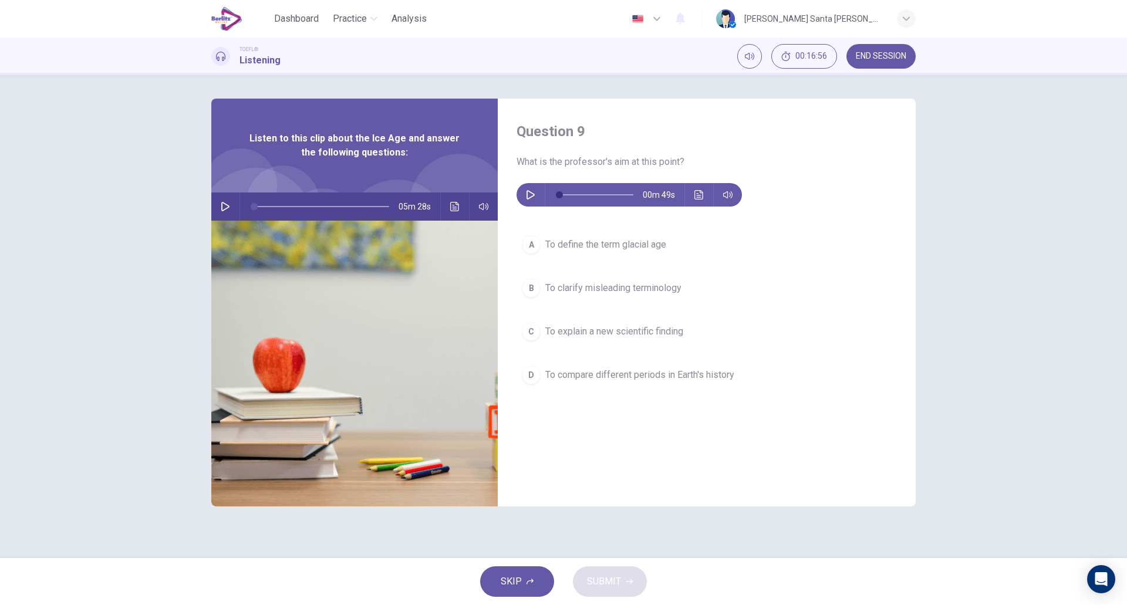
click at [529, 194] on icon "button" at bounding box center [530, 194] width 9 height 9
click at [531, 288] on div "B" at bounding box center [531, 288] width 19 height 19
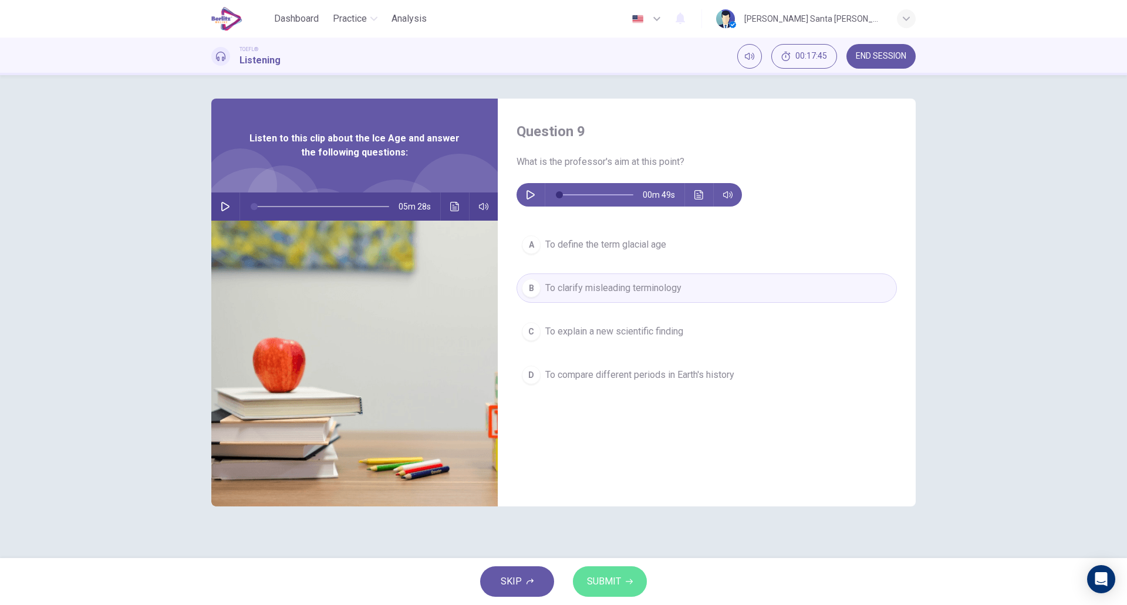
click at [616, 581] on span "SUBMIT" at bounding box center [604, 581] width 34 height 16
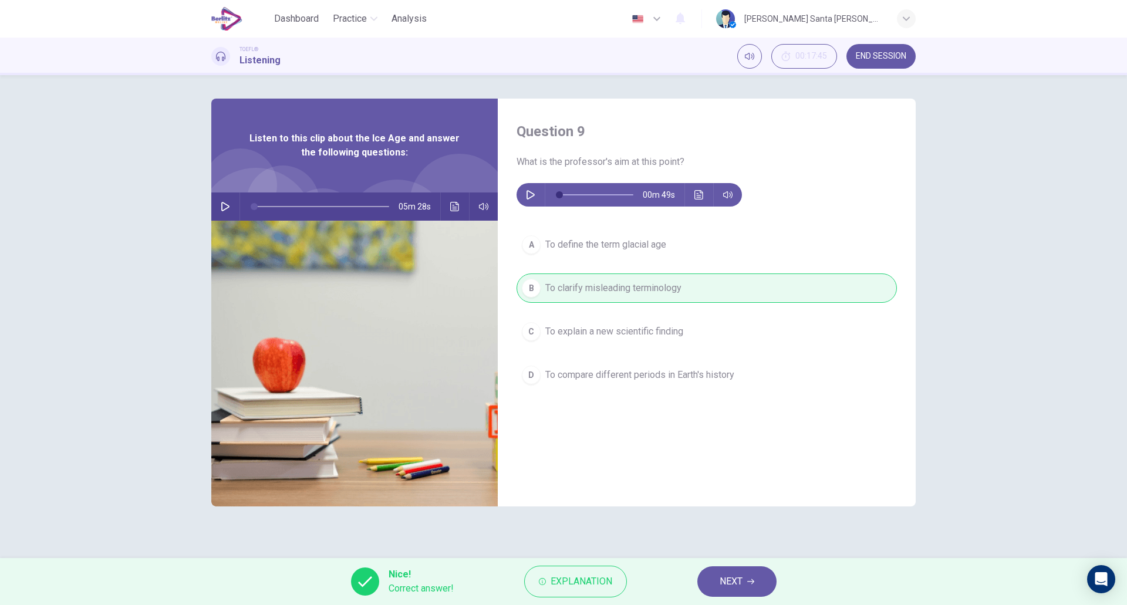
click at [753, 577] on button "NEXT" at bounding box center [736, 581] width 79 height 31
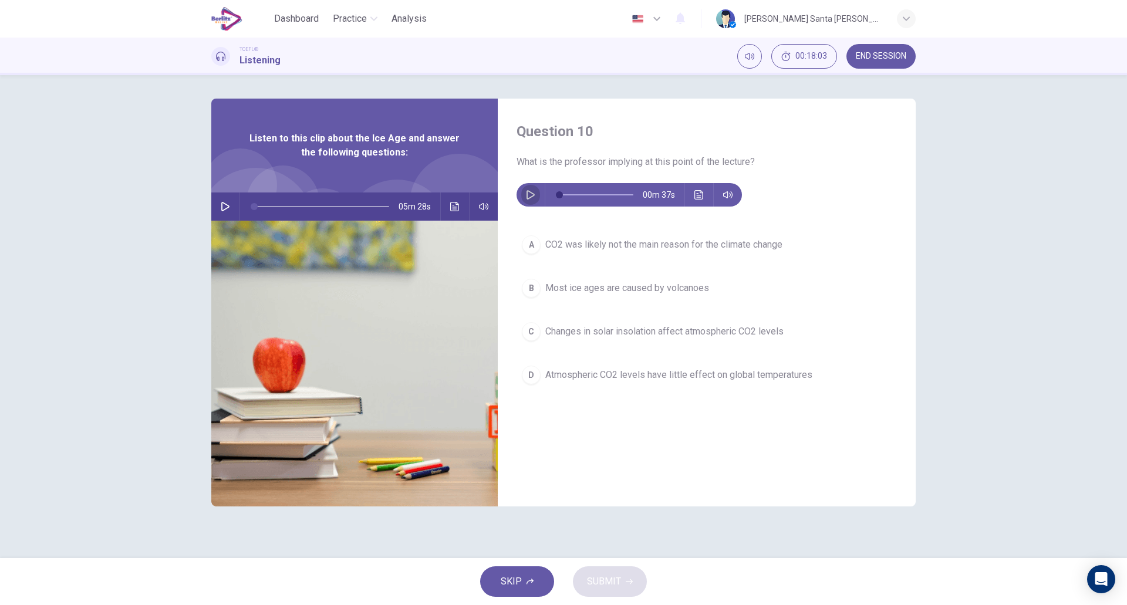
click at [523, 194] on button "button" at bounding box center [530, 194] width 19 height 23
type input "*"
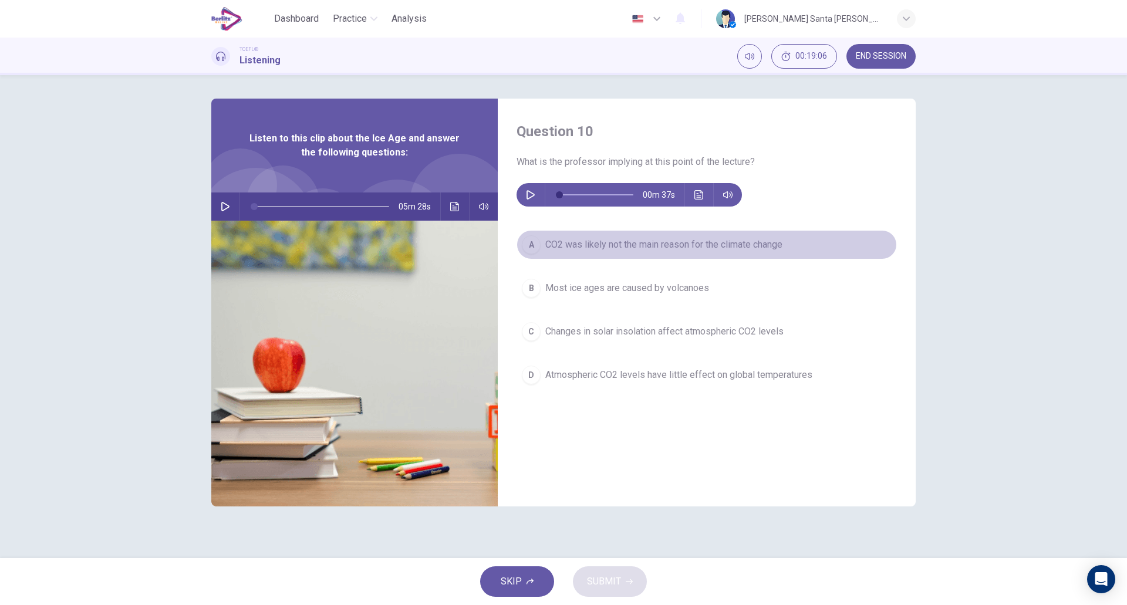
click at [677, 245] on span "CO2 was likely not the main reason for the climate change" at bounding box center [663, 245] width 237 height 14
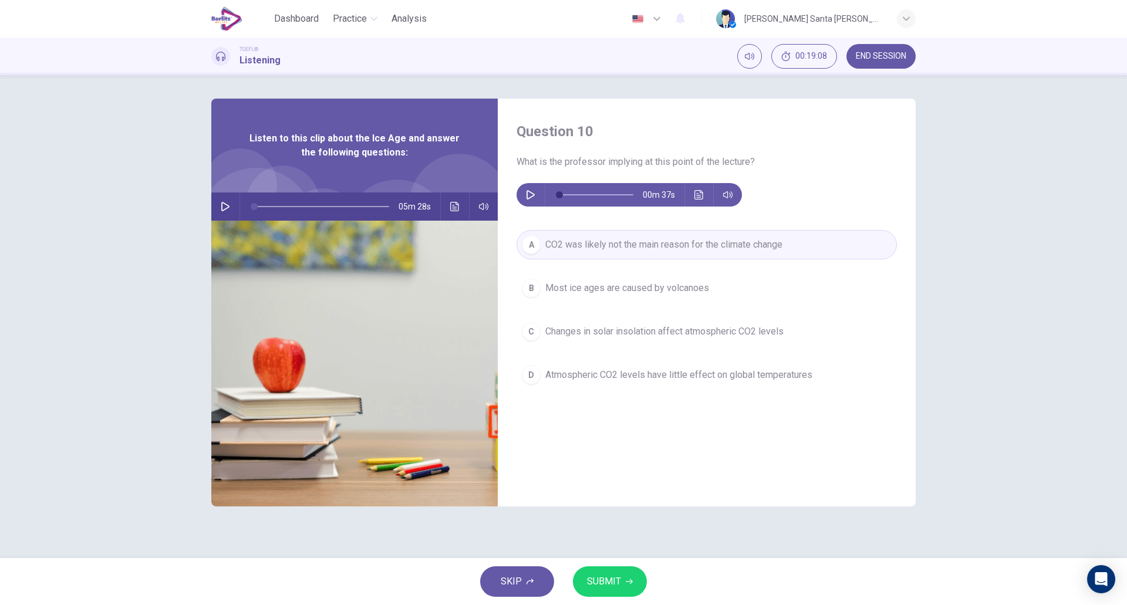
click at [613, 580] on span "SUBMIT" at bounding box center [604, 581] width 34 height 16
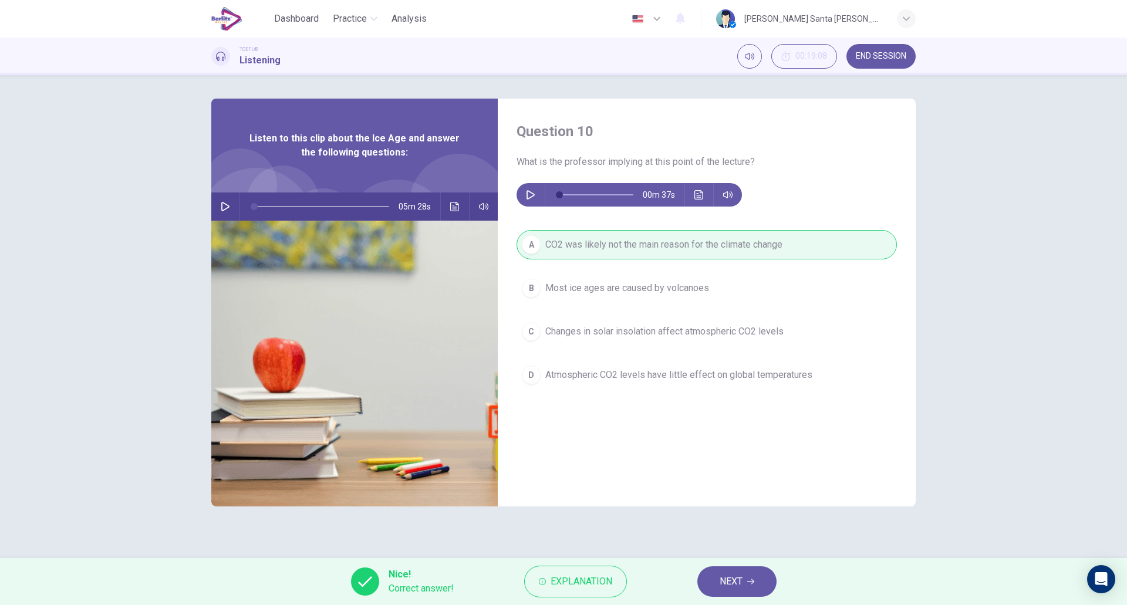
click at [732, 577] on span "NEXT" at bounding box center [730, 581] width 23 height 16
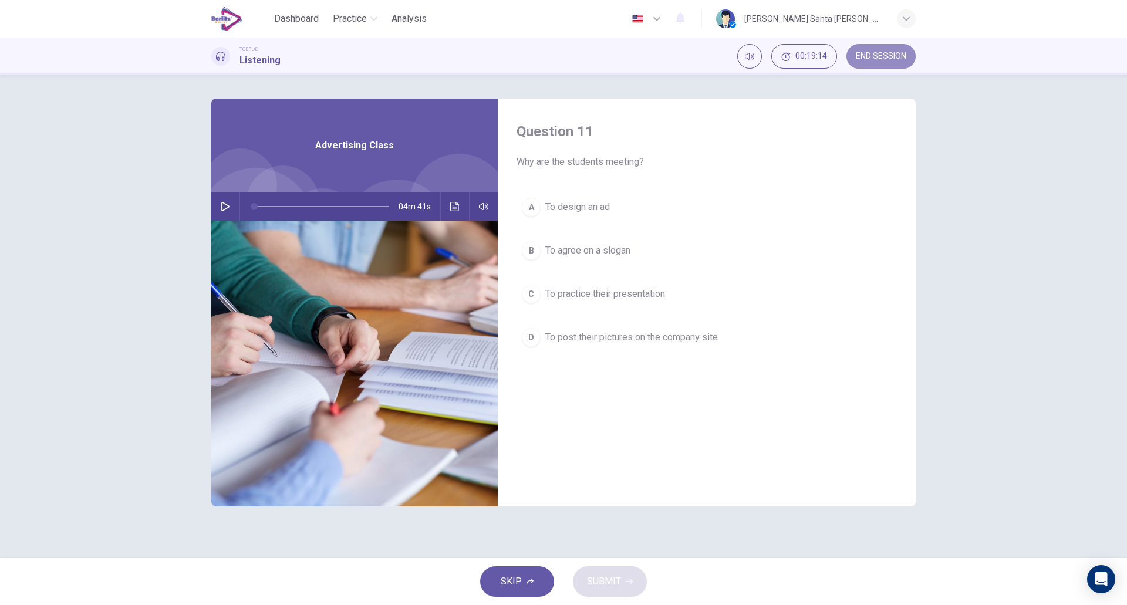
click at [888, 57] on span "END SESSION" at bounding box center [881, 56] width 50 height 9
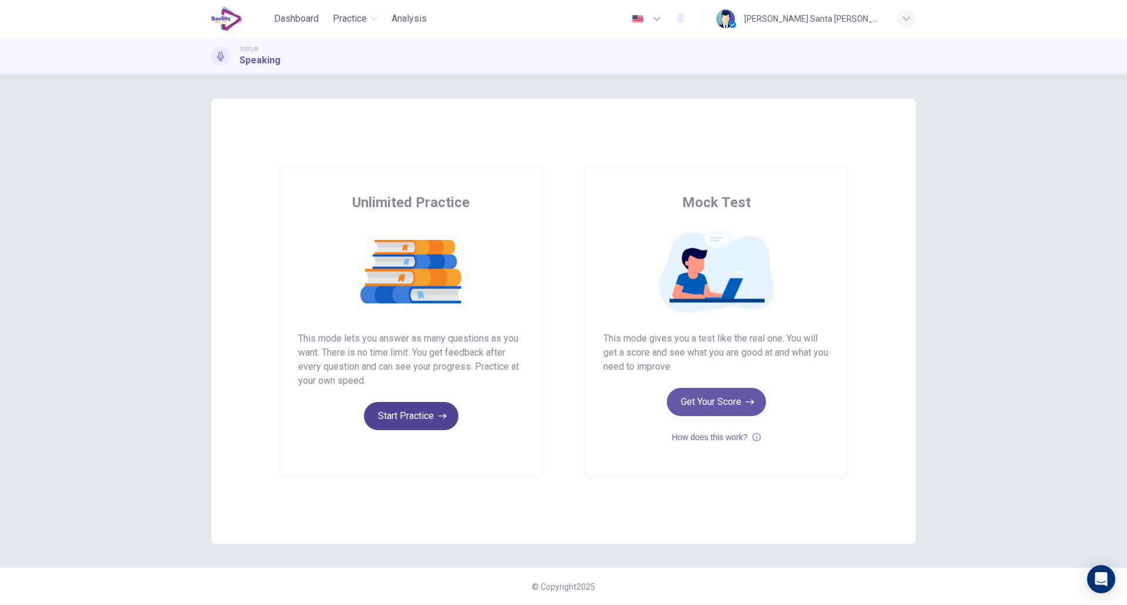
click at [409, 408] on button "Start Practice" at bounding box center [411, 416] width 94 height 28
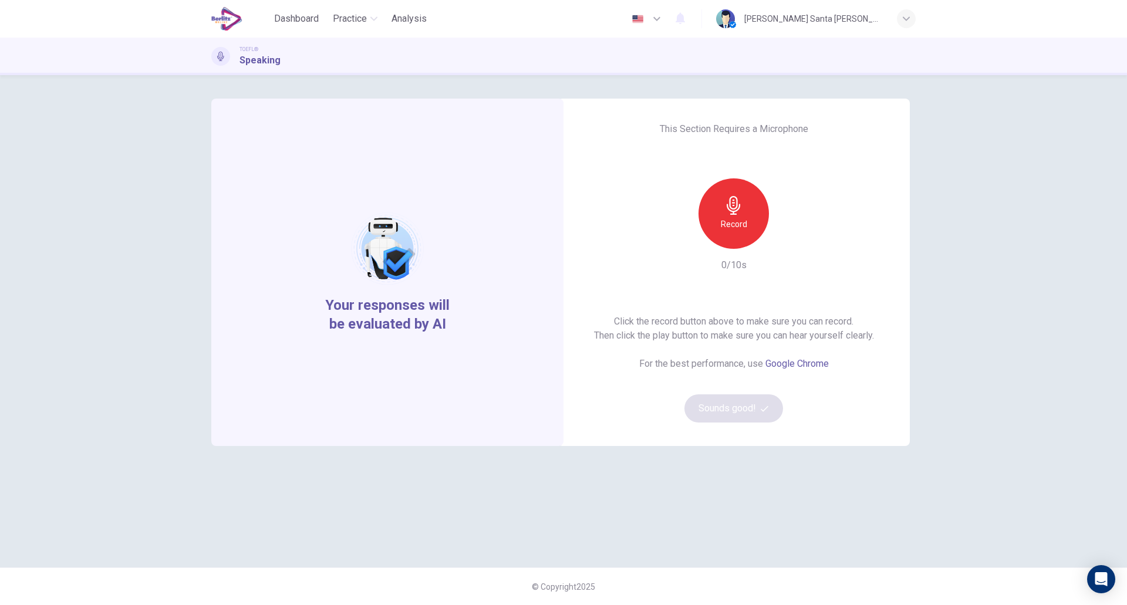
click at [735, 212] on icon "button" at bounding box center [732, 205] width 13 height 19
click at [738, 209] on icon "button" at bounding box center [732, 205] width 13 height 19
click at [789, 238] on icon "button" at bounding box center [788, 240] width 12 height 12
click at [787, 236] on icon "button" at bounding box center [788, 240] width 12 height 12
click at [789, 238] on icon "button" at bounding box center [788, 240] width 12 height 12
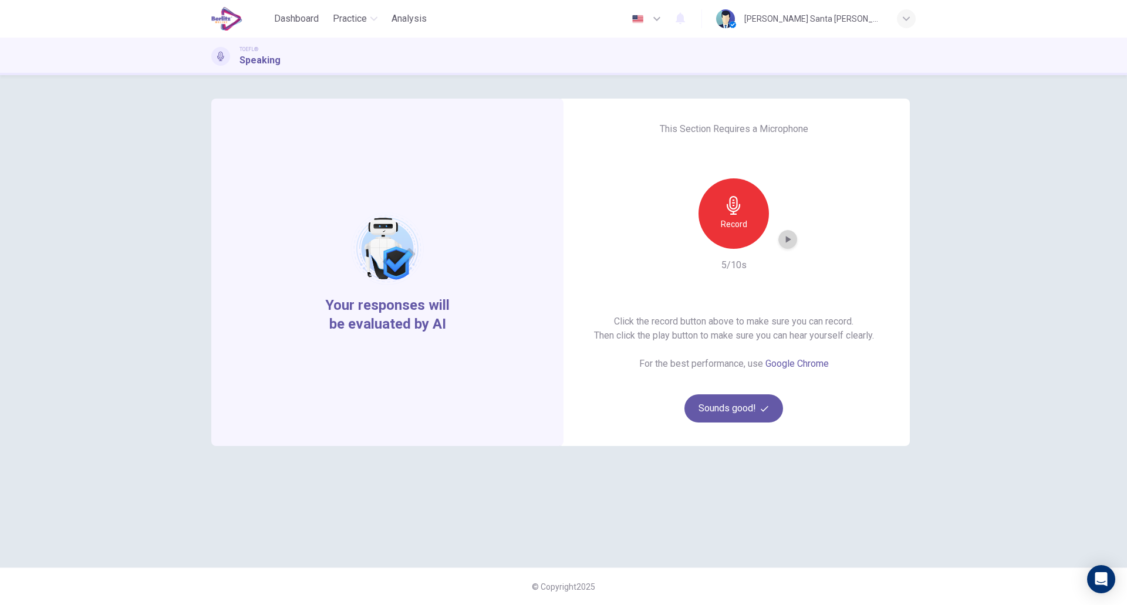
click at [787, 238] on icon "button" at bounding box center [788, 239] width 5 height 7
click at [744, 207] on div "Record" at bounding box center [733, 213] width 70 height 70
click at [790, 235] on icon "button" at bounding box center [788, 240] width 12 height 12
click at [742, 211] on icon "button" at bounding box center [733, 205] width 19 height 19
click at [786, 241] on icon "button" at bounding box center [788, 239] width 5 height 7
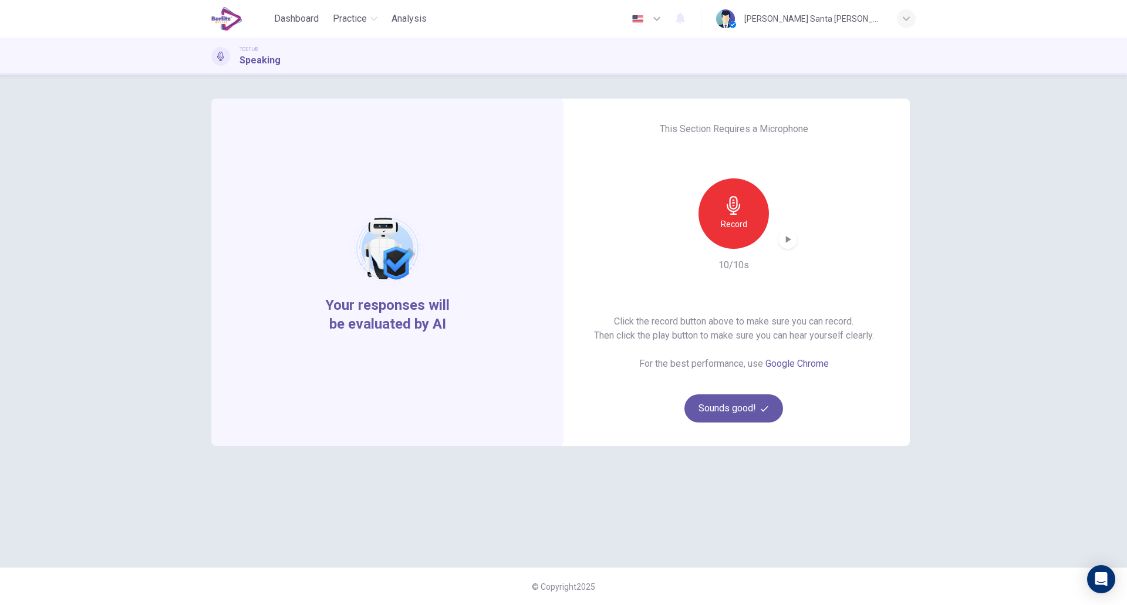
click at [221, 50] on div at bounding box center [220, 56] width 19 height 19
click at [732, 214] on icon "button" at bounding box center [732, 205] width 13 height 19
click at [789, 241] on icon "button" at bounding box center [788, 239] width 5 height 7
click at [787, 237] on icon "button" at bounding box center [788, 239] width 5 height 7
click at [788, 238] on icon "button" at bounding box center [788, 239] width 5 height 7
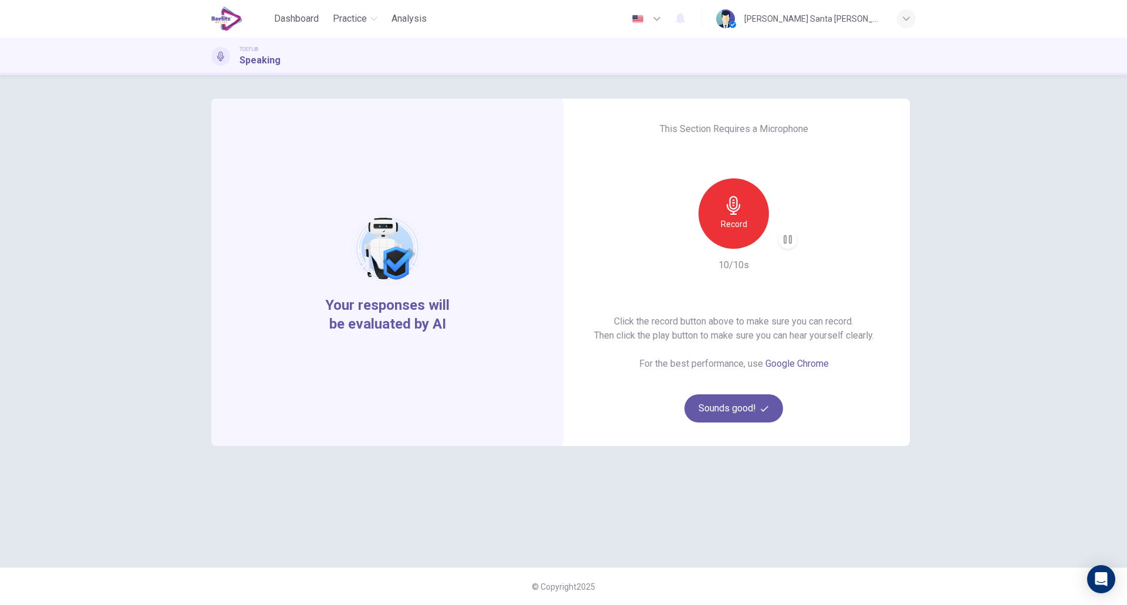
click at [786, 236] on icon "button" at bounding box center [787, 239] width 8 height 9
click at [733, 202] on icon "button" at bounding box center [732, 205] width 13 height 19
click at [785, 236] on icon "button" at bounding box center [788, 240] width 12 height 12
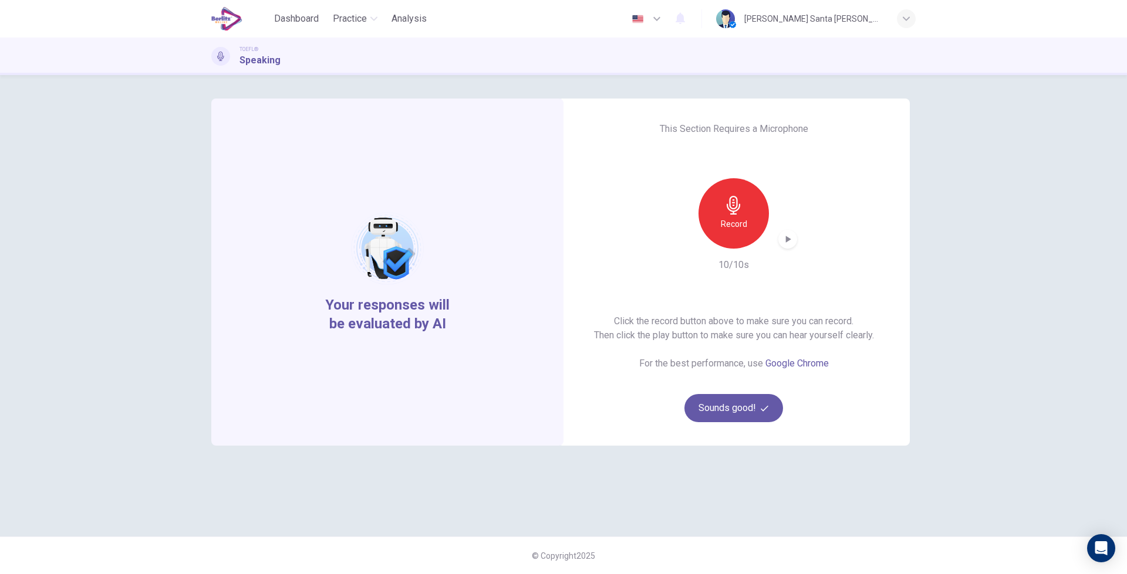
click at [789, 236] on icon "button" at bounding box center [788, 240] width 12 height 12
click at [741, 213] on icon "button" at bounding box center [733, 205] width 19 height 19
click at [789, 235] on icon "button" at bounding box center [788, 240] width 12 height 12
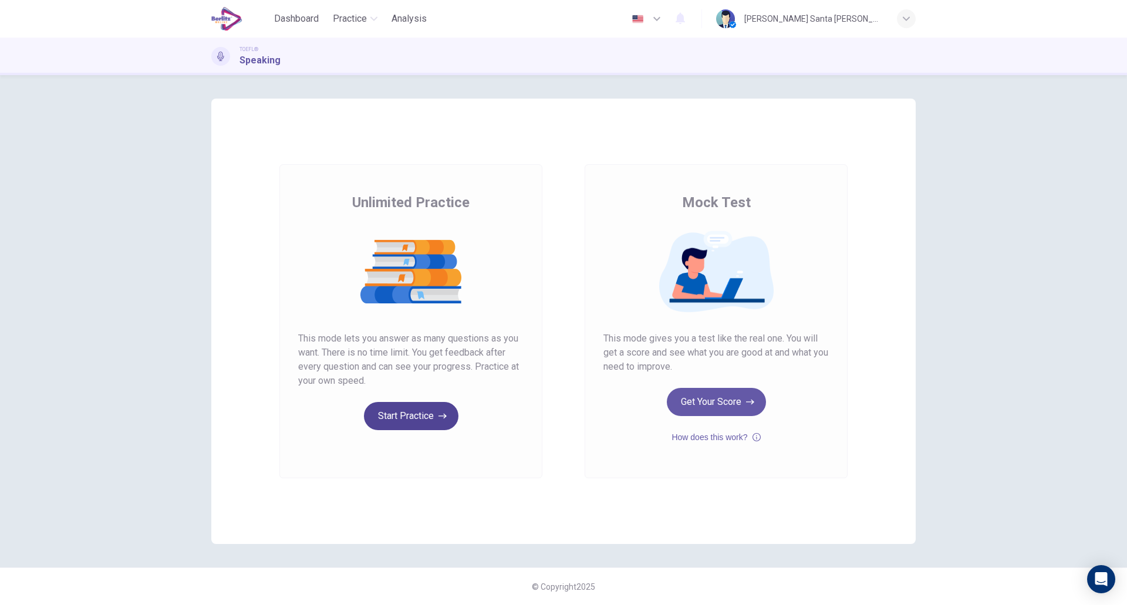
click at [418, 416] on button "Start Practice" at bounding box center [411, 416] width 94 height 28
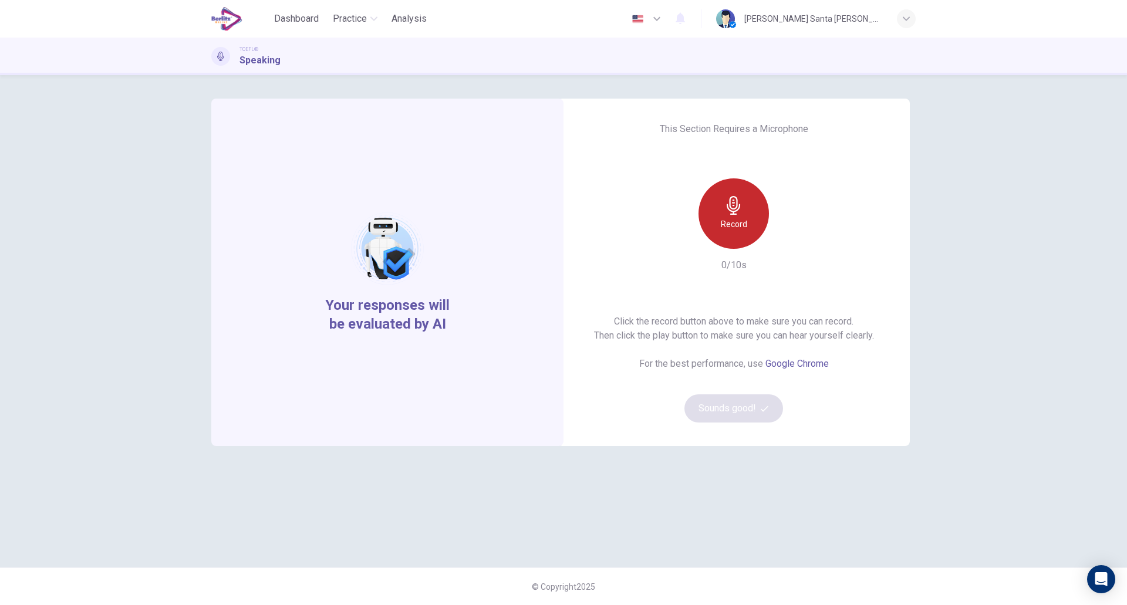
click at [731, 215] on div "Record" at bounding box center [733, 213] width 70 height 70
click at [789, 237] on icon "button" at bounding box center [788, 240] width 12 height 12
click at [787, 242] on icon "button" at bounding box center [788, 240] width 12 height 12
click at [752, 405] on button "Sounds good!" at bounding box center [733, 408] width 99 height 28
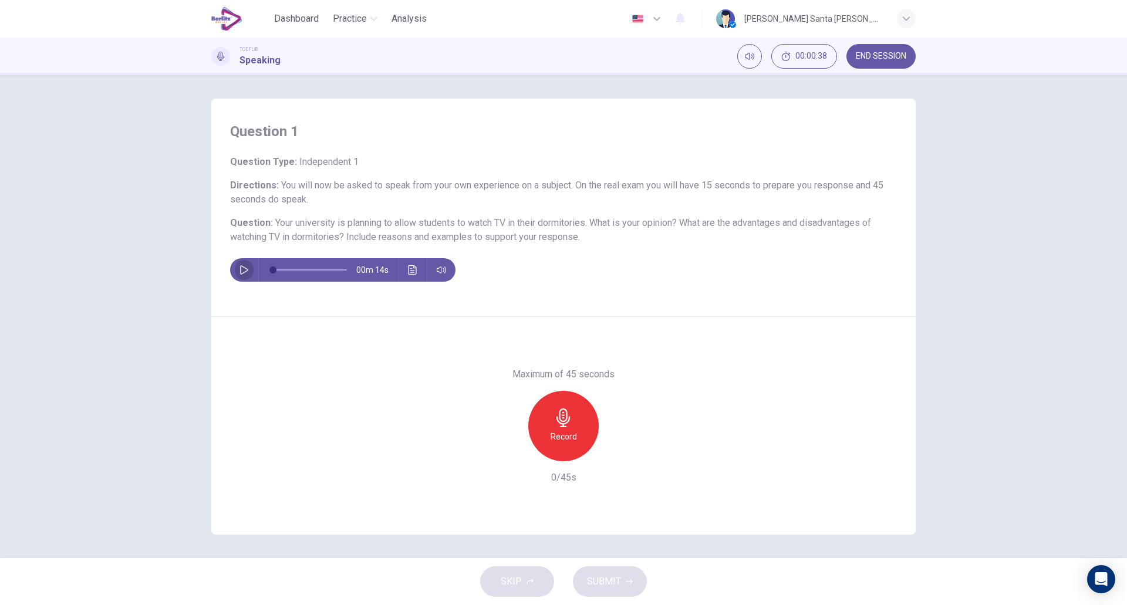
click at [241, 269] on icon "button" at bounding box center [244, 269] width 8 height 9
type input "*"
click at [566, 422] on icon "button" at bounding box center [563, 417] width 19 height 19
click at [557, 421] on icon "button" at bounding box center [562, 417] width 13 height 19
click at [507, 449] on icon "button" at bounding box center [509, 451] width 7 height 7
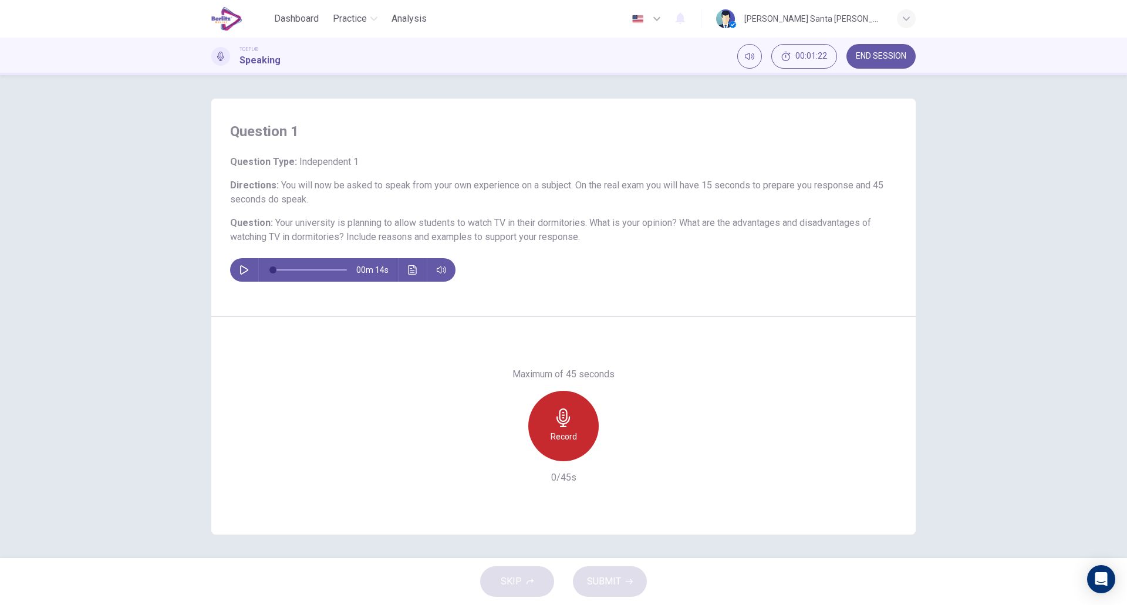
click at [559, 427] on icon "button" at bounding box center [563, 417] width 19 height 19
click at [623, 580] on button "SUBMIT" at bounding box center [610, 581] width 74 height 31
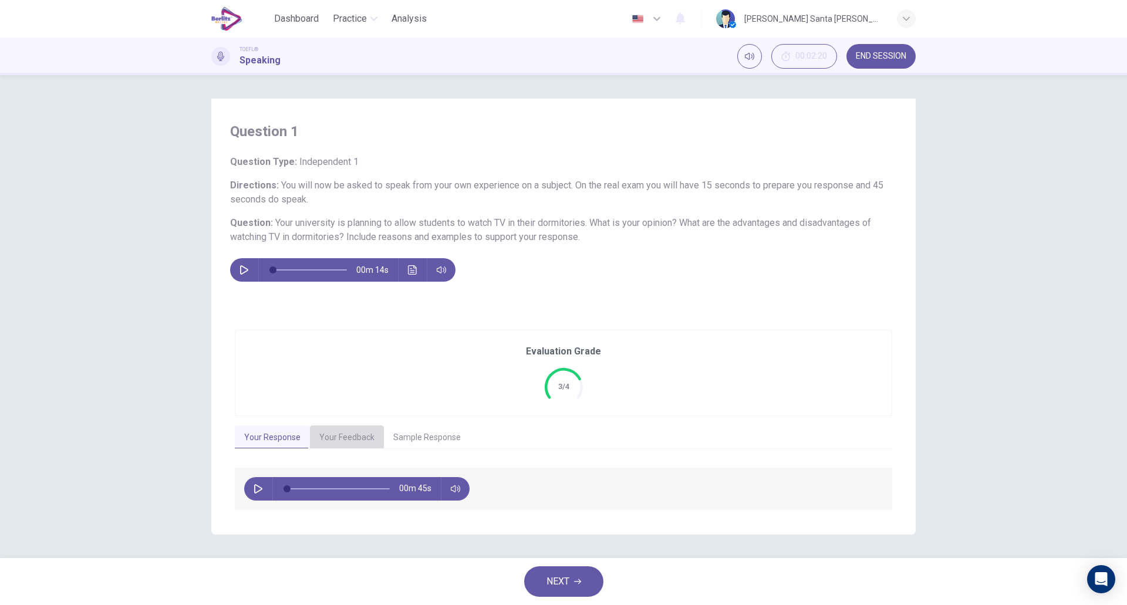
click at [336, 436] on button "Your Feedback" at bounding box center [347, 437] width 74 height 25
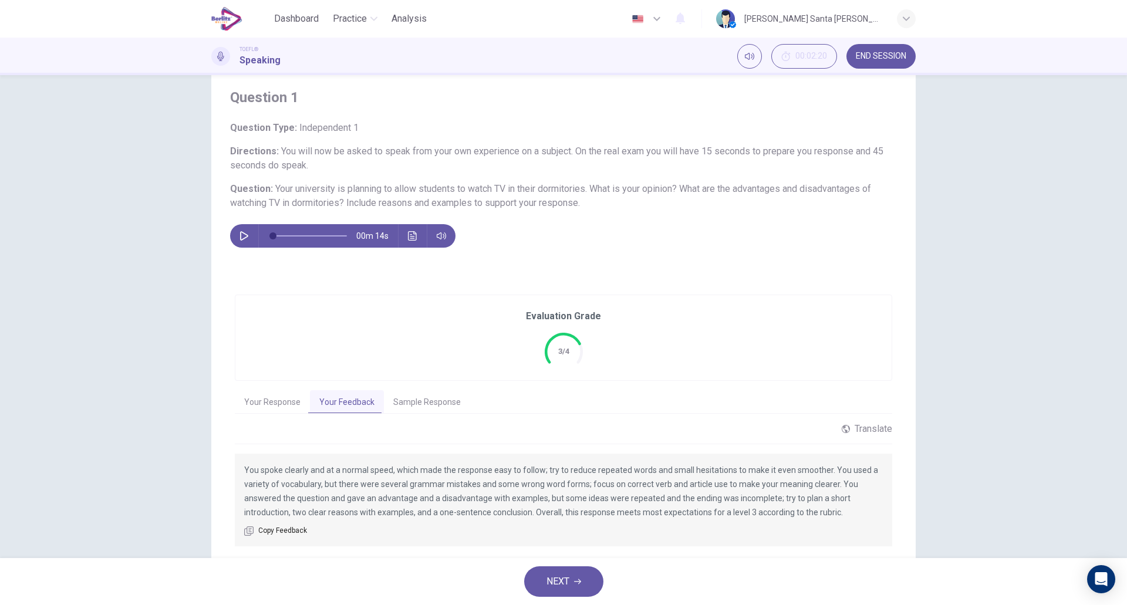
scroll to position [70, 0]
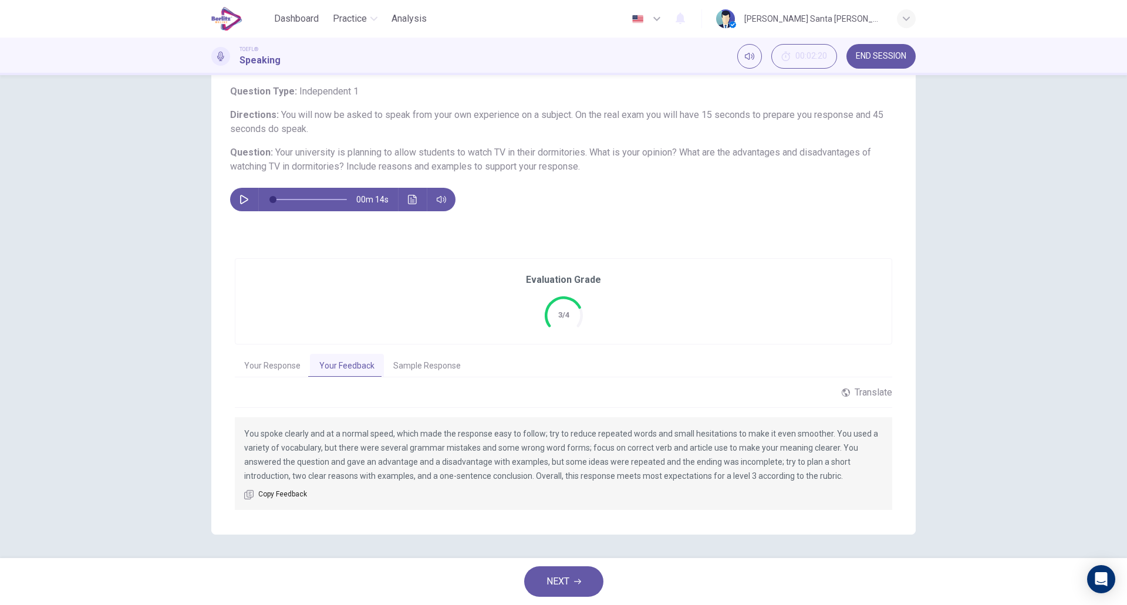
click at [424, 365] on button "Sample Response" at bounding box center [427, 366] width 86 height 25
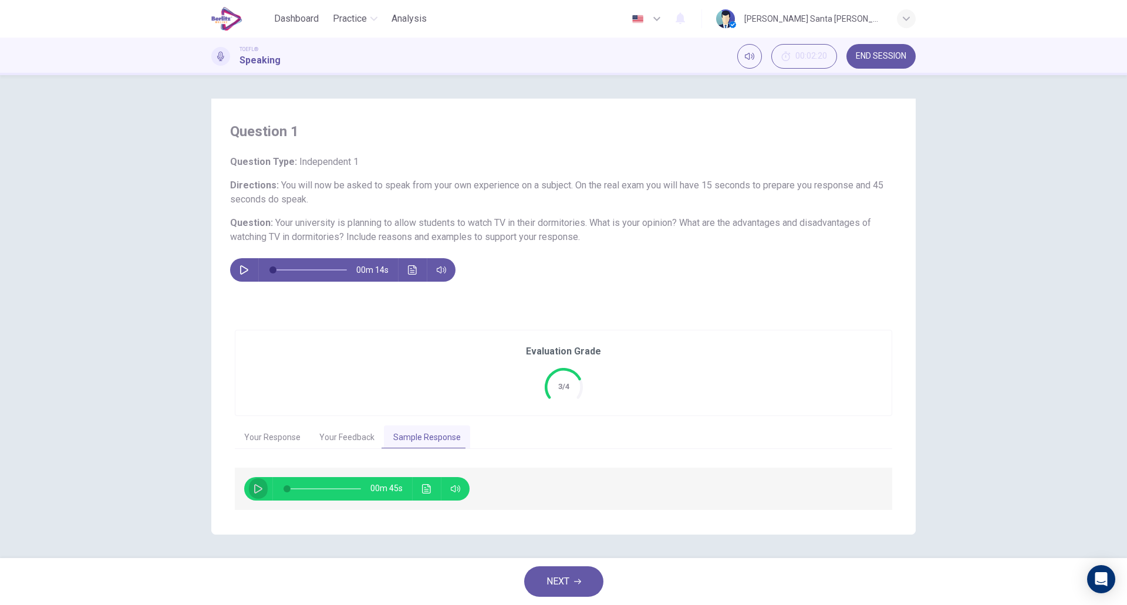
click at [256, 486] on icon "button" at bounding box center [257, 488] width 9 height 9
type input "*"
click at [565, 585] on span "NEXT" at bounding box center [557, 581] width 23 height 16
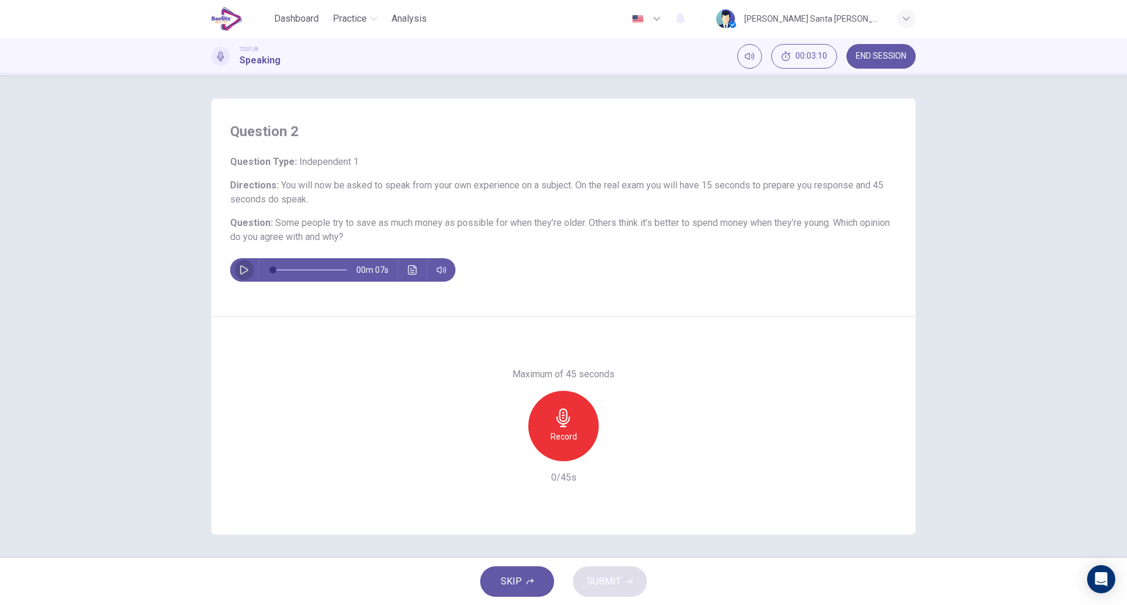
click at [239, 271] on button "button" at bounding box center [244, 269] width 19 height 23
type input "*"
click at [564, 425] on icon "button" at bounding box center [563, 417] width 19 height 19
click at [617, 580] on span "SUBMIT" at bounding box center [604, 581] width 34 height 16
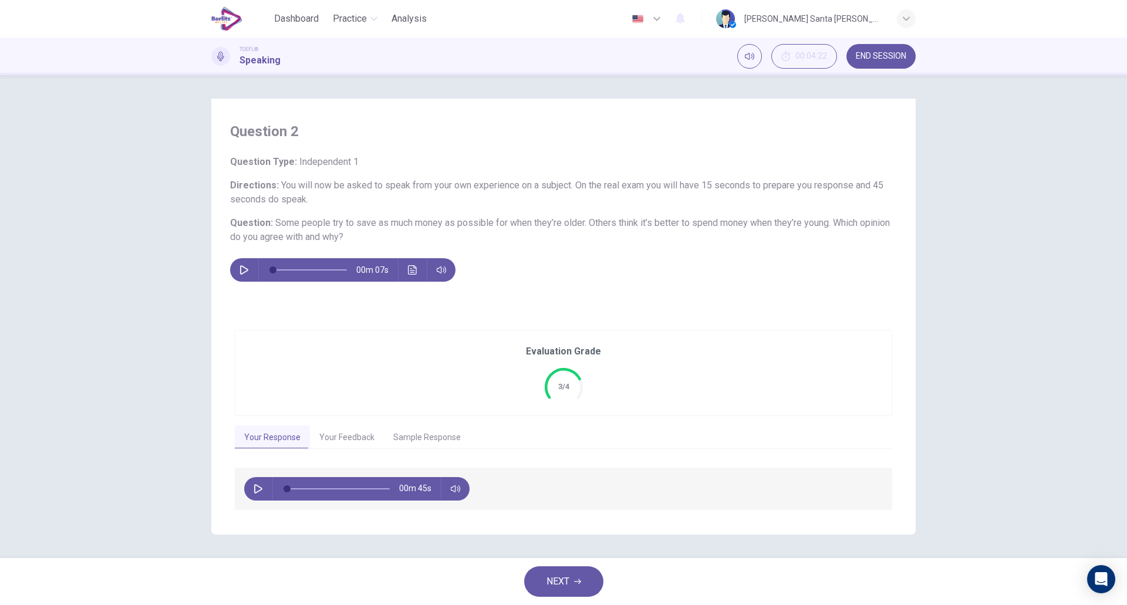
click at [348, 434] on button "Your Feedback" at bounding box center [347, 437] width 74 height 25
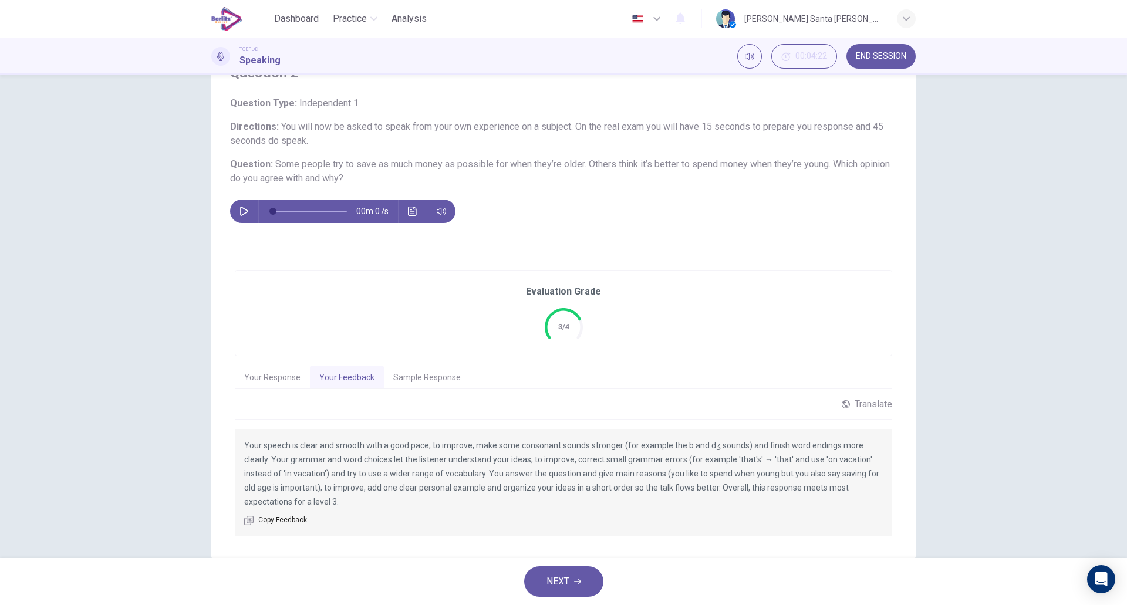
scroll to position [84, 0]
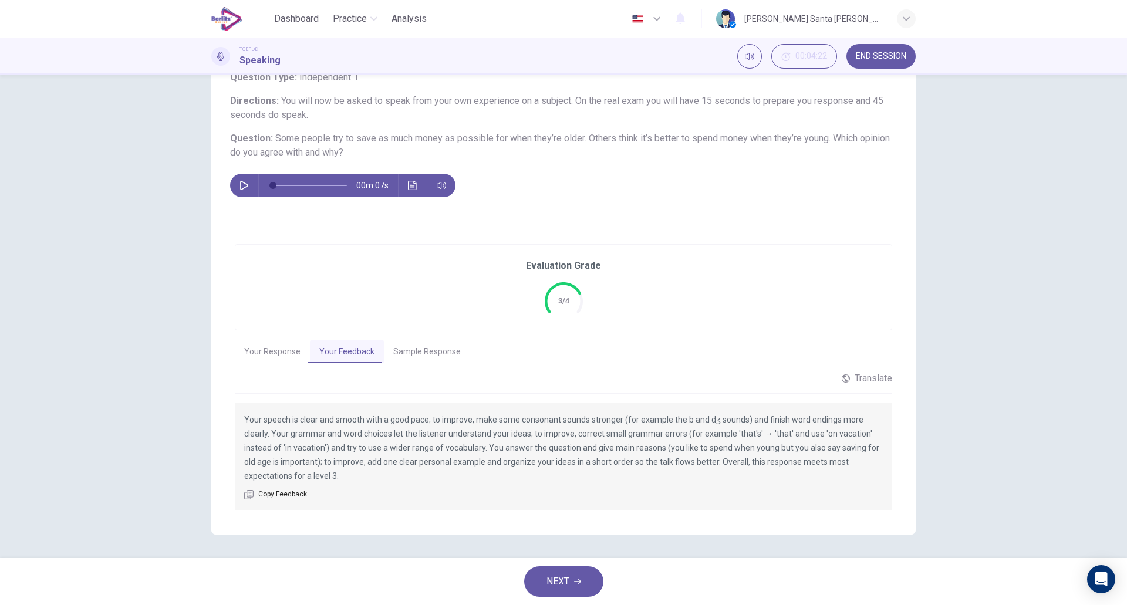
click at [231, 276] on div "Evaluation Grade 3/4 Your Response Your Feedback Sample Response 00m 45s Transl…" at bounding box center [563, 378] width 704 height 314
click at [425, 350] on button "Sample Response" at bounding box center [427, 352] width 86 height 25
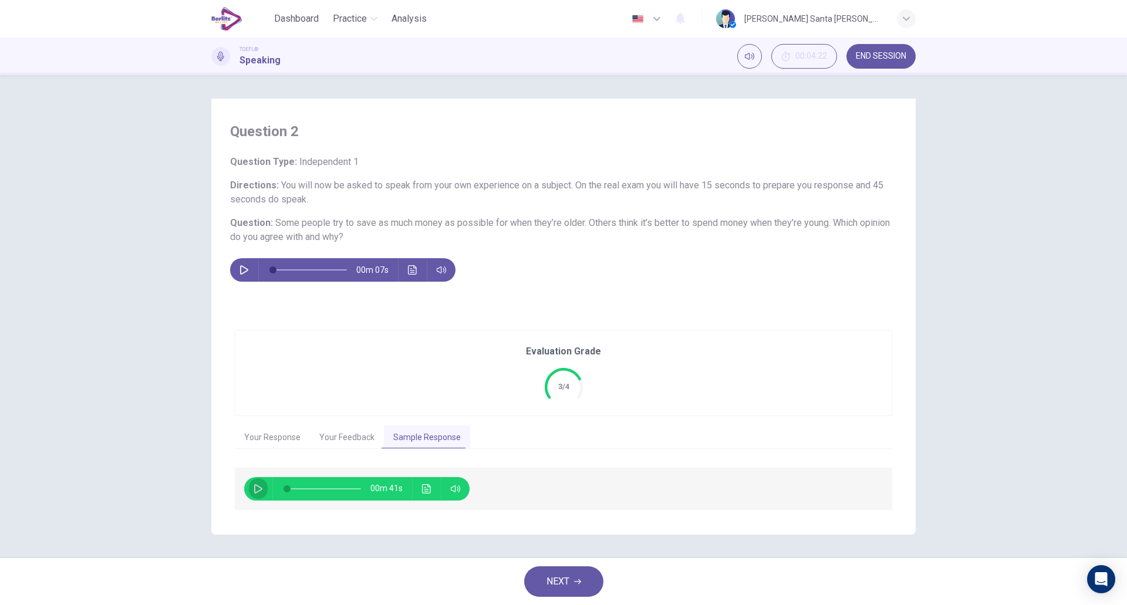
click at [260, 486] on icon "button" at bounding box center [257, 488] width 9 height 9
type input "*"
click at [558, 579] on span "NEXT" at bounding box center [557, 581] width 23 height 16
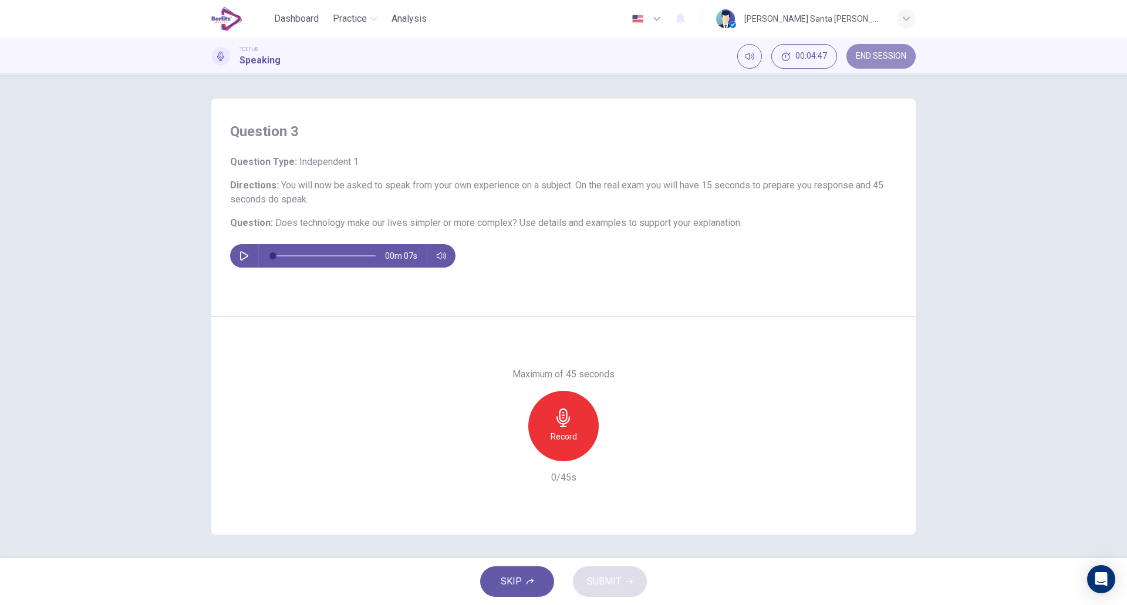
click at [894, 55] on span "END SESSION" at bounding box center [881, 56] width 50 height 9
